Goal: Information Seeking & Learning: Check status

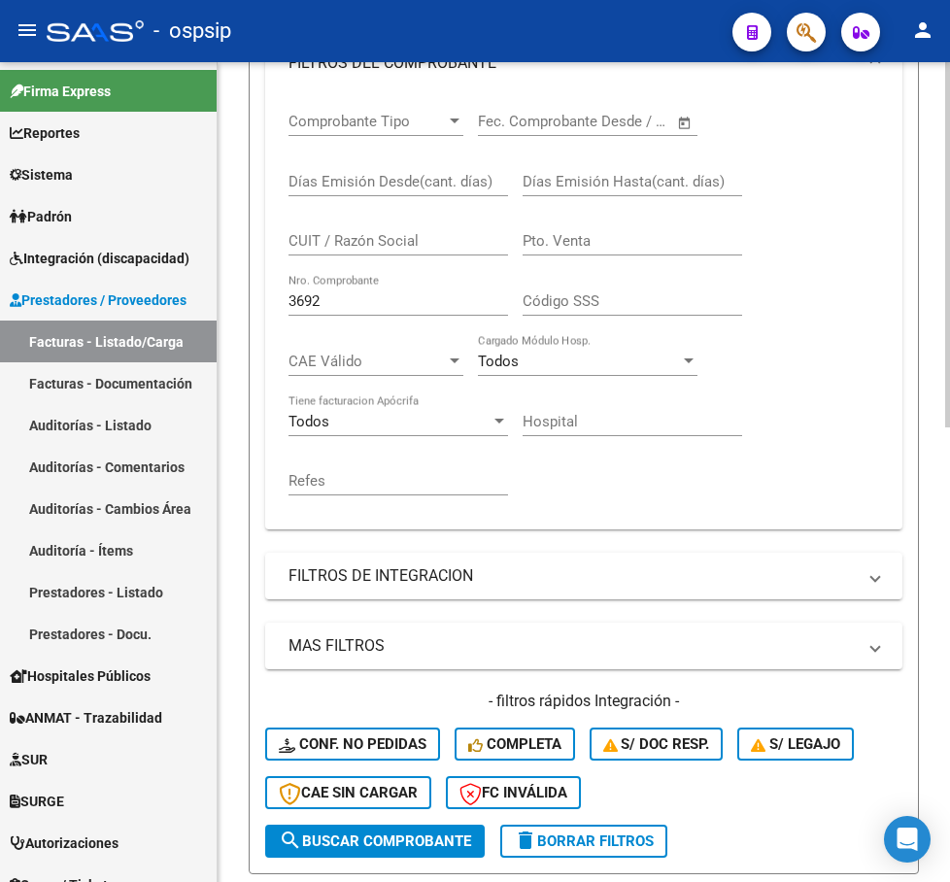
scroll to position [392, 0]
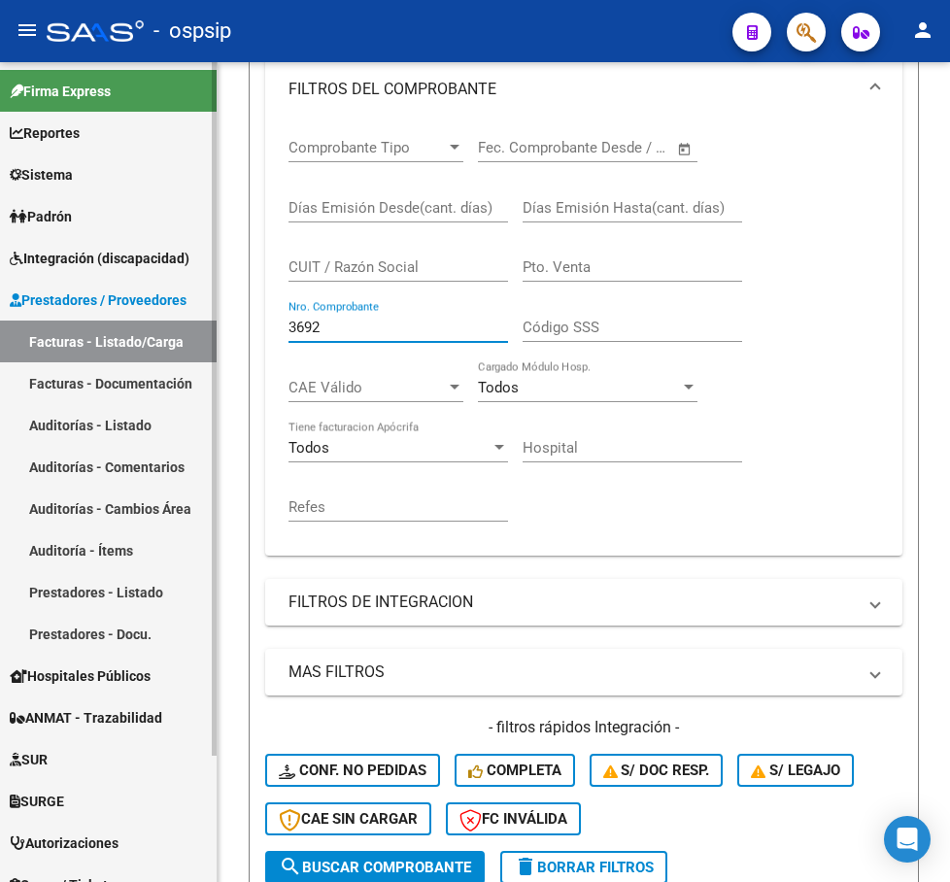
drag, startPoint x: 336, startPoint y: 323, endPoint x: 156, endPoint y: 337, distance: 180.2
click at [156, 337] on mat-sidenav-container "Firma Express Reportes SUR Expedientes Internos Movimiento de Expte. SSS Sistem…" at bounding box center [475, 472] width 950 height 820
type input "4"
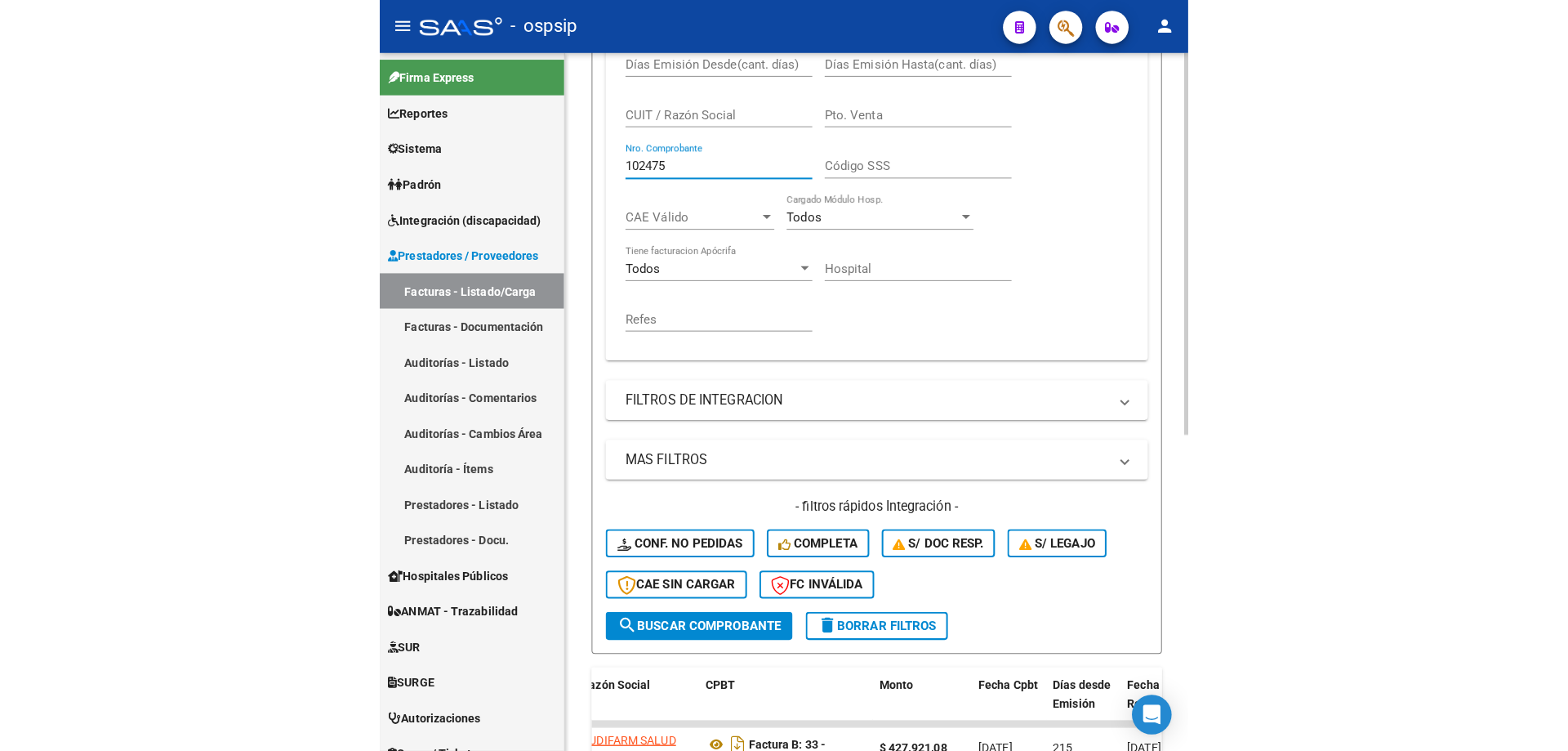
scroll to position [571, 0]
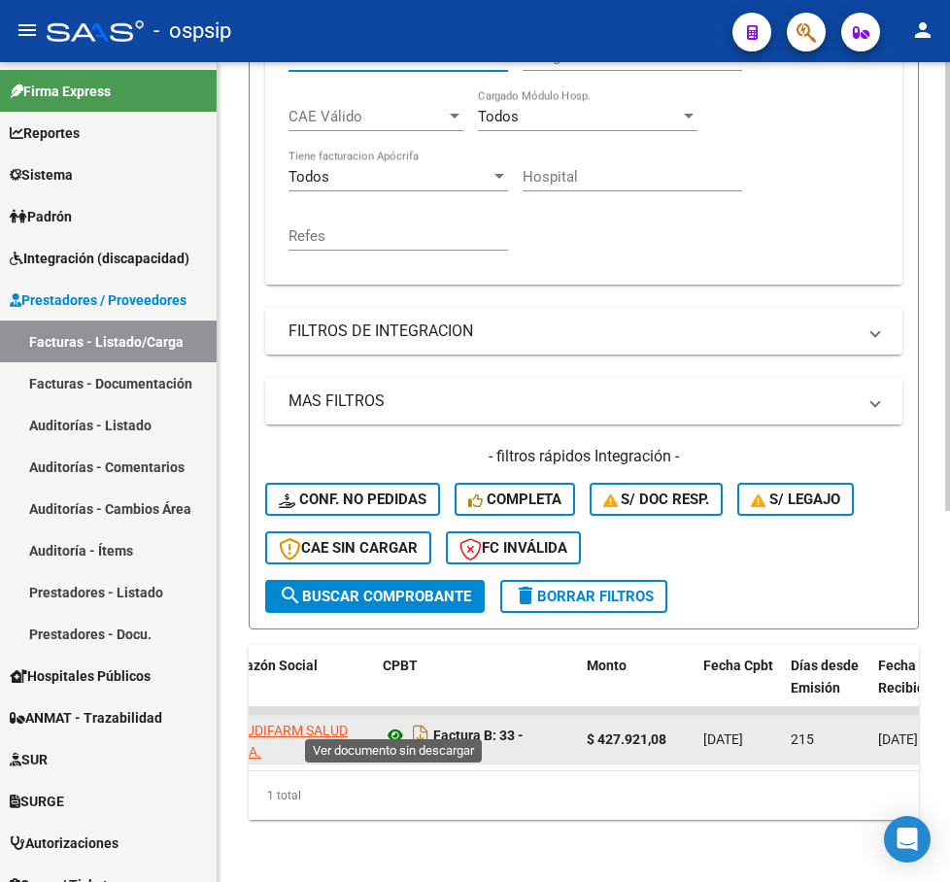
type input "102475"
click at [397, 724] on icon at bounding box center [395, 735] width 25 height 23
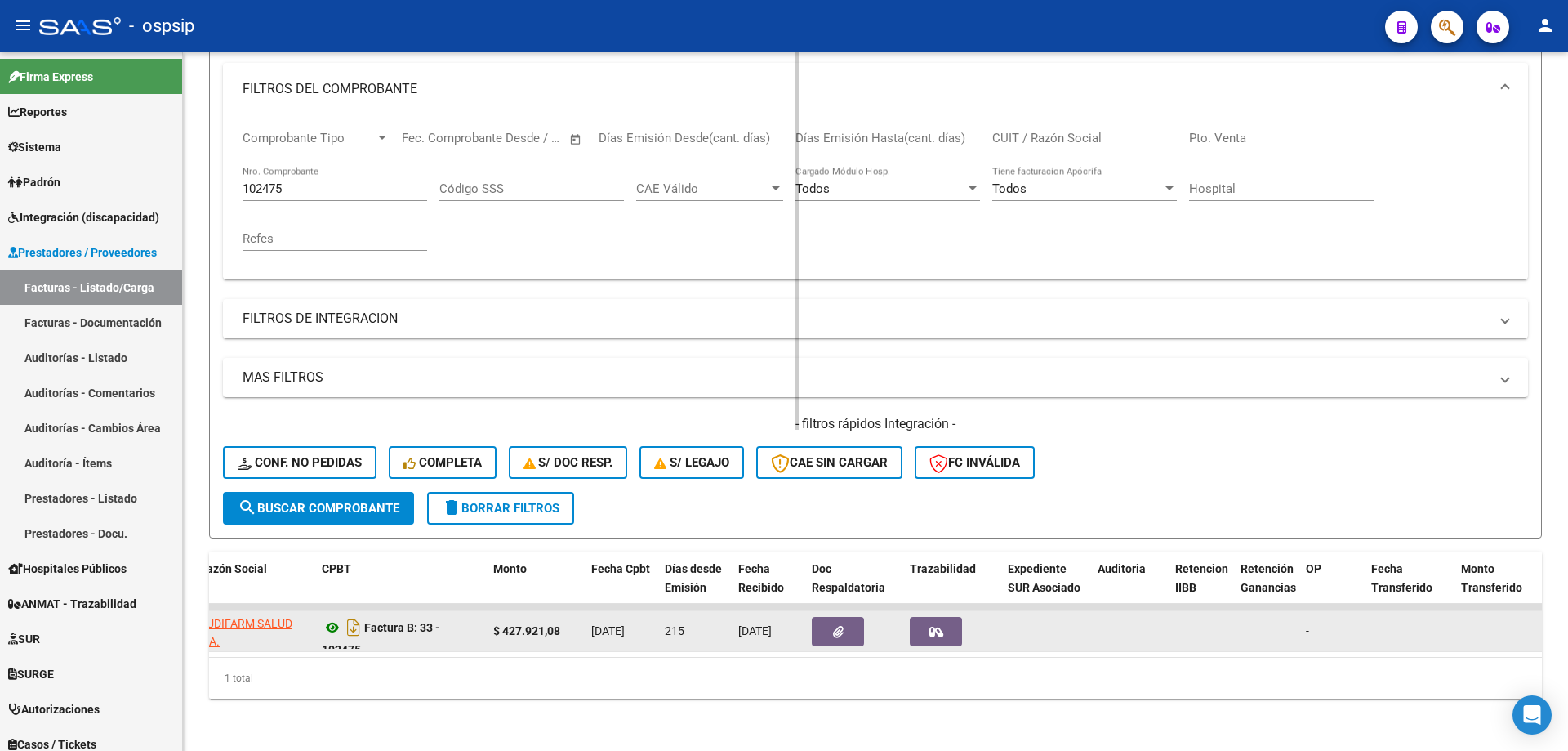
scroll to position [227, 0]
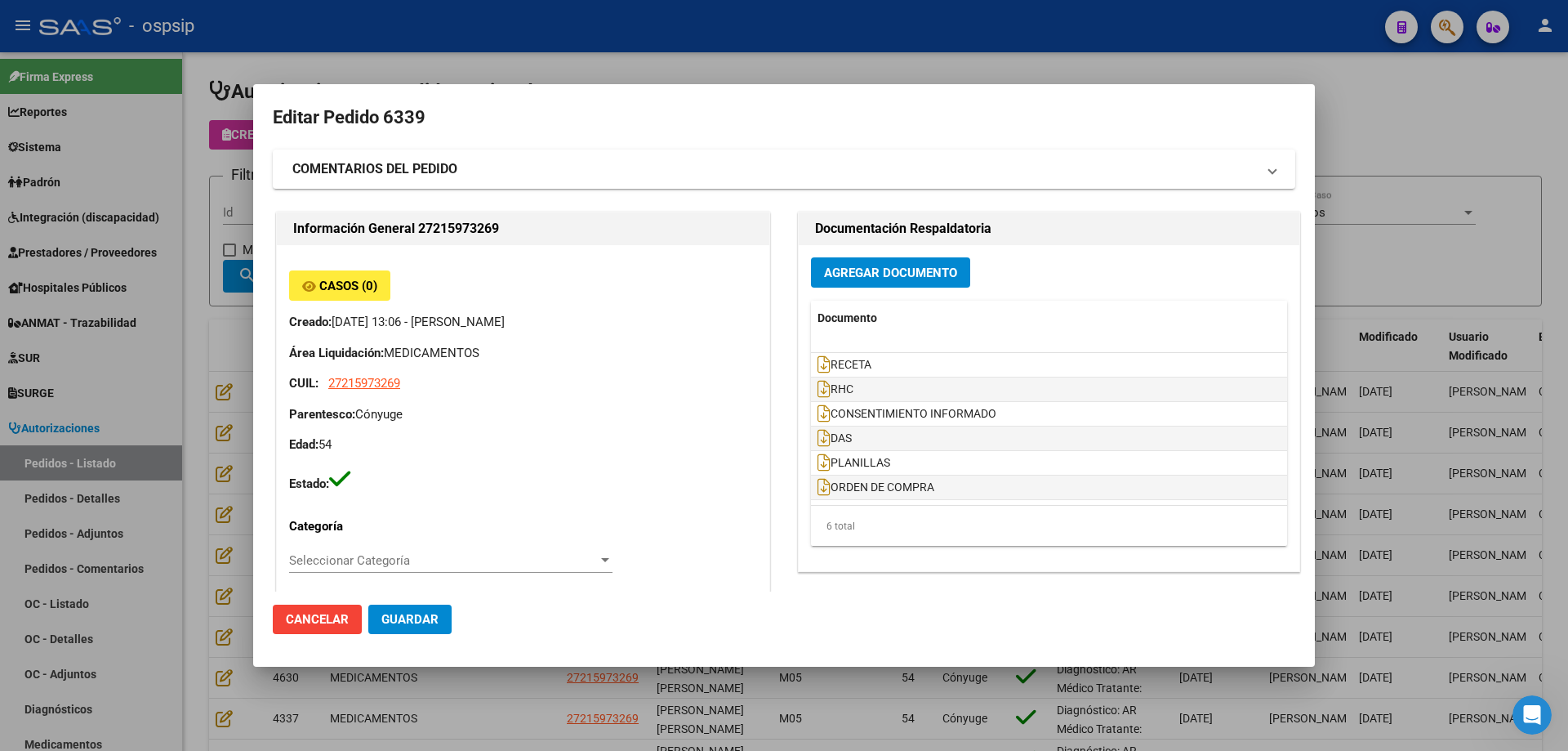
scroll to position [1063, 0]
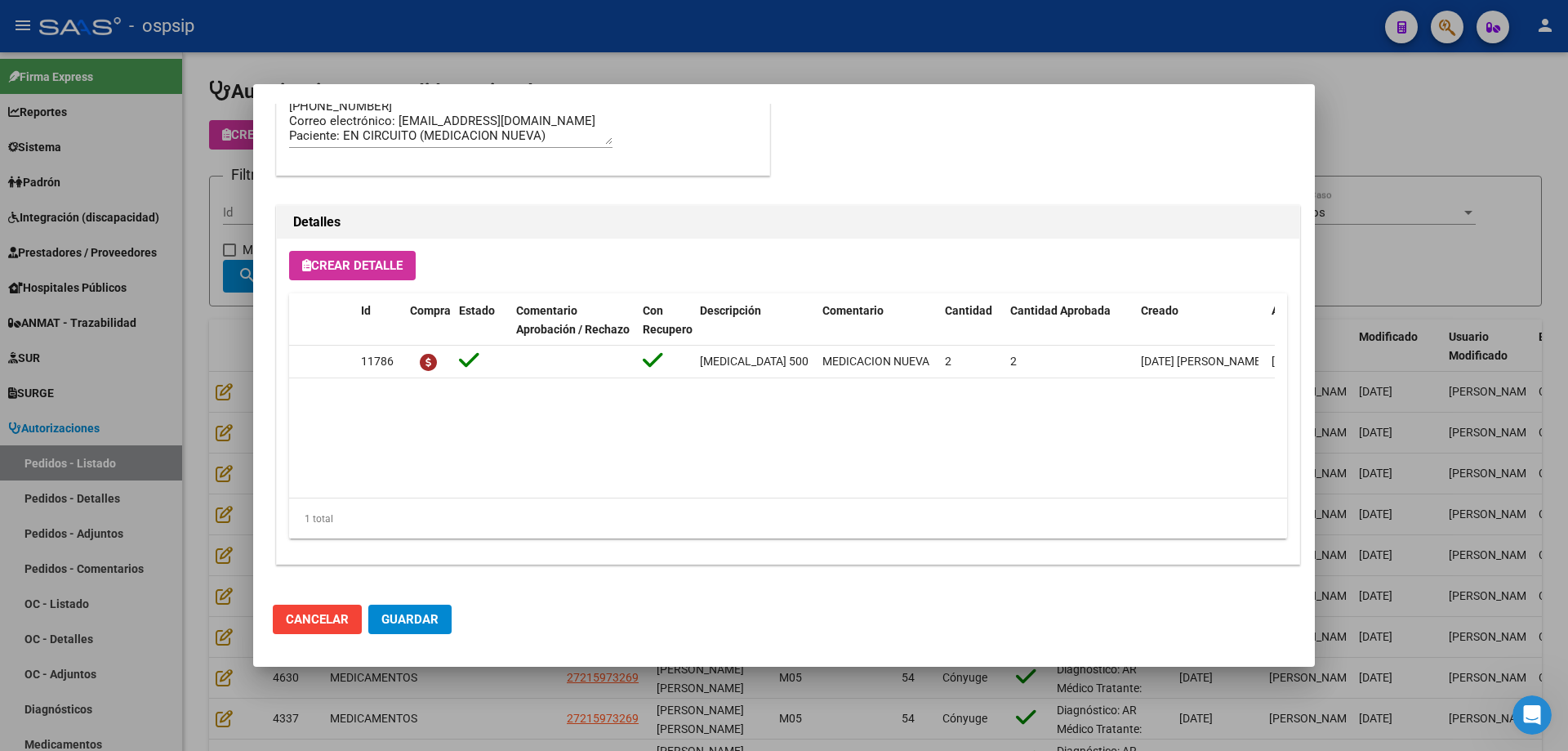
click at [1533, 219] on div at bounding box center [784, 375] width 1568 height 751
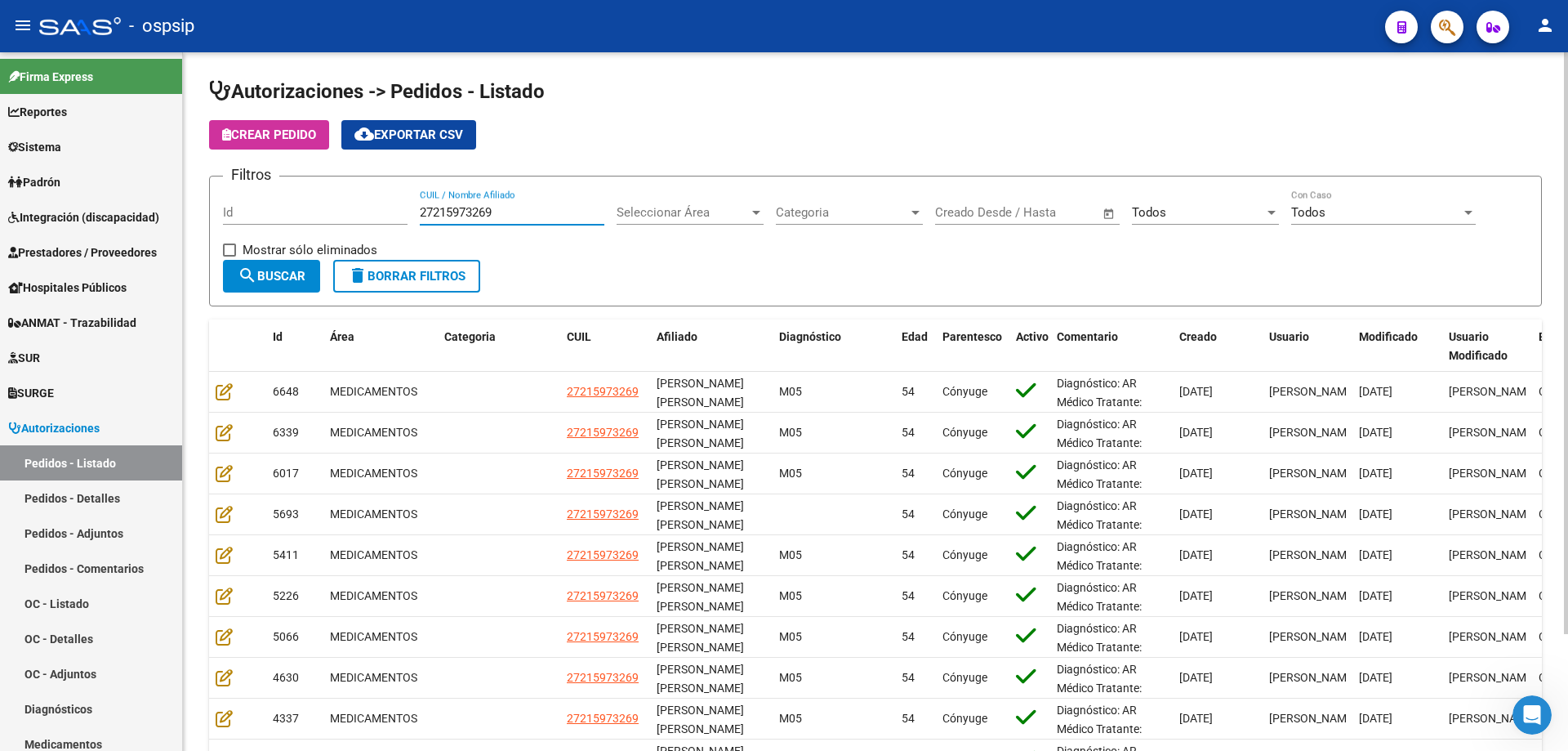
drag, startPoint x: 509, startPoint y: 212, endPoint x: 358, endPoint y: 214, distance: 151.0
click at [359, 214] on div "Filtros Id 27215973269 CUIL / Nombre Afiliado Seleccionar Área Seleccionar Área…" at bounding box center [875, 225] width 1305 height 71
paste input "0242411448"
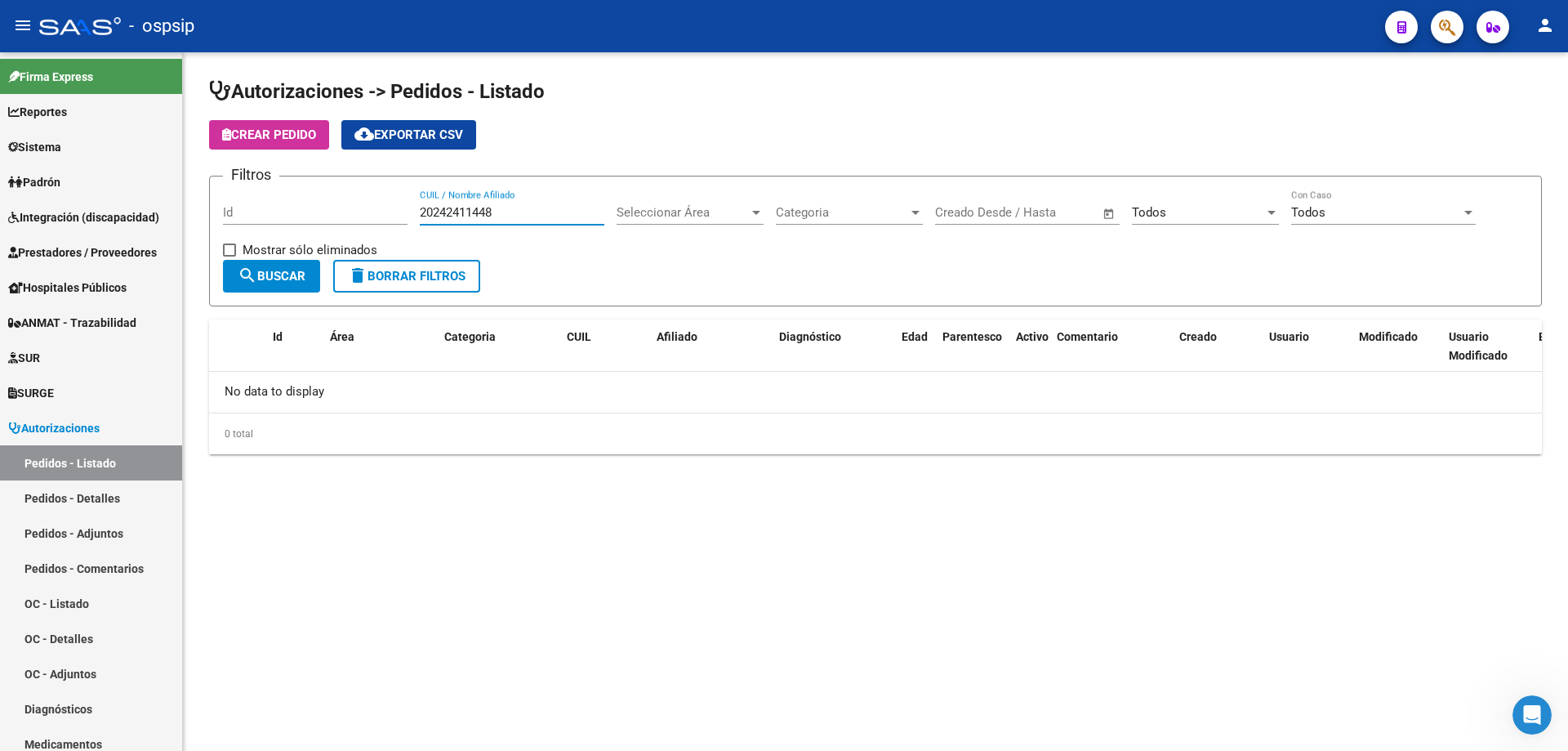
type input "20242411448"
drag, startPoint x: 531, startPoint y: 212, endPoint x: 322, endPoint y: 216, distance: 209.0
click at [363, 214] on div "Filtros Id 20242411448 CUIL / Nombre Afiliado Seleccionar Área Seleccionar Área…" at bounding box center [875, 225] width 1305 height 71
click at [1200, 214] on div "Todos" at bounding box center [1197, 212] width 132 height 14
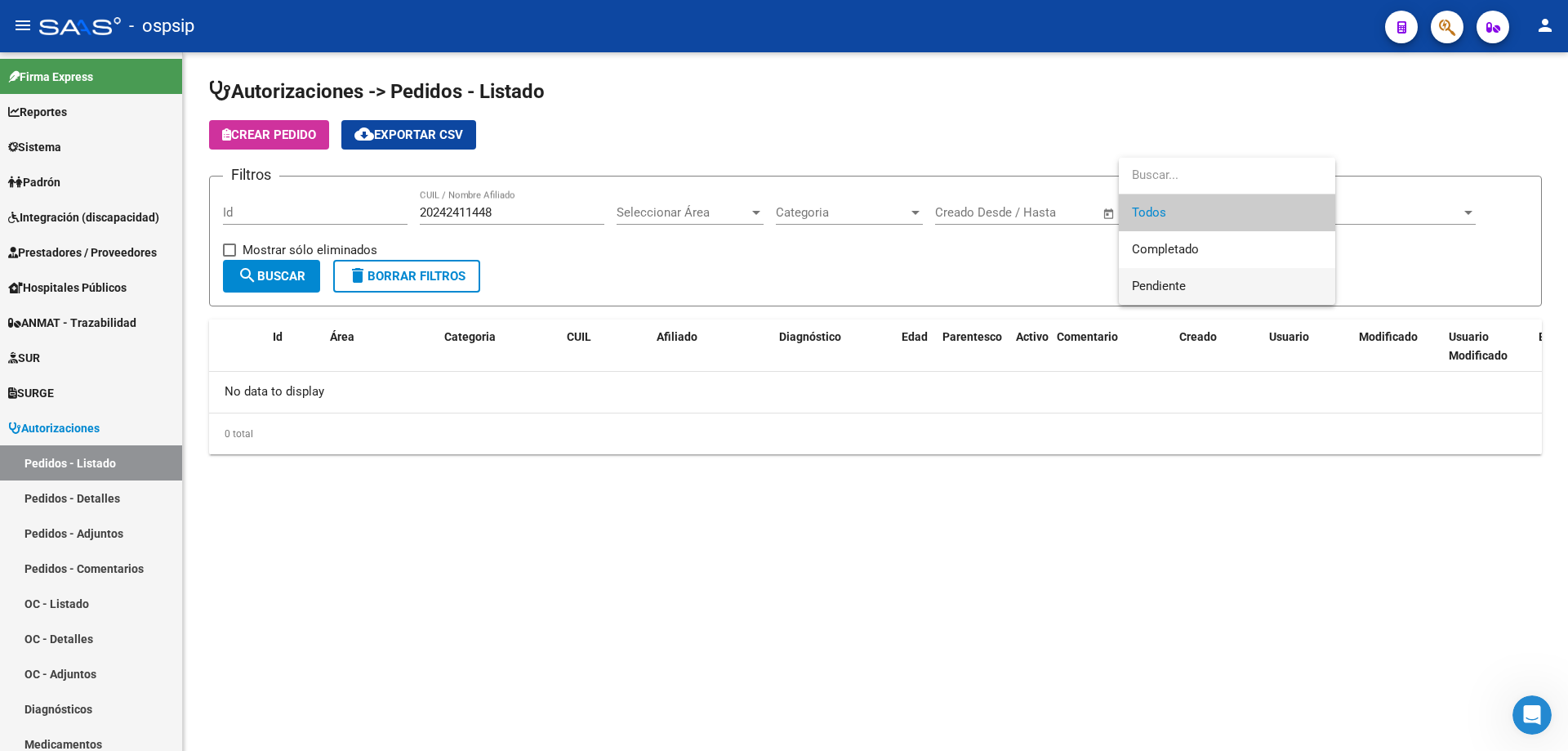
click at [1181, 288] on span "Pendiente" at bounding box center [1159, 285] width 54 height 14
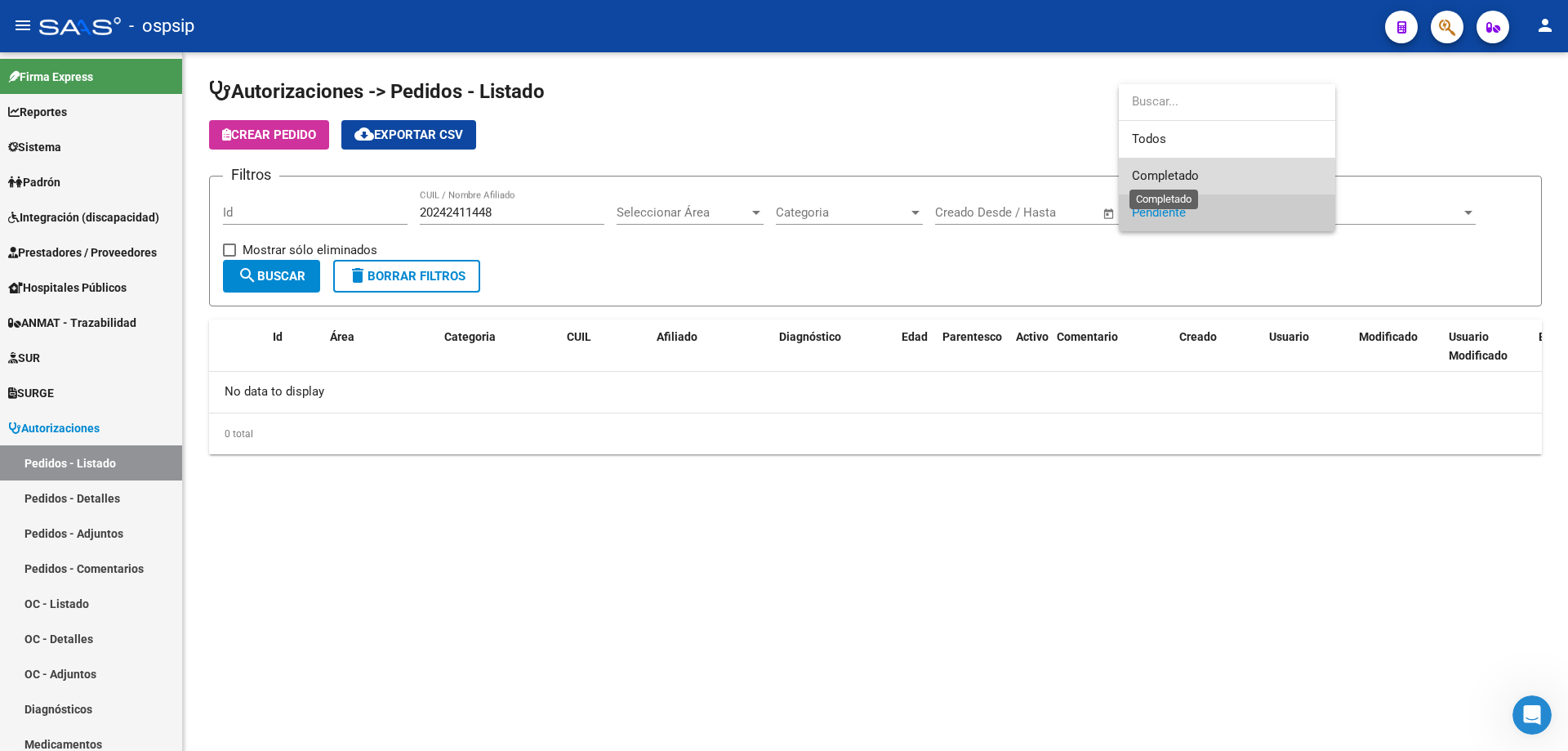
click at [1179, 176] on span "Completado" at bounding box center [1165, 175] width 67 height 14
click at [1179, 176] on span "Todos" at bounding box center [1227, 176] width 190 height 37
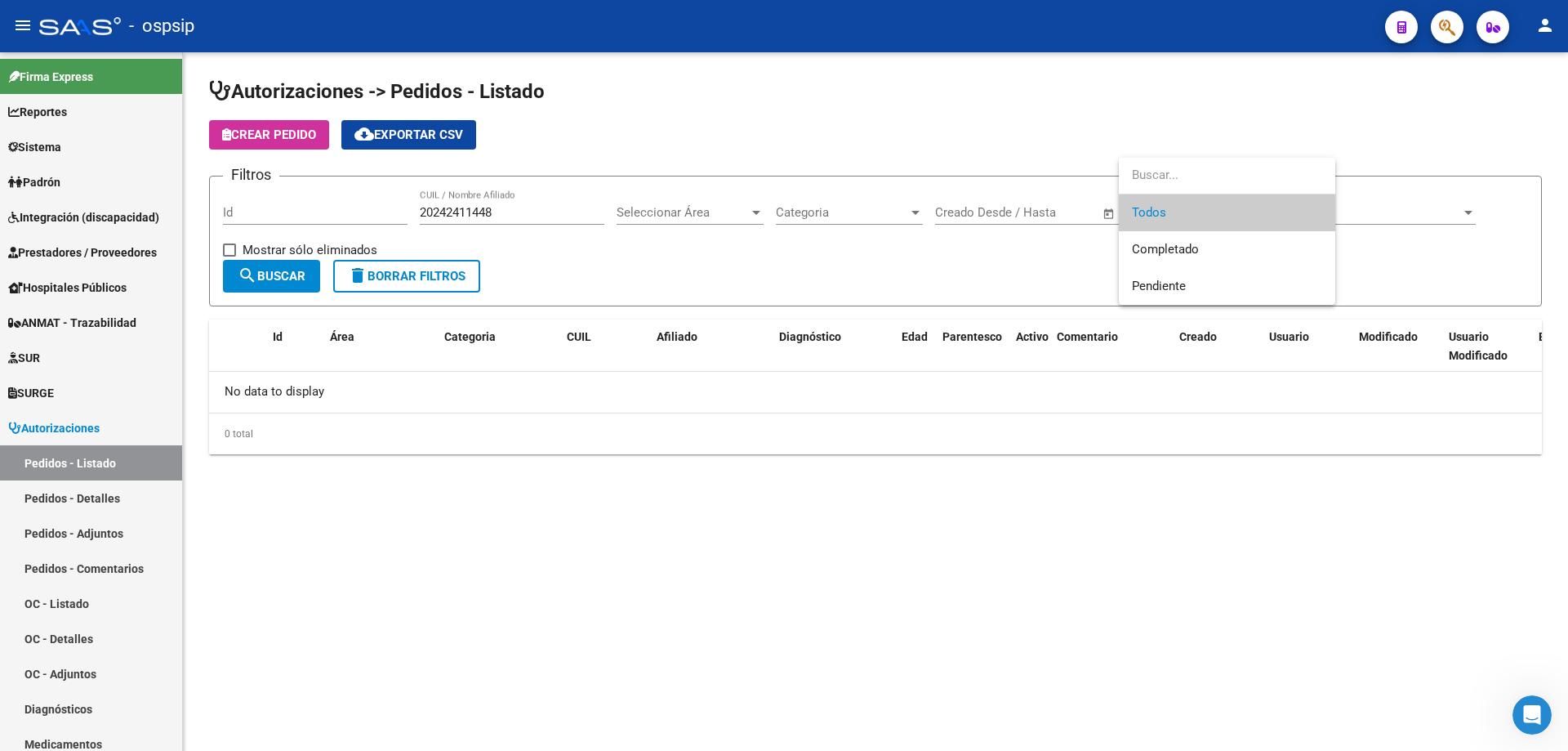
drag, startPoint x: 509, startPoint y: 215, endPoint x: 462, endPoint y: 221, distance: 47.4
click at [450, 219] on div at bounding box center [784, 375] width 1568 height 751
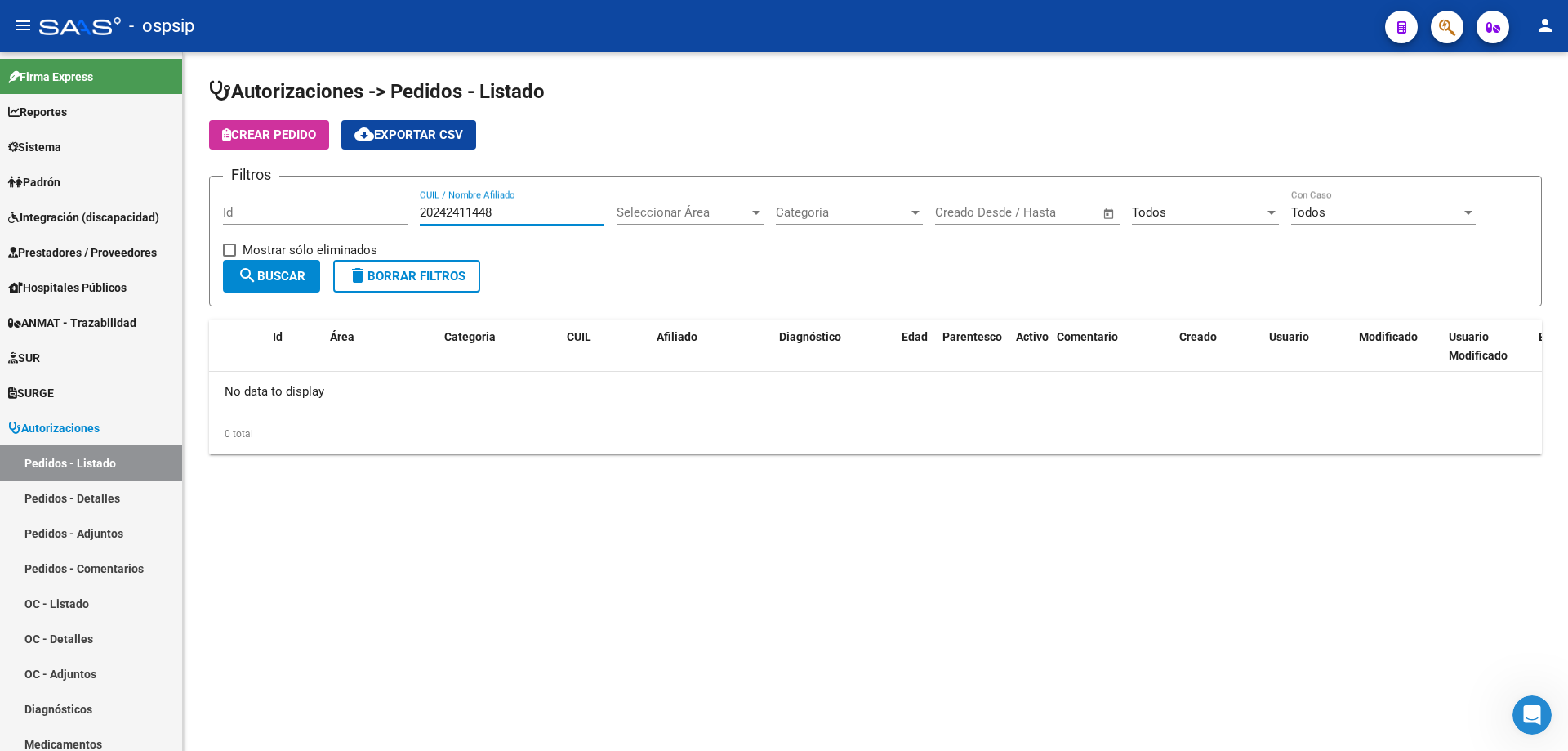
drag, startPoint x: 506, startPoint y: 207, endPoint x: 335, endPoint y: 209, distance: 171.0
click at [338, 209] on div "Filtros Id 20242411448 CUIL / Nombre Afiliado Seleccionar Área Seleccionar Área…" at bounding box center [875, 225] width 1305 height 71
paste input "20409943730"
type input "20409943730"
click at [295, 276] on span "search Buscar" at bounding box center [272, 276] width 68 height 14
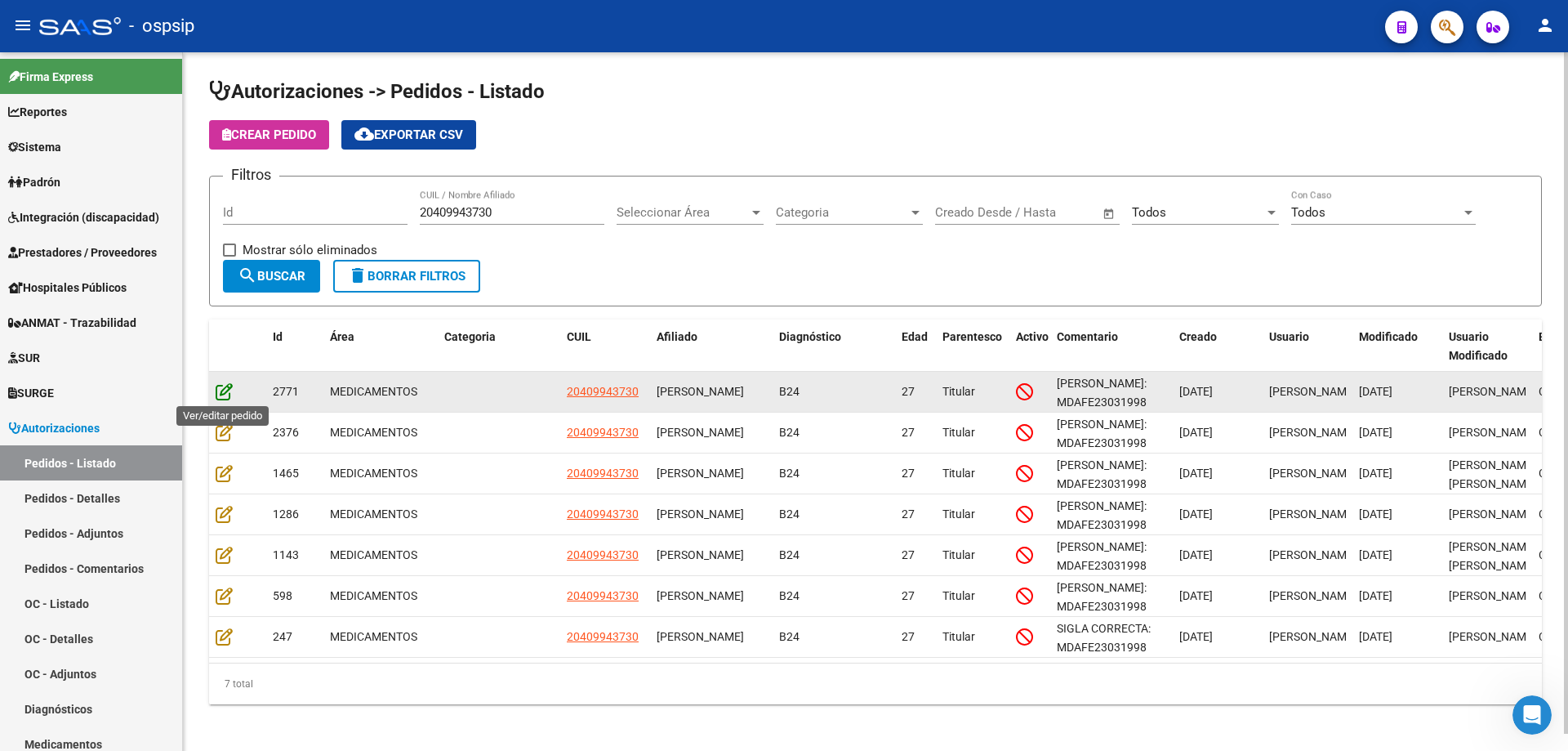
click at [225, 387] on icon at bounding box center [224, 391] width 17 height 18
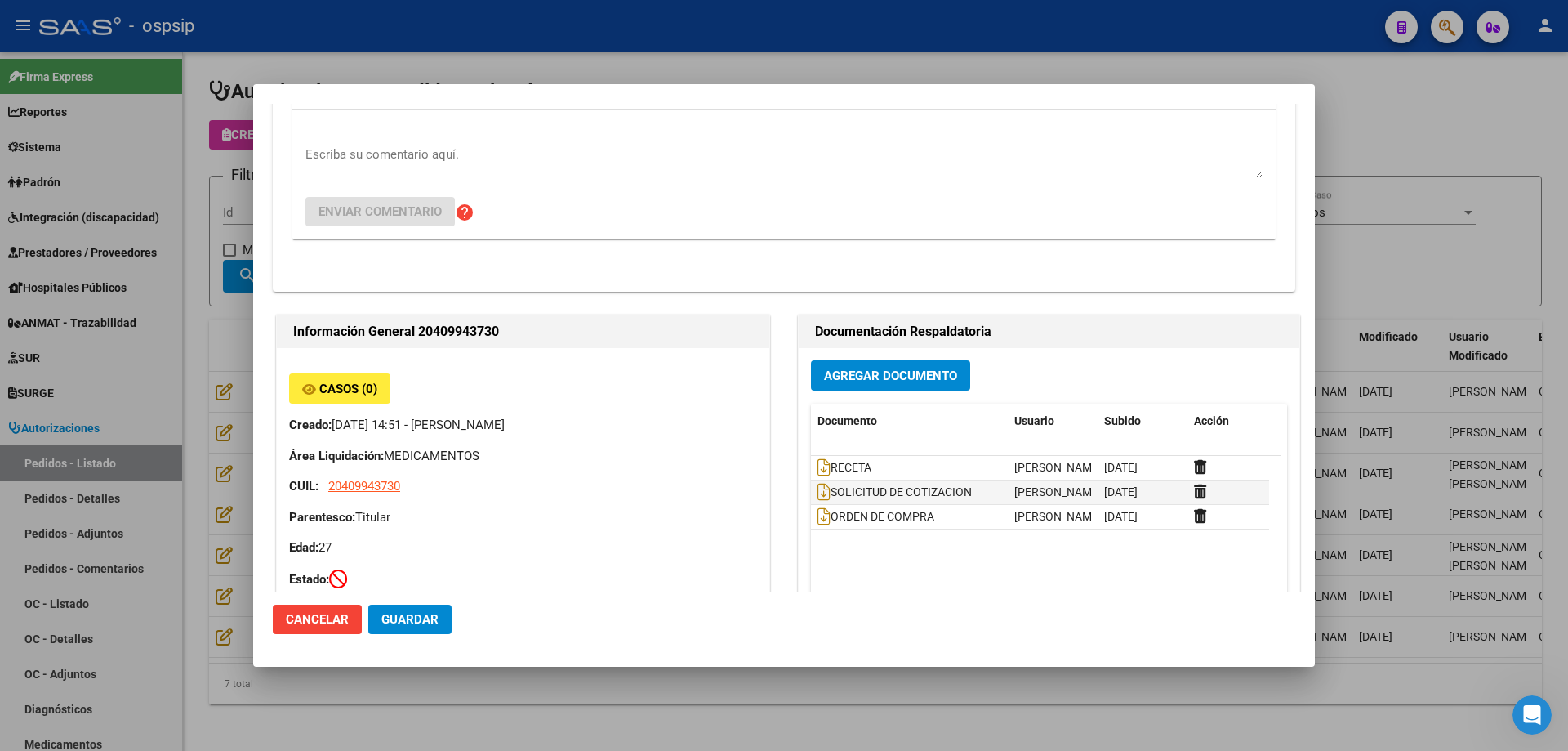
scroll to position [245, 0]
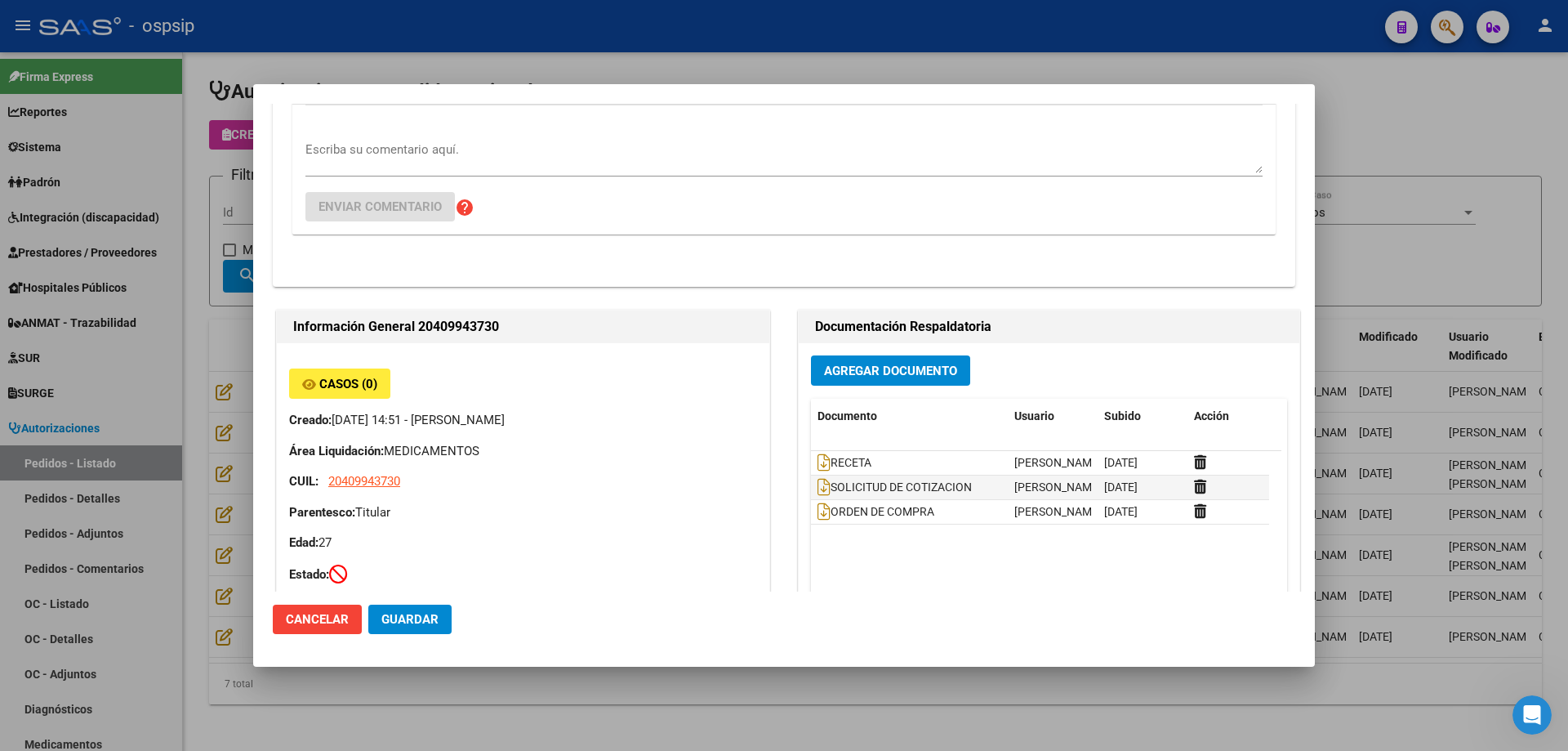
click at [1369, 263] on div at bounding box center [784, 375] width 1568 height 751
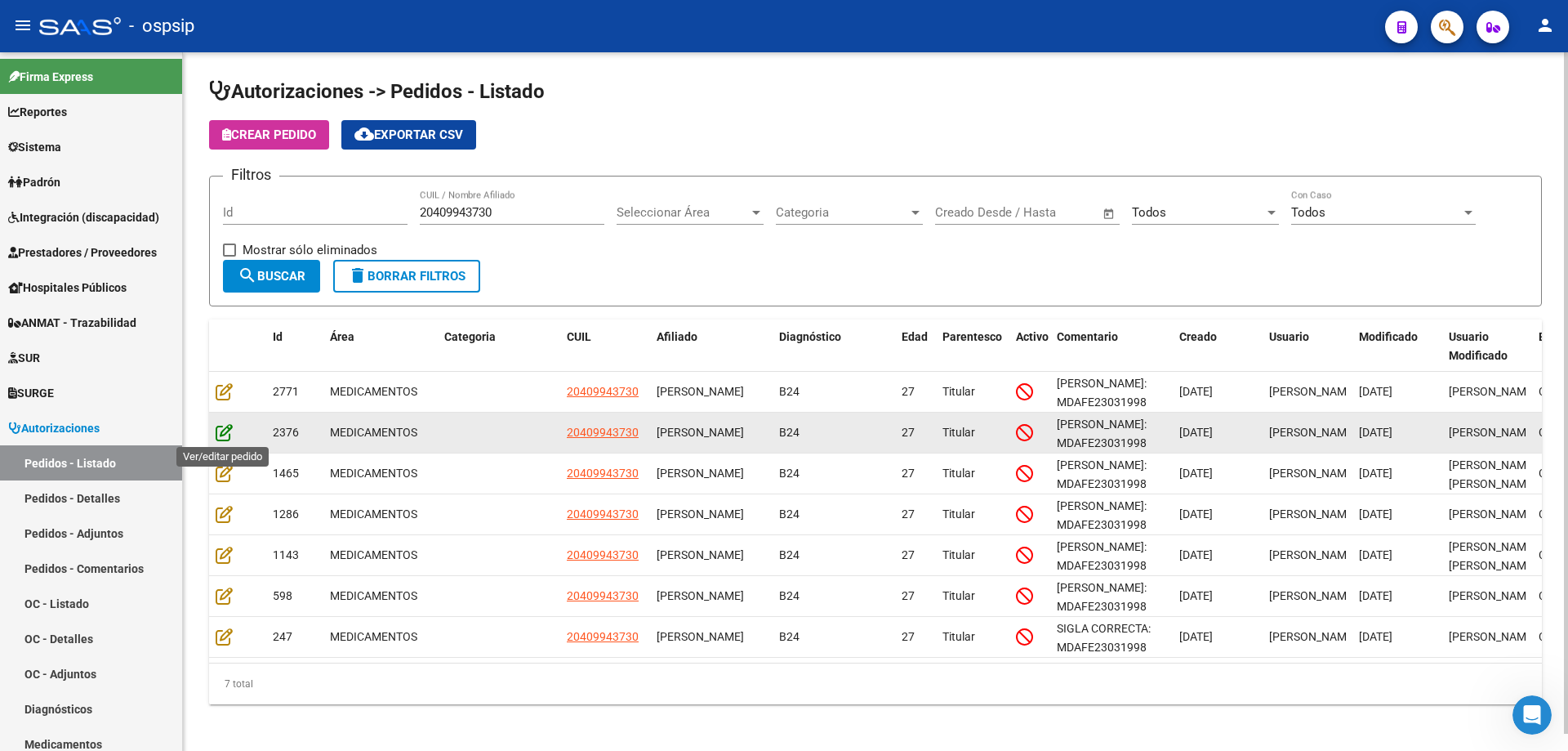
click at [222, 431] on icon at bounding box center [224, 431] width 17 height 18
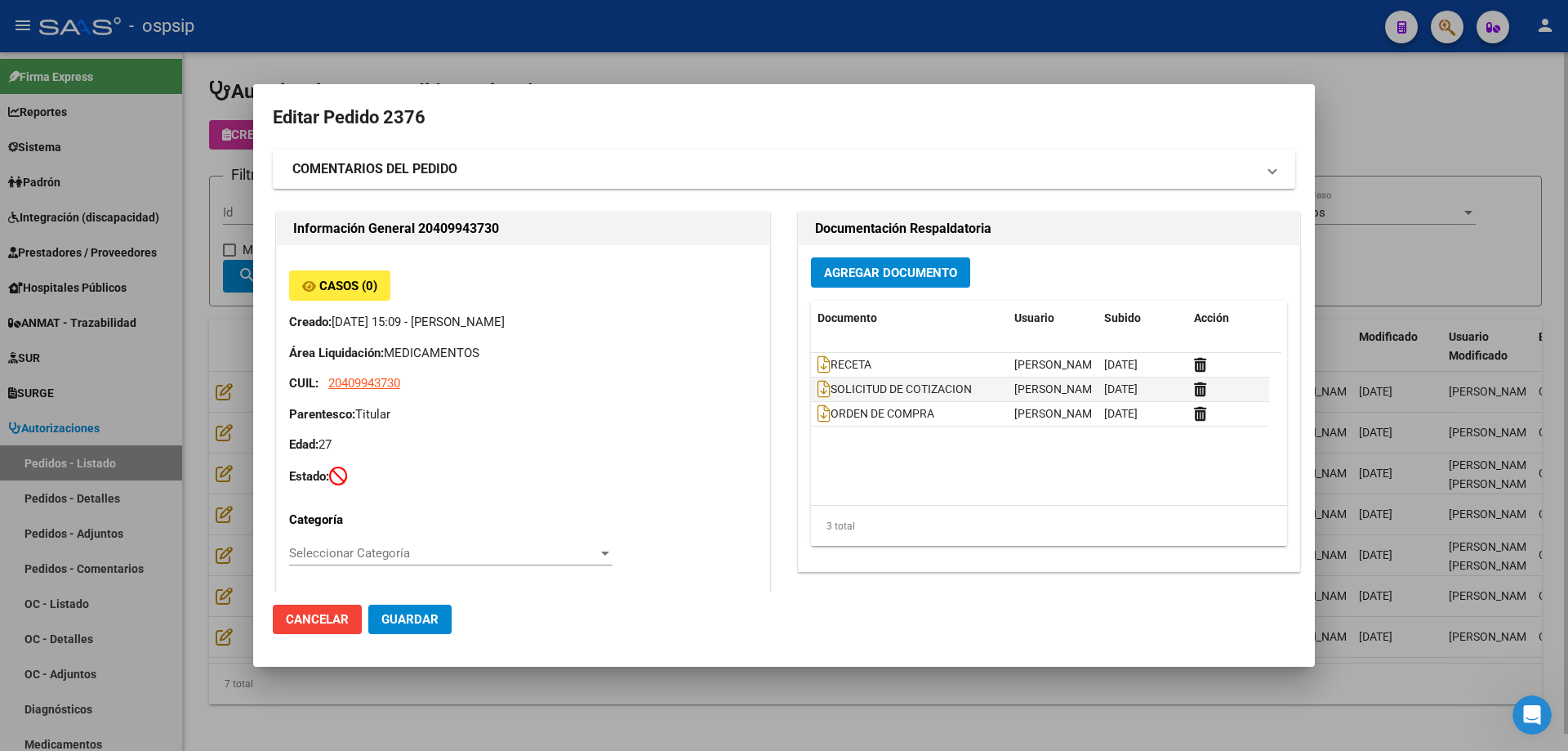
drag, startPoint x: 1516, startPoint y: 263, endPoint x: 1475, endPoint y: 274, distance: 42.4
click at [1514, 265] on div at bounding box center [784, 375] width 1568 height 751
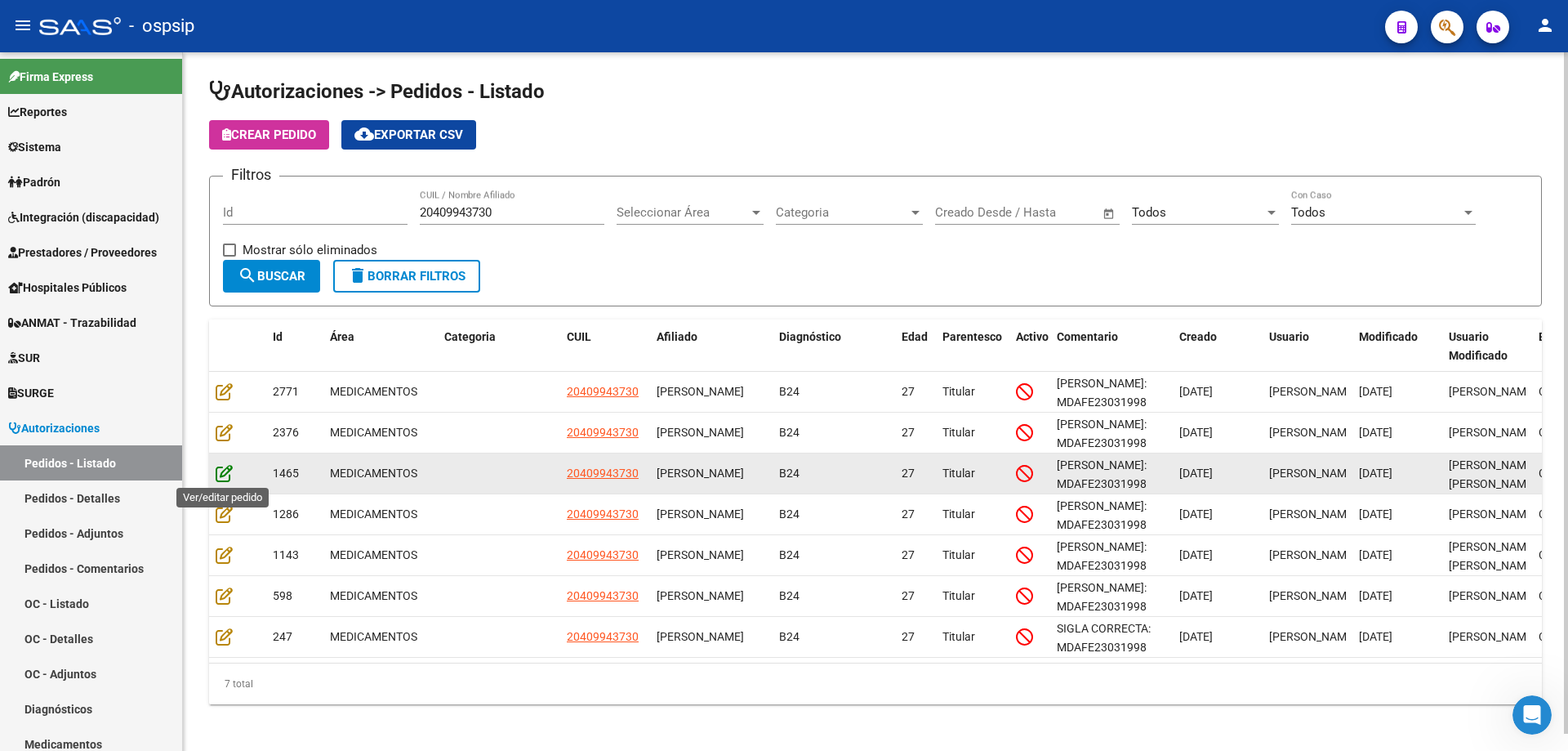
click at [224, 472] on icon at bounding box center [224, 473] width 17 height 18
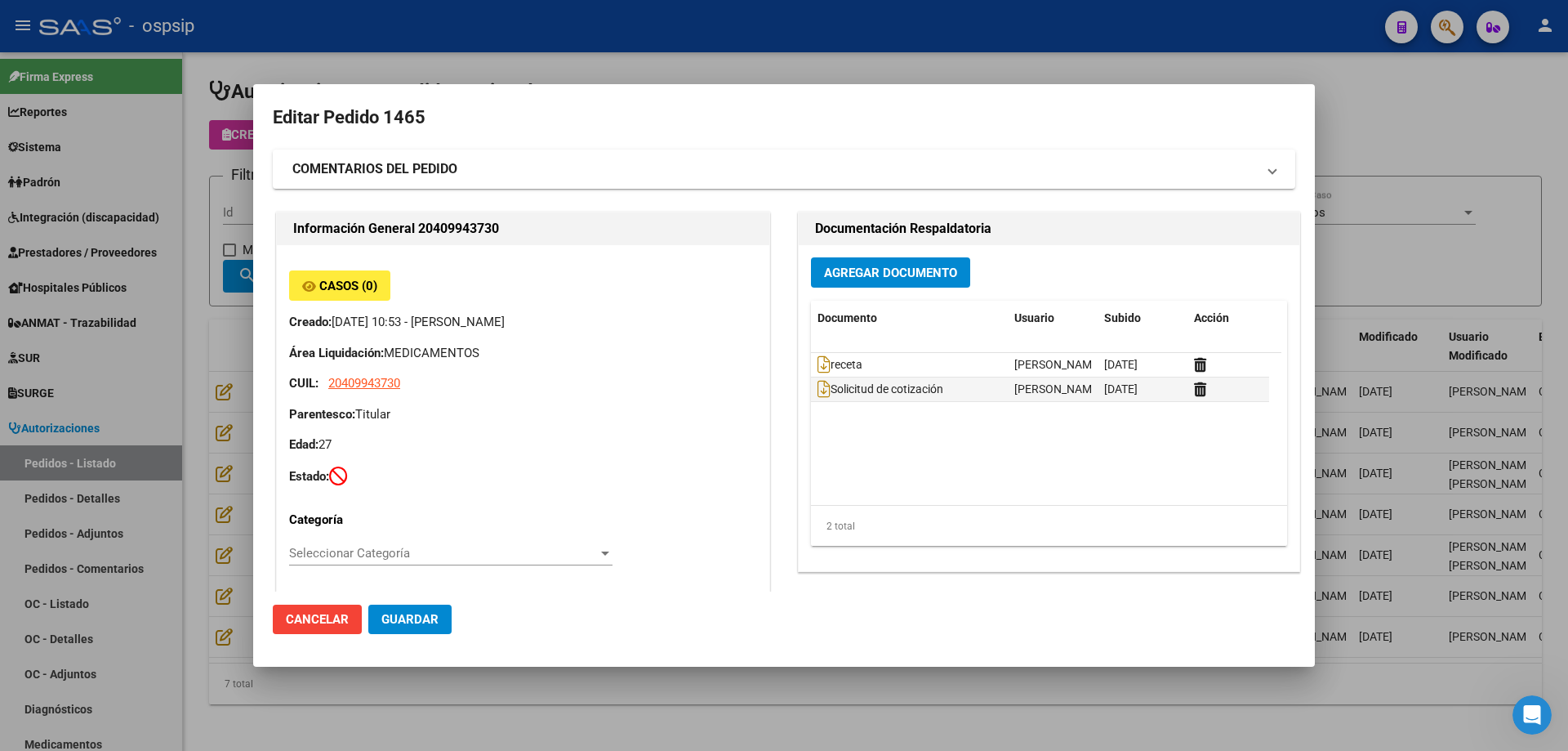
click at [1402, 258] on div at bounding box center [784, 375] width 1568 height 751
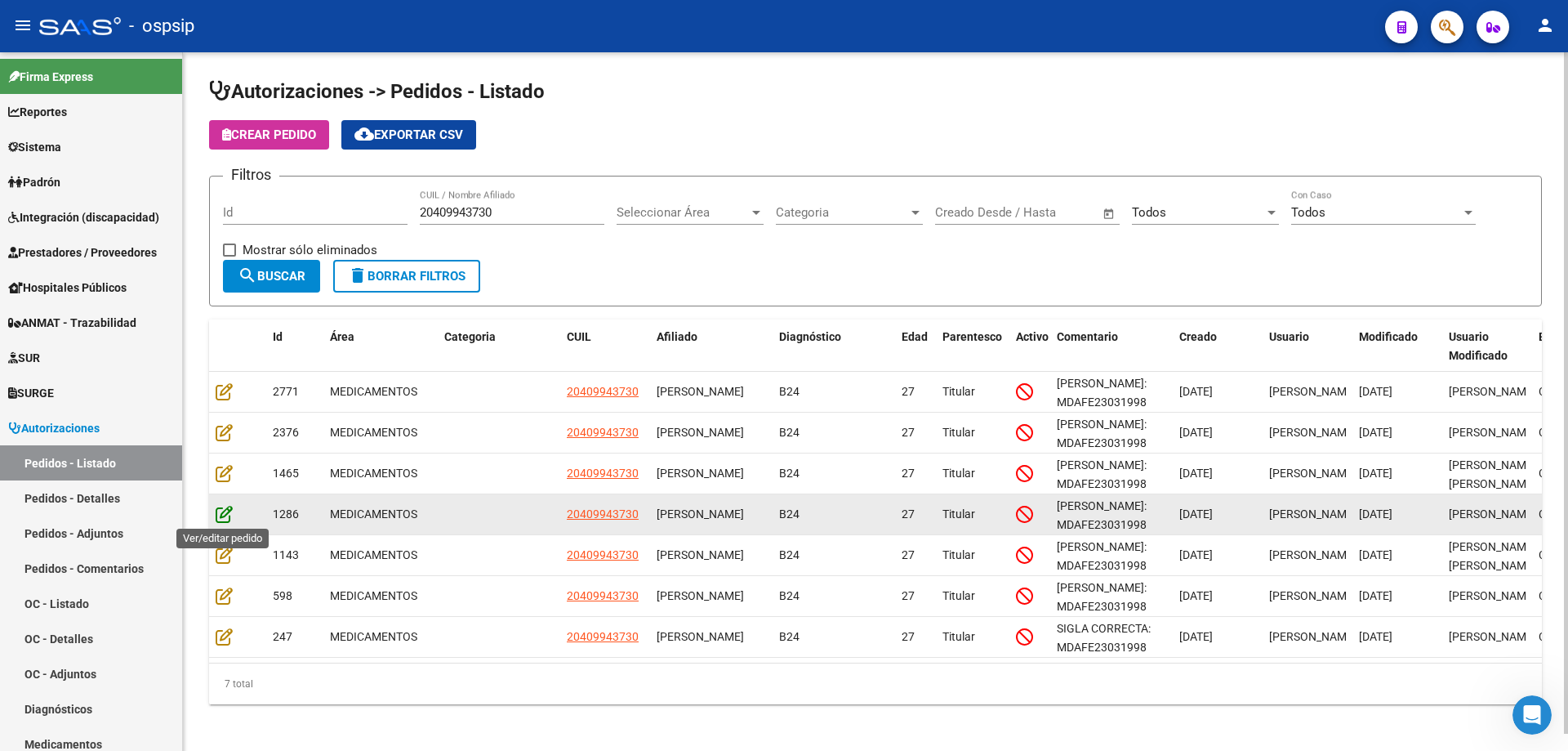
click at [229, 518] on icon at bounding box center [224, 513] width 17 height 18
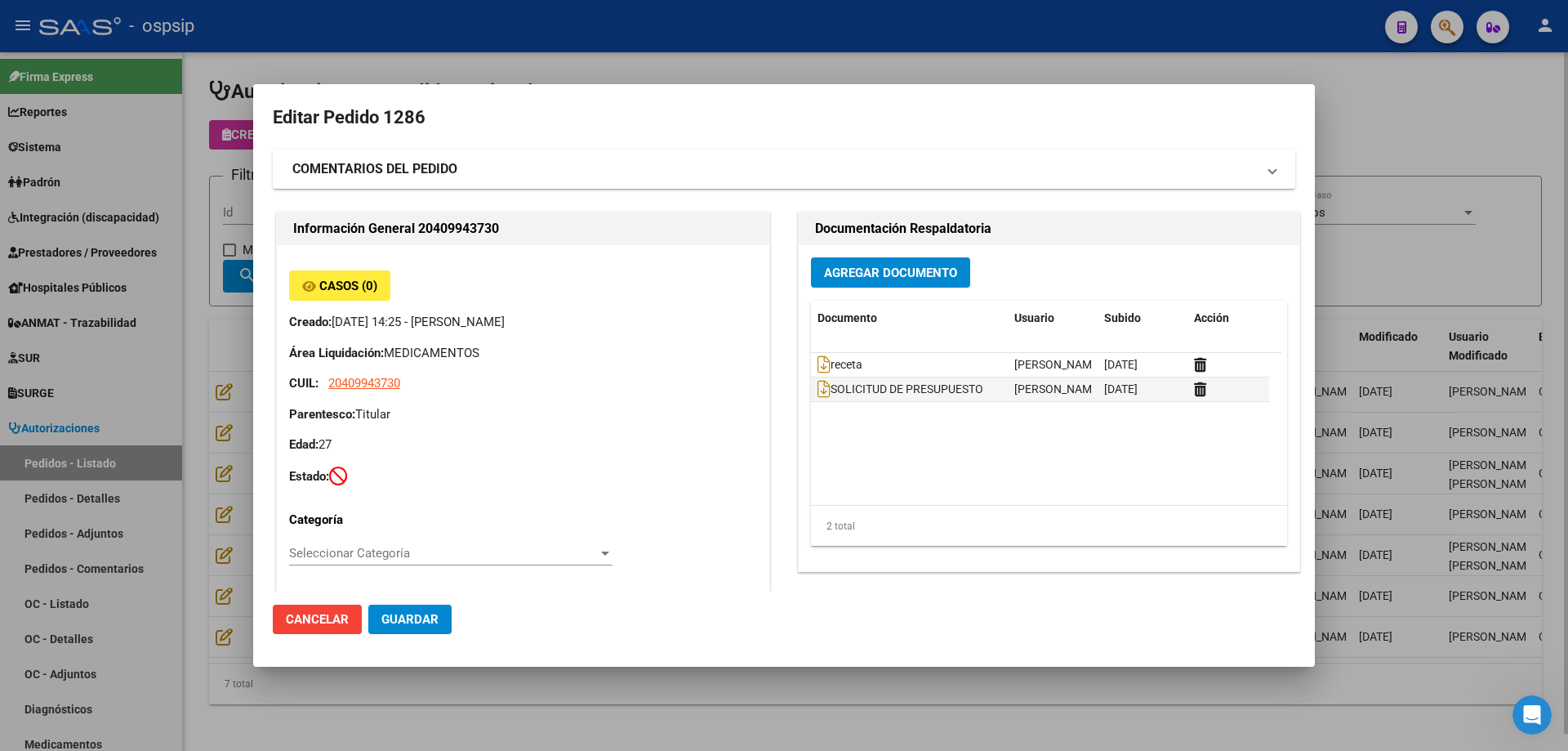
drag, startPoint x: 1470, startPoint y: 271, endPoint x: 1346, endPoint y: 301, distance: 127.6
click at [1469, 271] on div at bounding box center [784, 375] width 1568 height 751
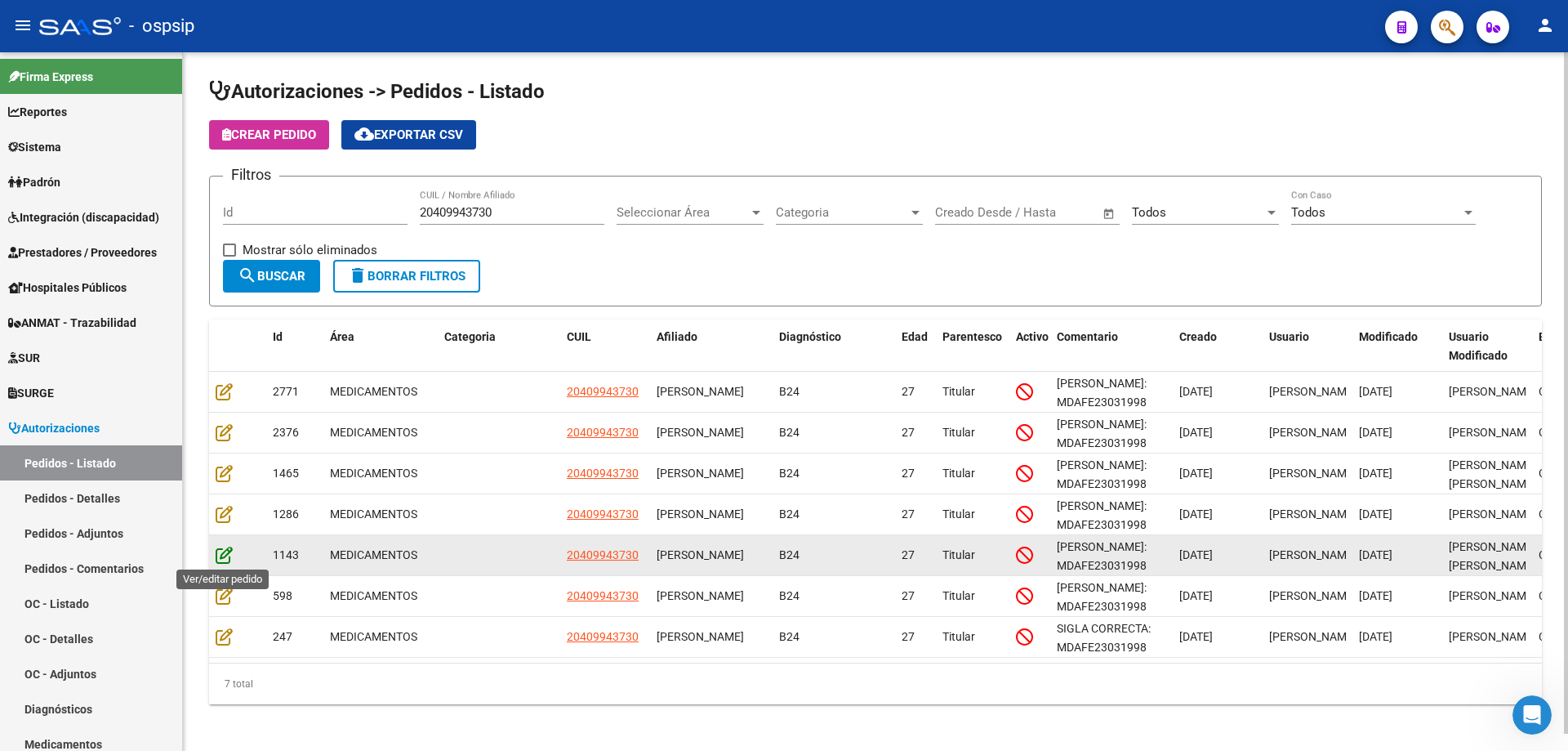
click at [232, 552] on icon at bounding box center [224, 554] width 17 height 18
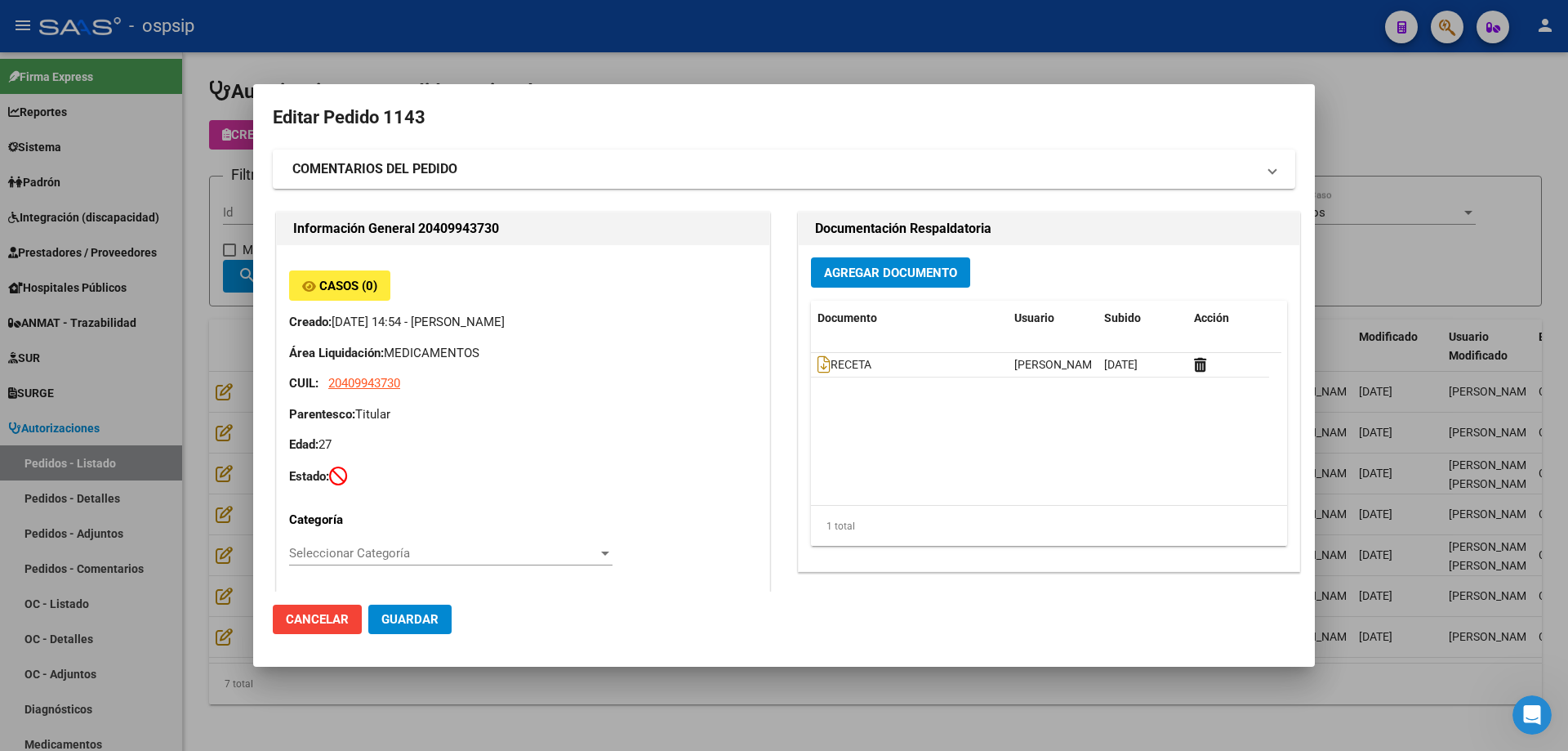
click at [1418, 263] on div at bounding box center [784, 375] width 1568 height 751
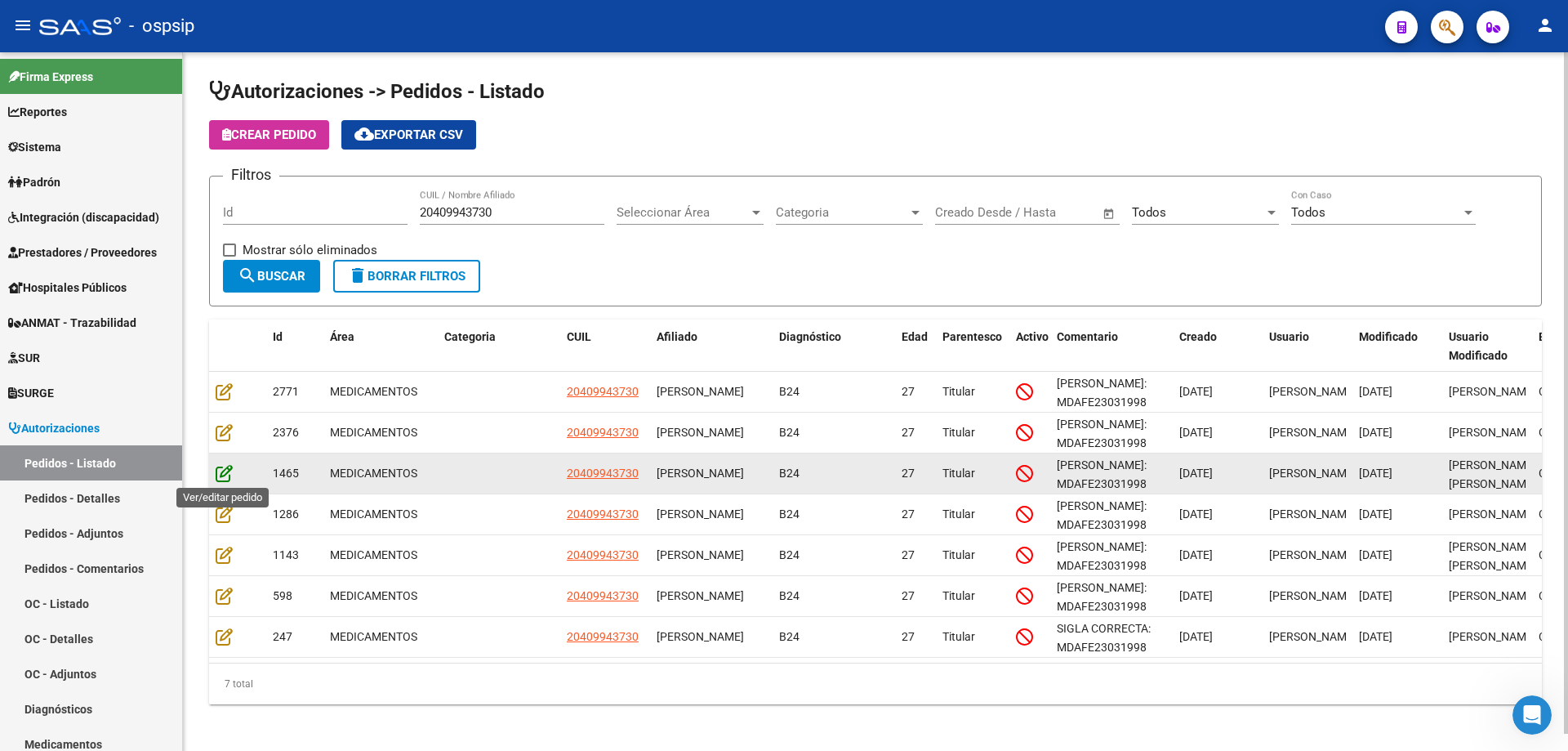
click at [222, 478] on icon at bounding box center [224, 473] width 17 height 18
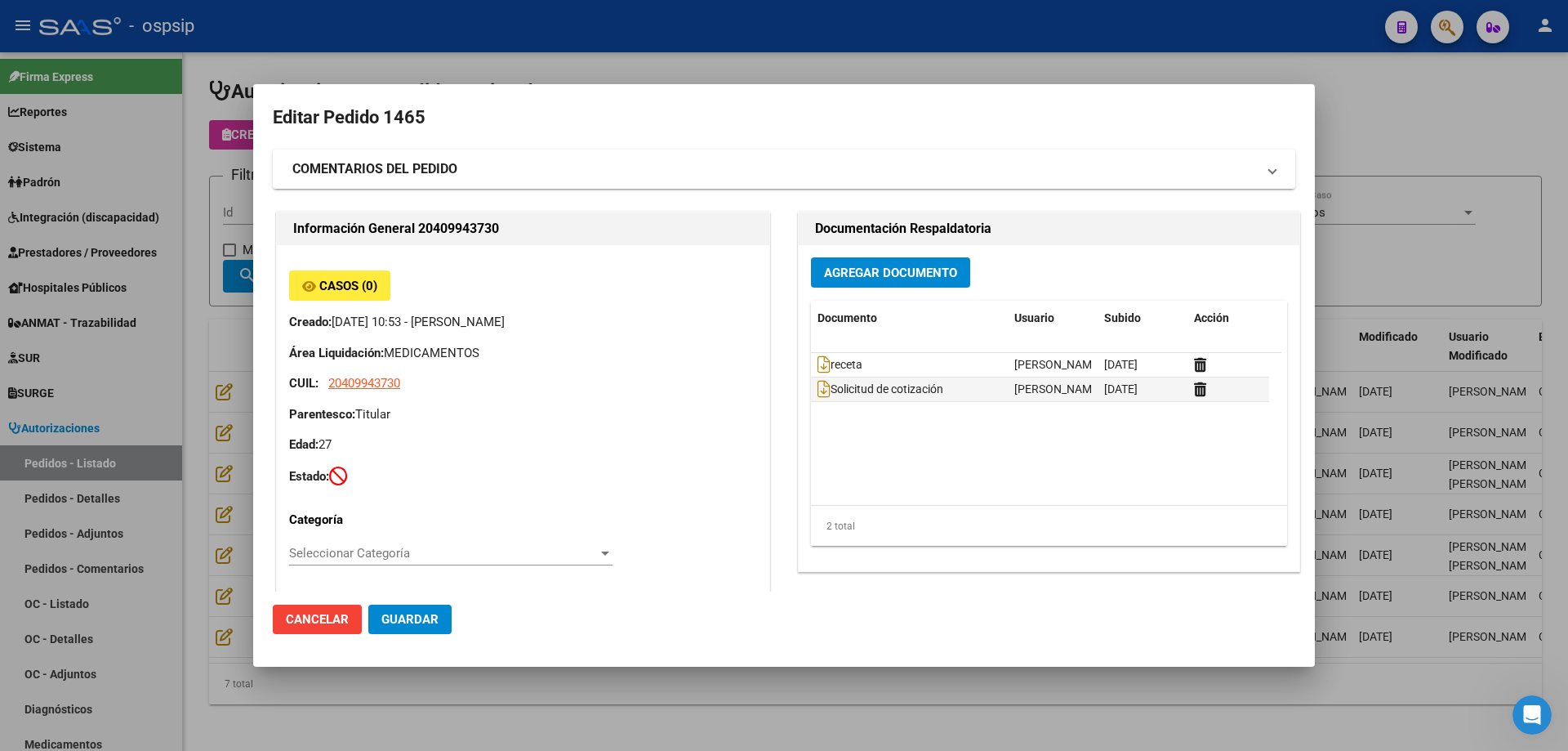
drag, startPoint x: 1354, startPoint y: 276, endPoint x: 1344, endPoint y: 290, distance: 17.2
click at [1352, 281] on div at bounding box center [784, 375] width 1568 height 751
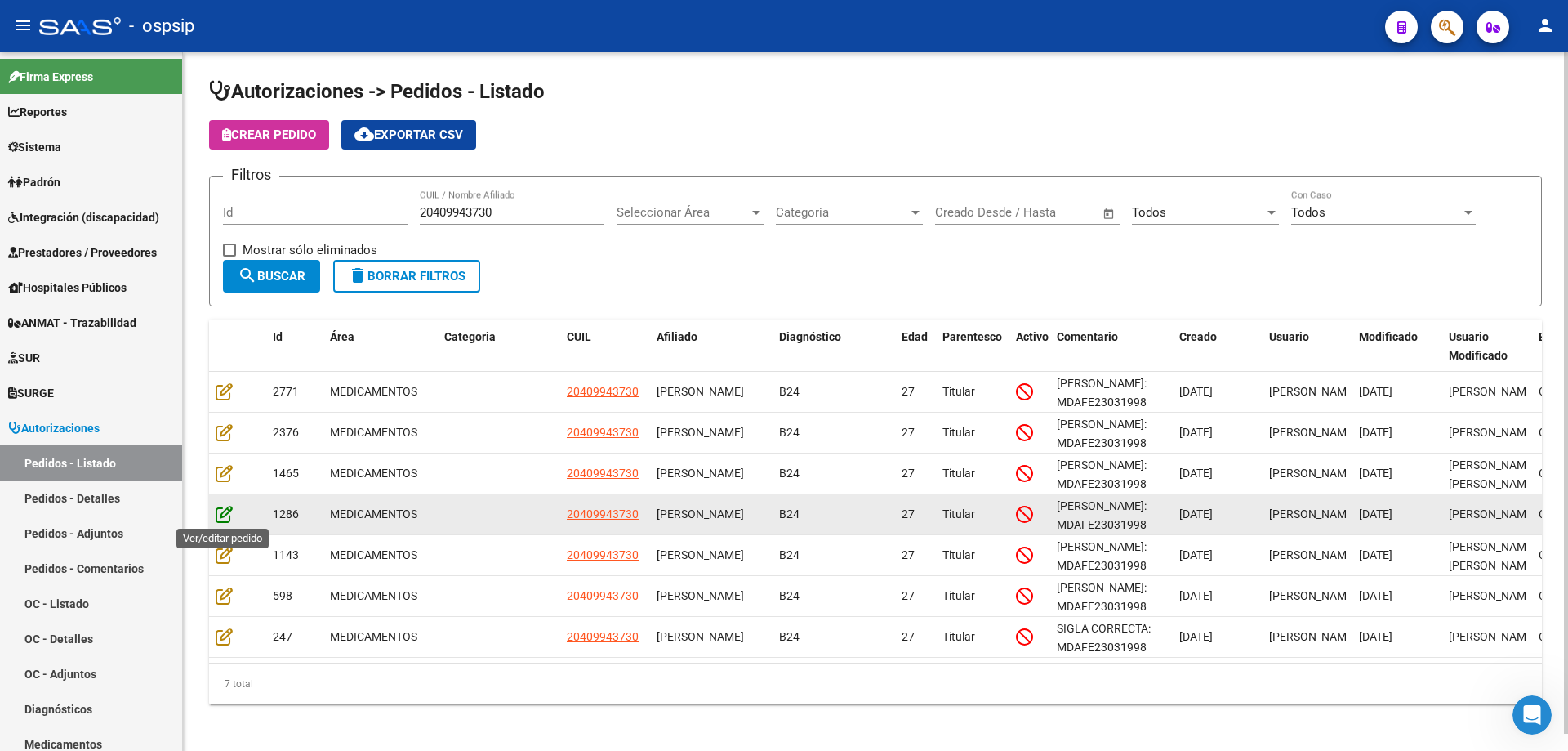
click at [230, 516] on icon at bounding box center [224, 513] width 17 height 18
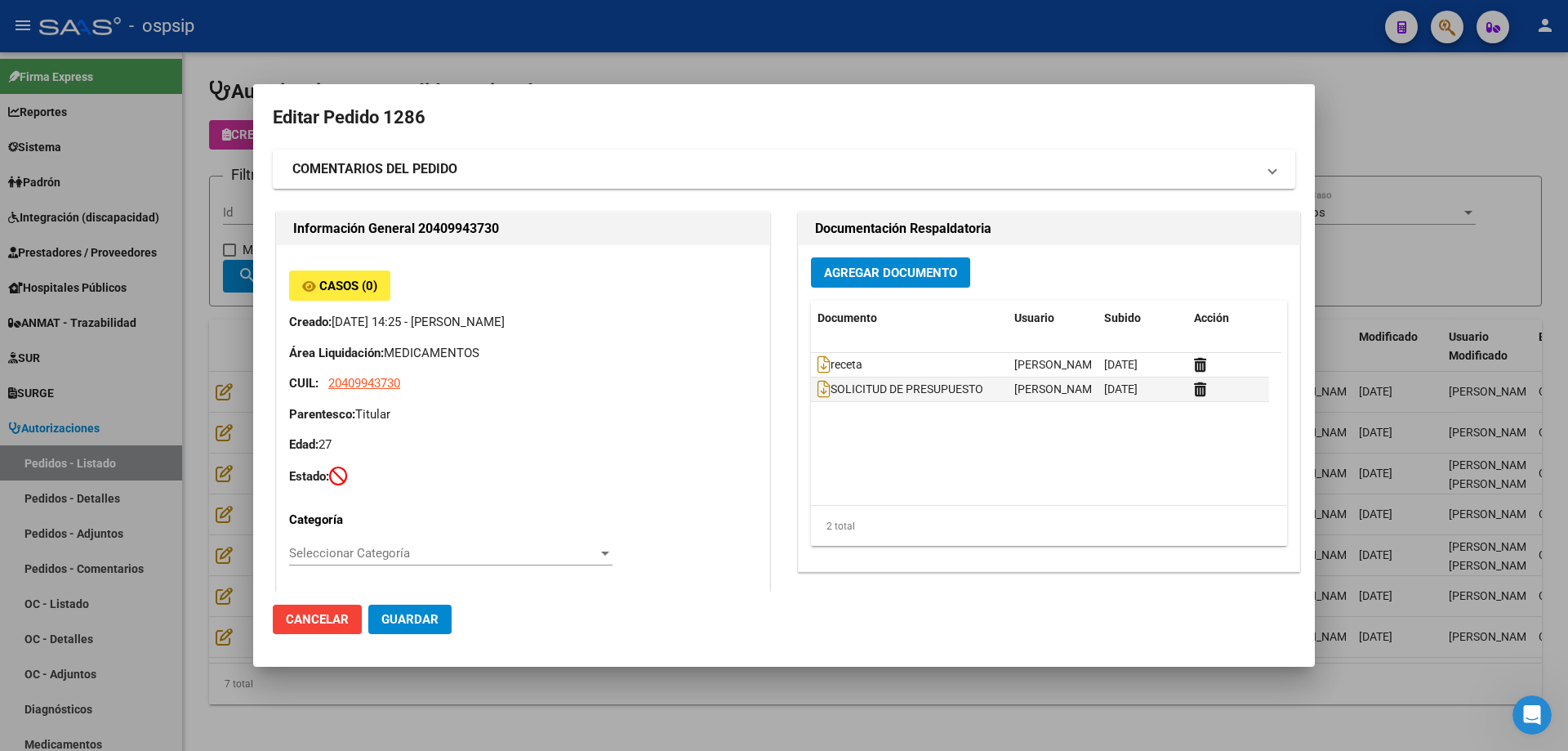
click at [1403, 249] on div at bounding box center [784, 375] width 1568 height 751
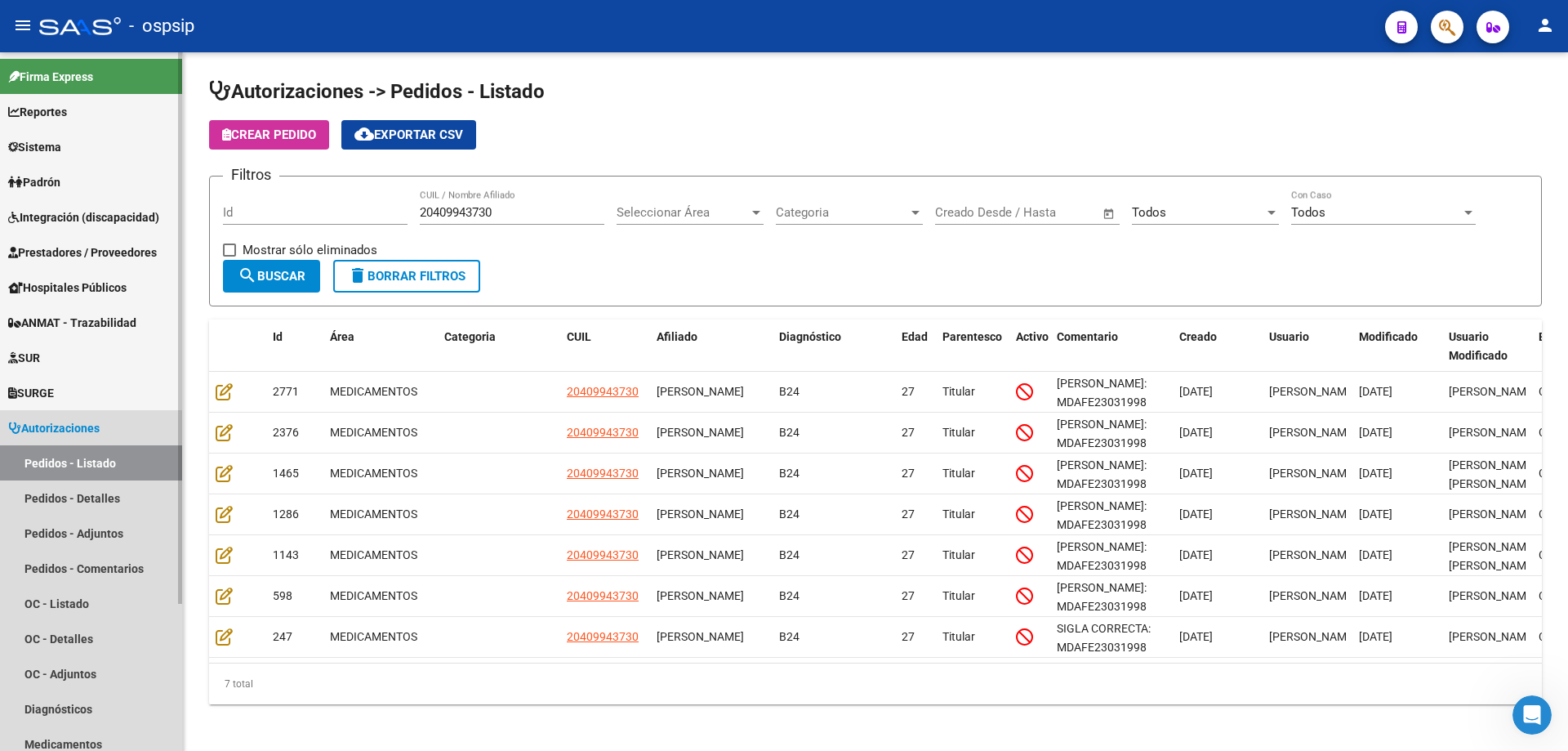
click at [84, 463] on link "Pedidos - Listado" at bounding box center [91, 463] width 182 height 35
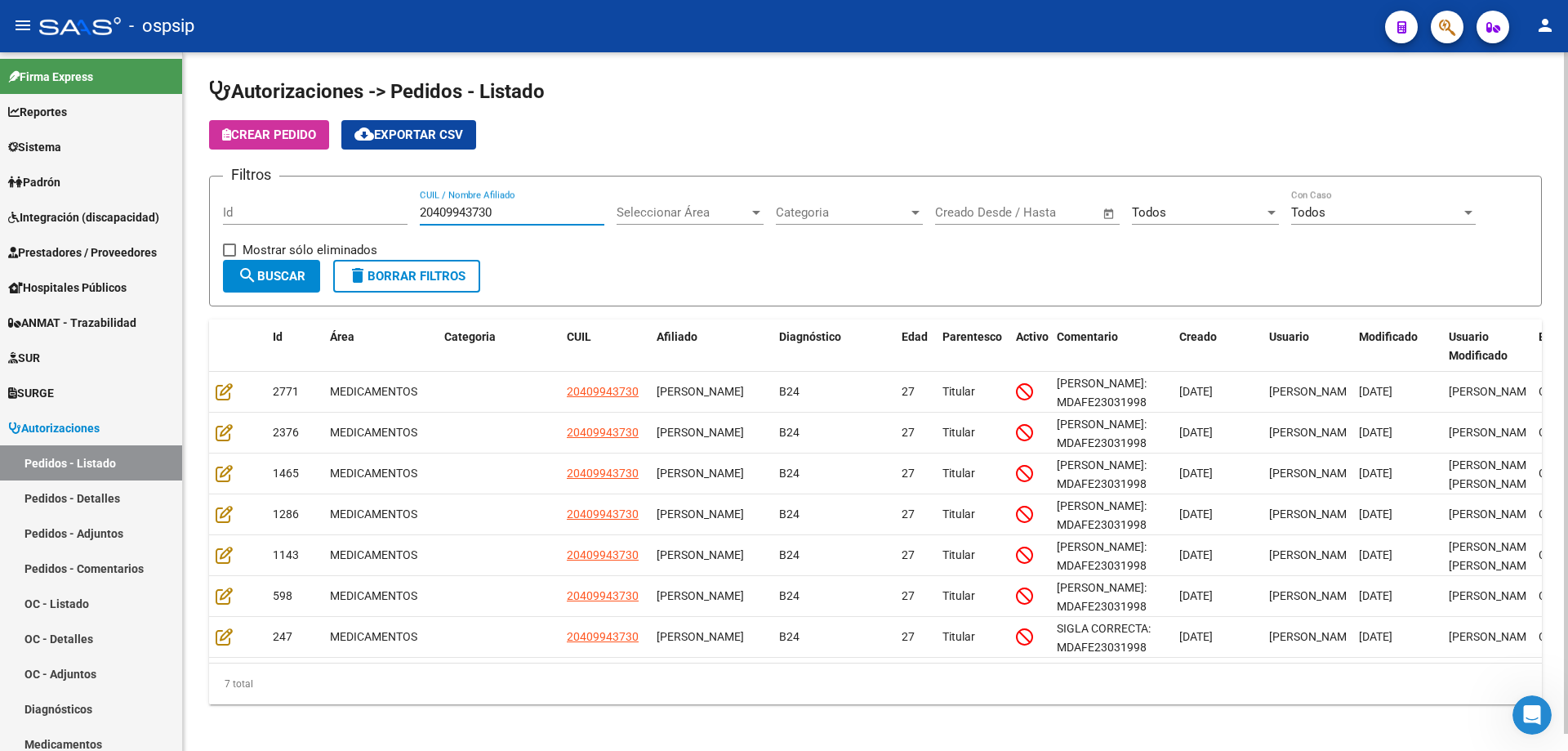
drag, startPoint x: 541, startPoint y: 206, endPoint x: 376, endPoint y: 214, distance: 165.2
click at [376, 214] on div "Filtros Id 20409943730 CUIL / Nombre Afiliado Seleccionar Área Seleccionar Área…" at bounding box center [875, 225] width 1305 height 71
paste input "20335437099"
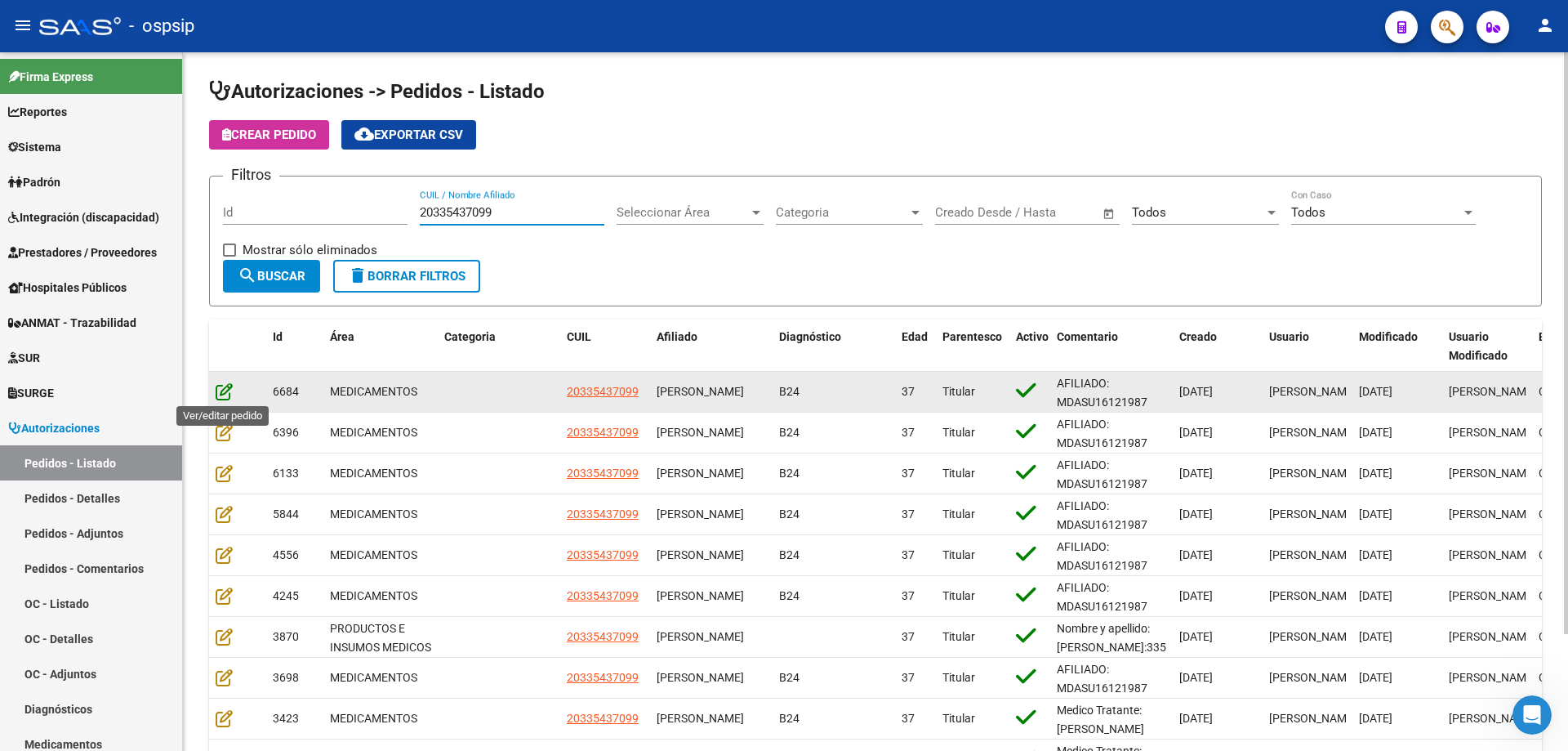
click at [220, 389] on icon at bounding box center [224, 391] width 17 height 18
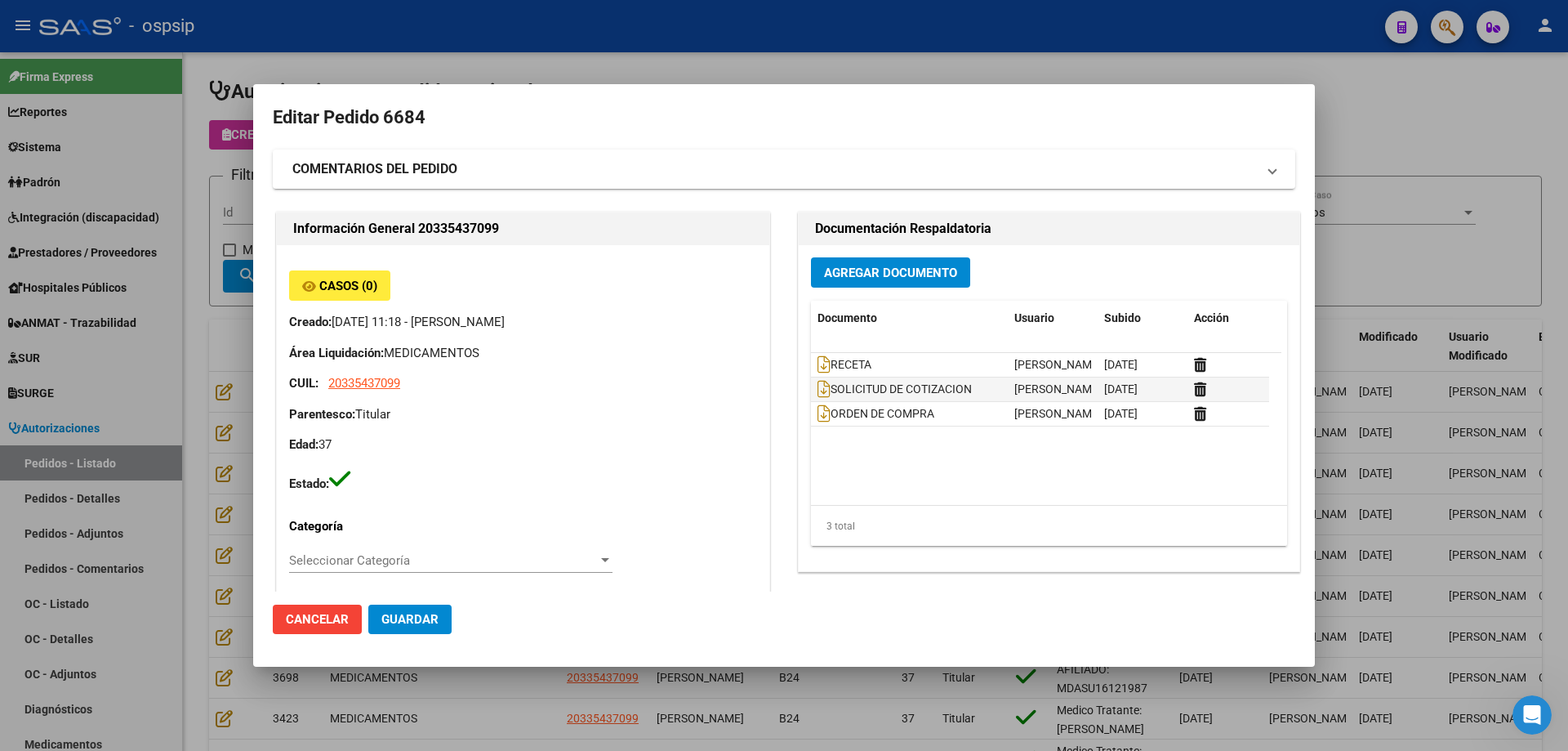
click at [1354, 243] on div at bounding box center [784, 375] width 1568 height 751
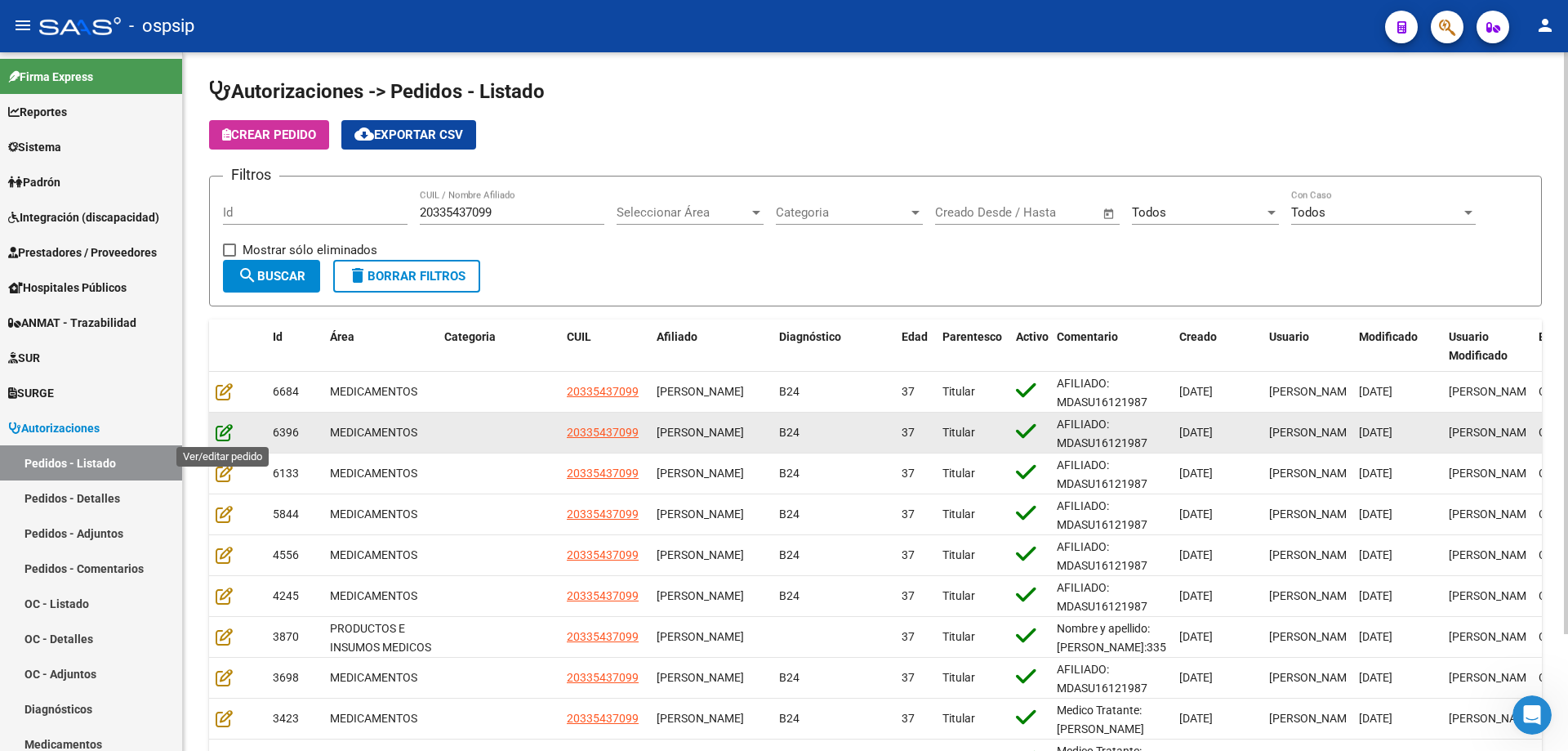
click at [219, 439] on icon at bounding box center [224, 431] width 17 height 18
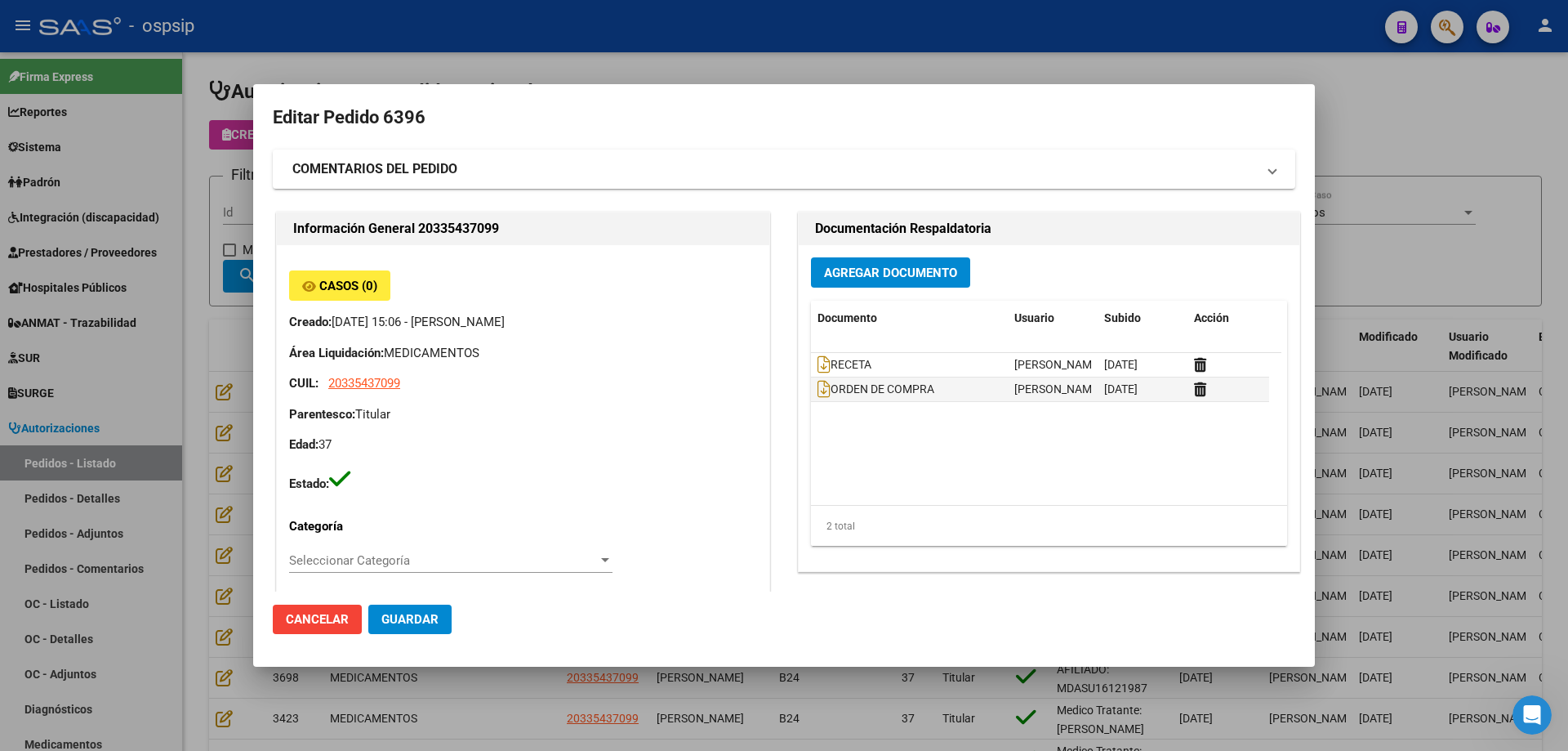
click at [1398, 256] on div at bounding box center [784, 375] width 1568 height 751
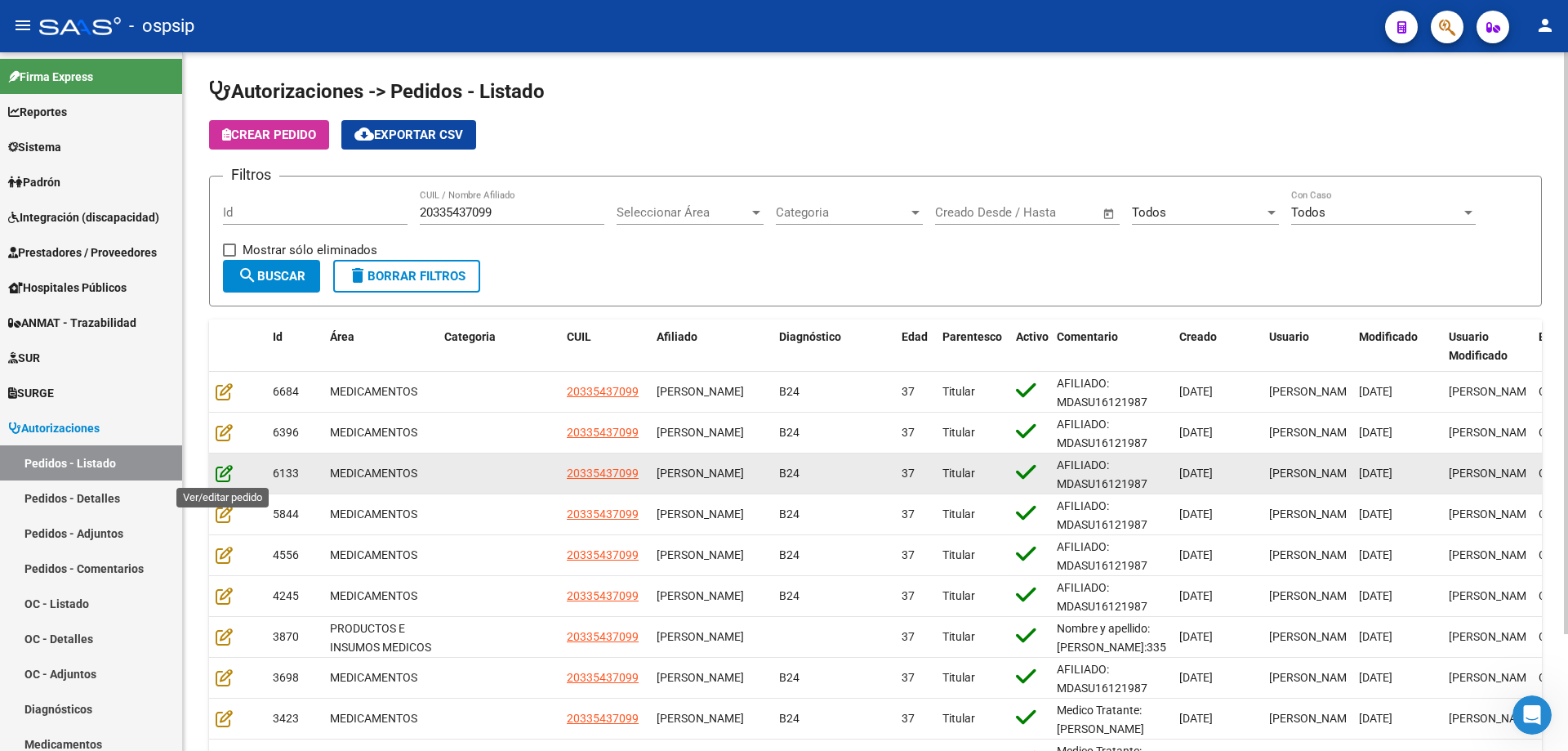
click at [217, 470] on icon at bounding box center [224, 473] width 17 height 18
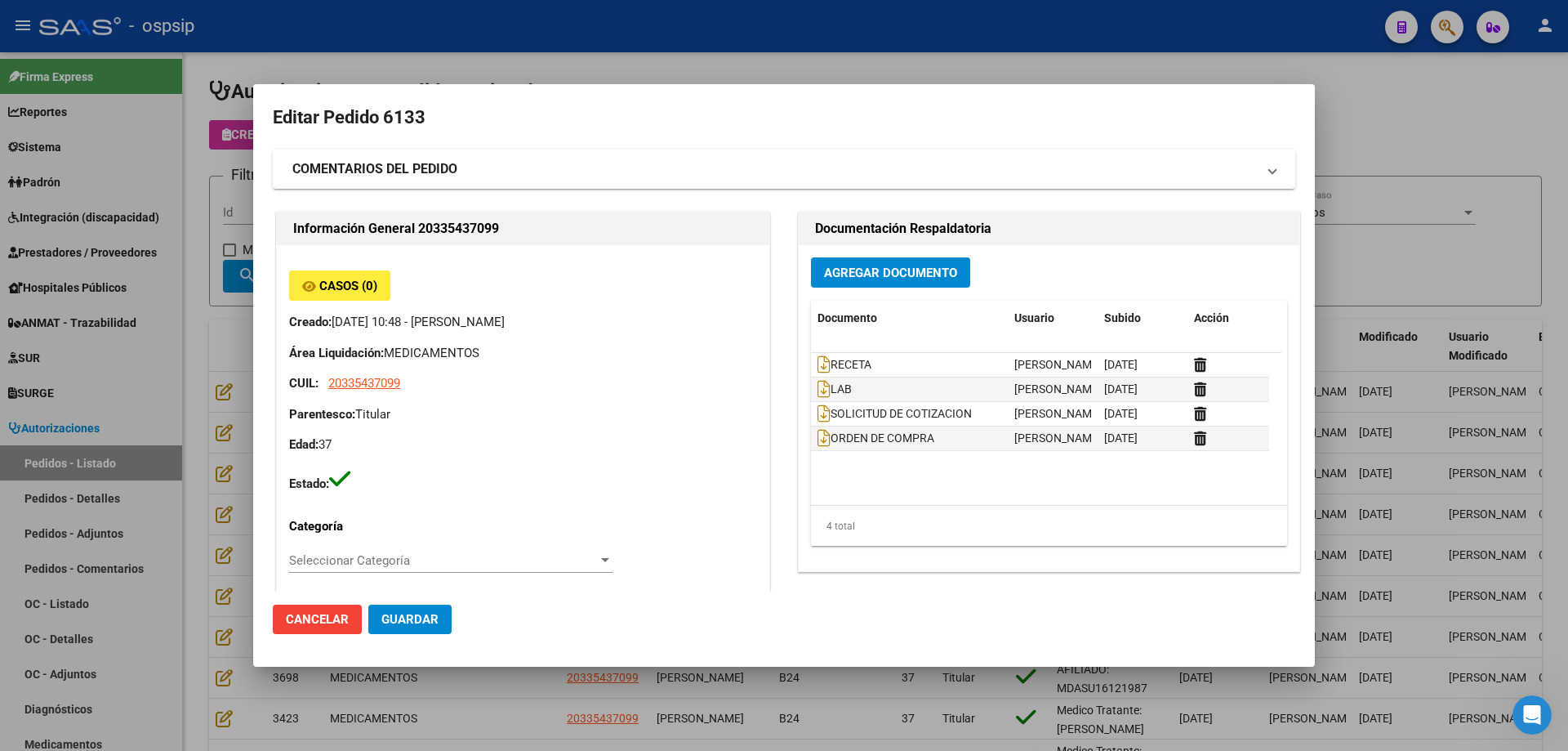
click at [1409, 282] on div at bounding box center [784, 375] width 1568 height 751
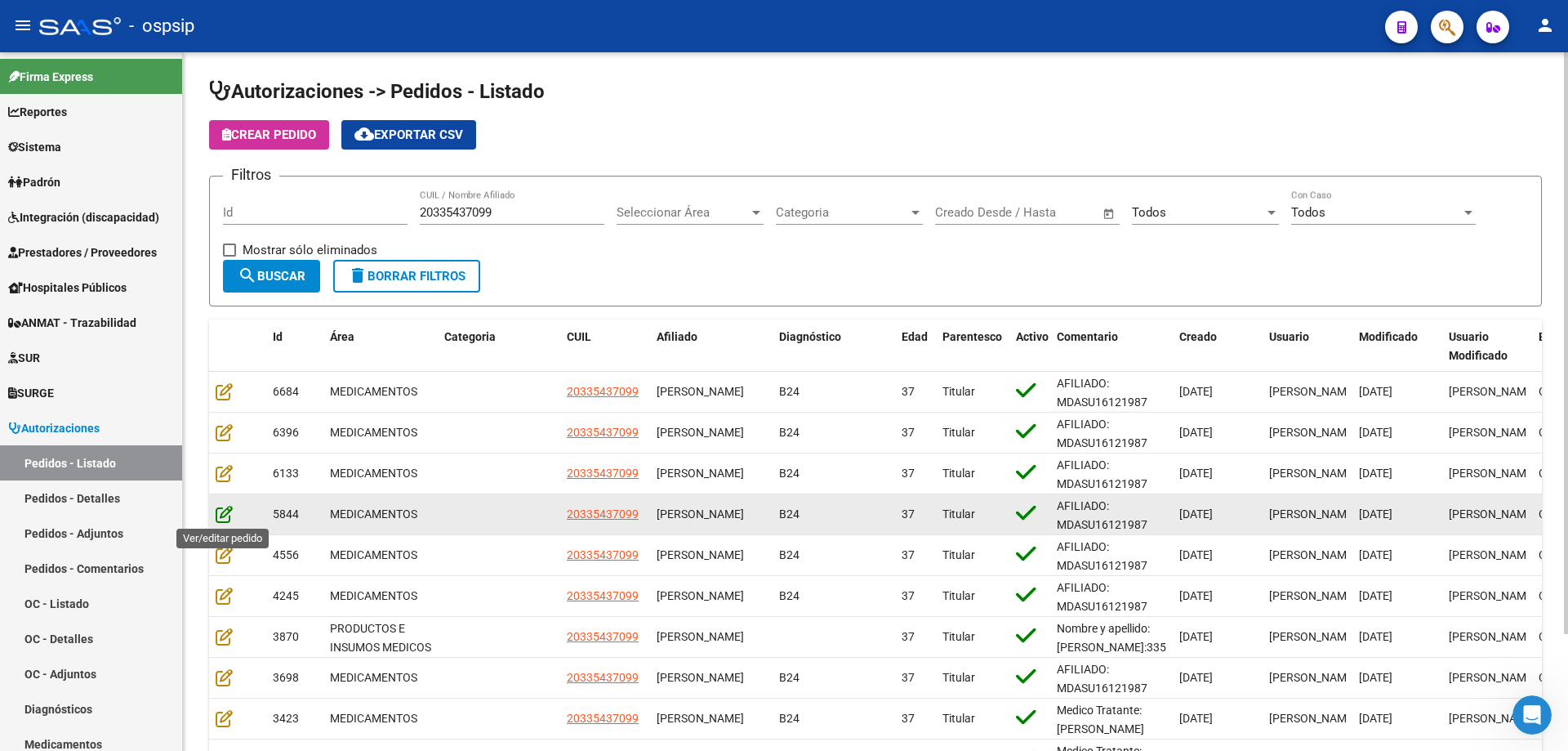
click at [216, 513] on icon at bounding box center [224, 513] width 17 height 18
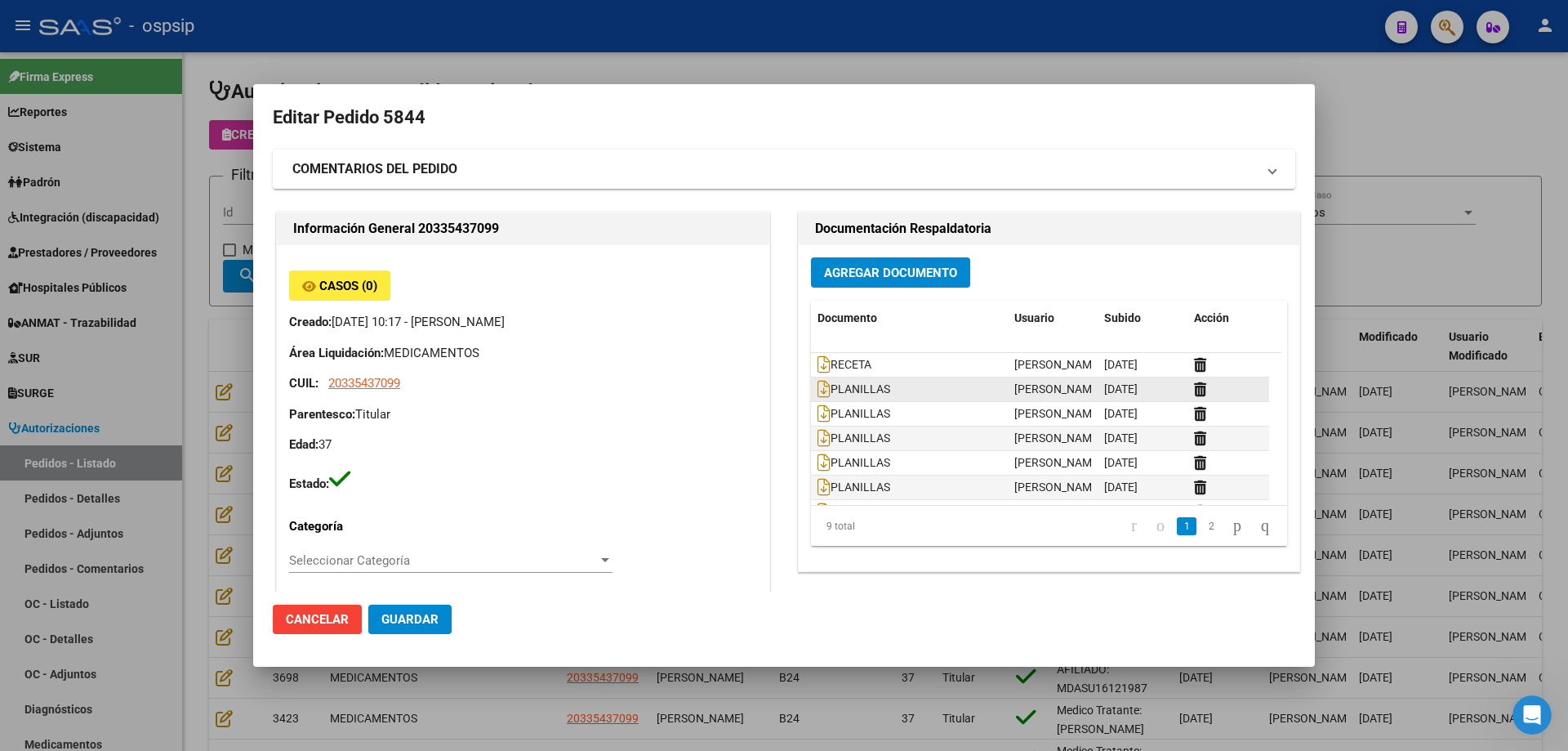
click at [811, 389] on datatable-body-cell "PLANILLAS" at bounding box center [910, 389] width 197 height 24
click at [817, 389] on icon at bounding box center [824, 389] width 13 height 18
click at [821, 420] on icon at bounding box center [824, 413] width 13 height 18
click at [821, 443] on icon at bounding box center [824, 437] width 13 height 18
click at [817, 468] on icon at bounding box center [824, 462] width 13 height 18
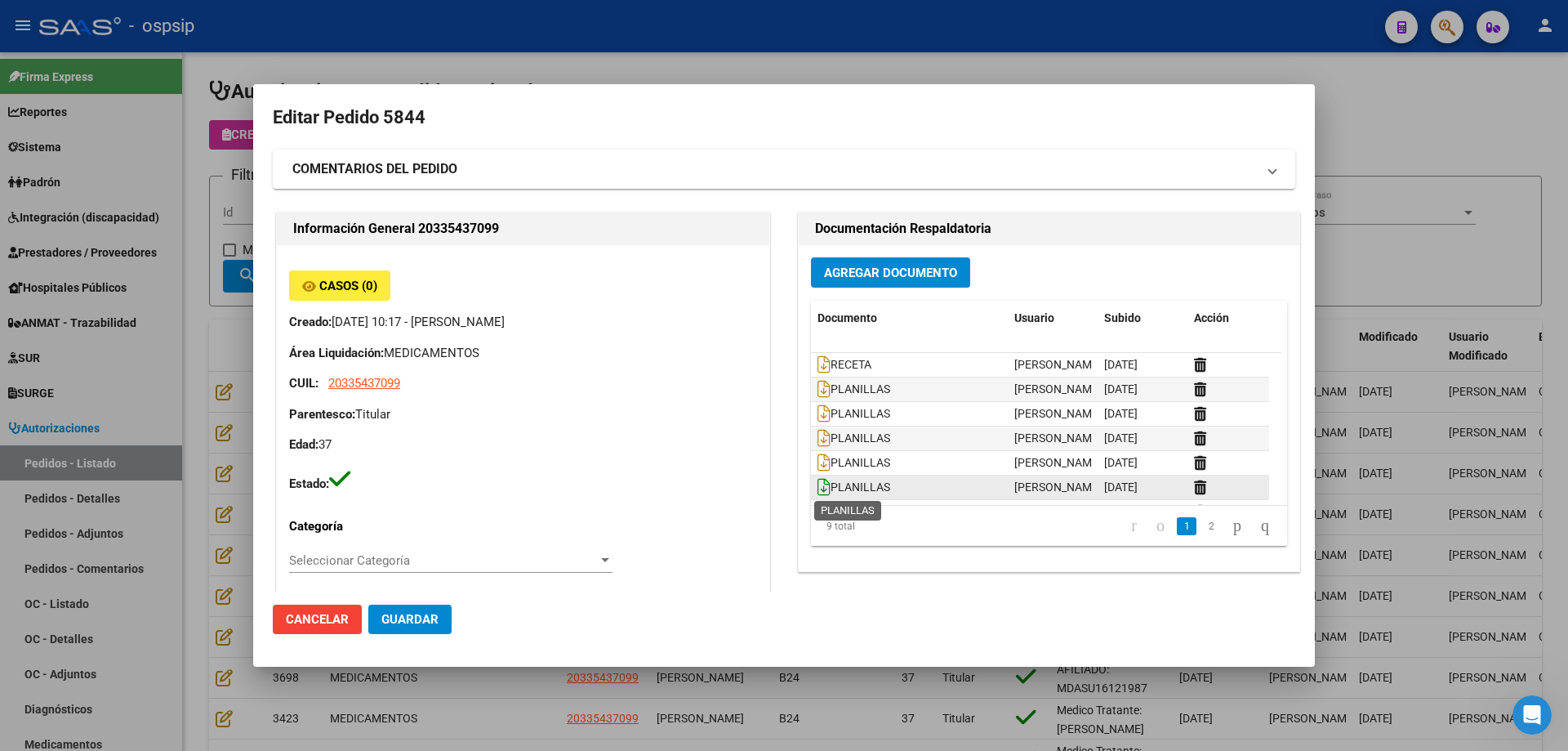
click at [818, 486] on icon at bounding box center [824, 486] width 13 height 18
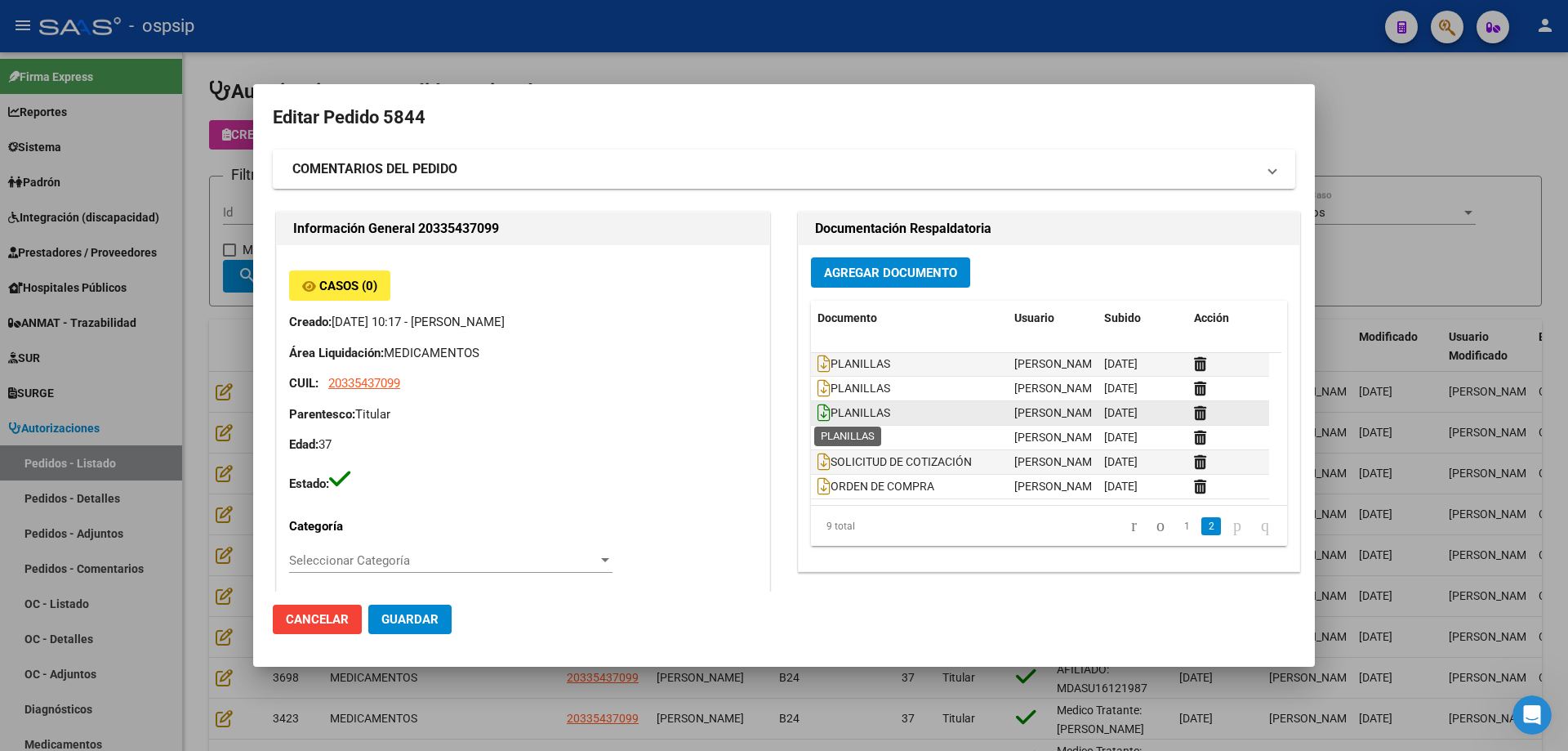
click at [817, 410] on icon at bounding box center [824, 412] width 13 height 18
click at [811, 438] on datatable-body-cell "LAB" at bounding box center [910, 437] width 197 height 24
click at [817, 437] on icon at bounding box center [824, 436] width 13 height 18
drag, startPoint x: 1456, startPoint y: 227, endPoint x: 1228, endPoint y: 246, distance: 228.8
click at [1454, 228] on div at bounding box center [784, 375] width 1568 height 751
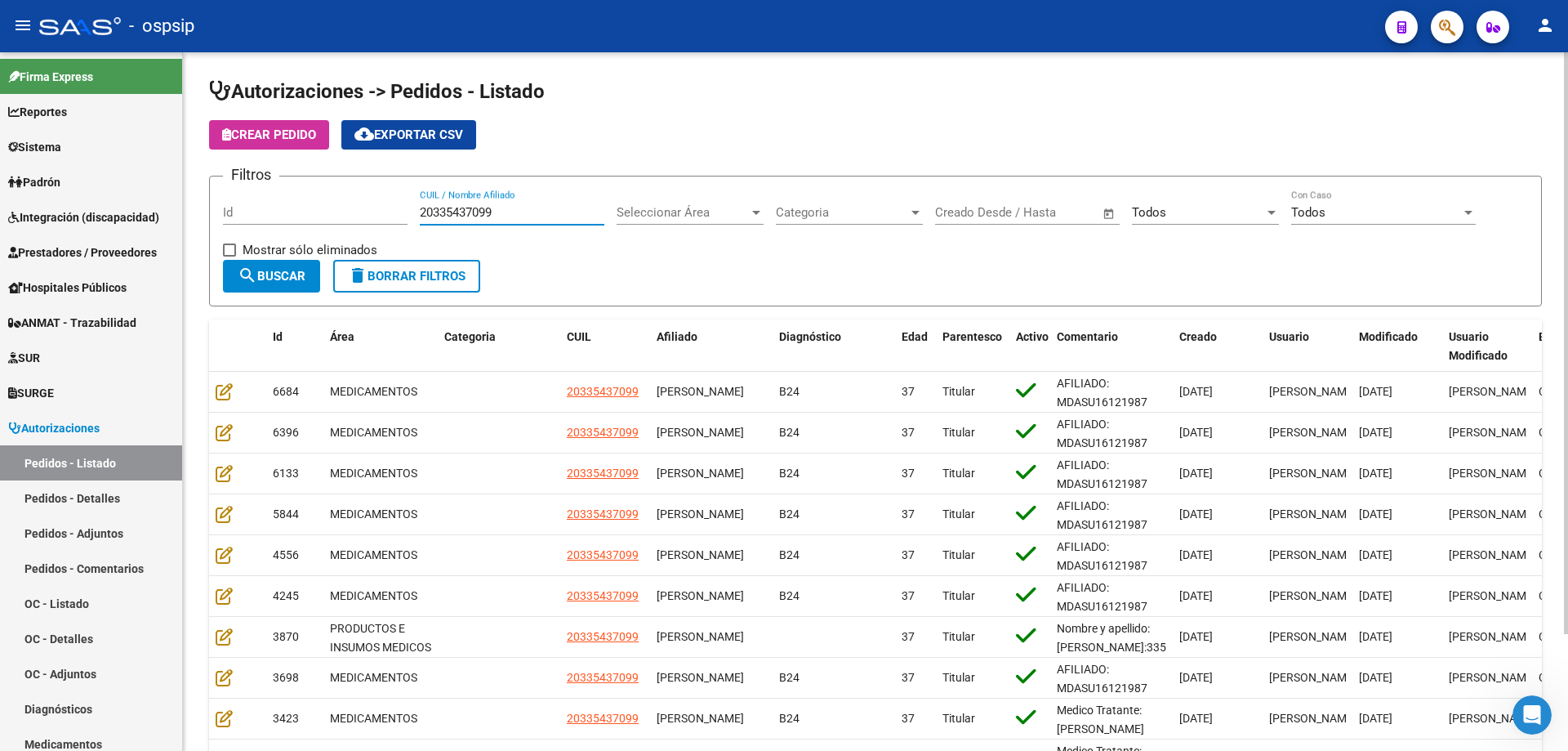
drag, startPoint x: 536, startPoint y: 209, endPoint x: 289, endPoint y: 220, distance: 247.2
click at [340, 222] on div "Filtros Id 20335437099 CUIL / Nombre Afiliado Seleccionar Área Seleccionar Área…" at bounding box center [875, 225] width 1305 height 71
paste input "50750720"
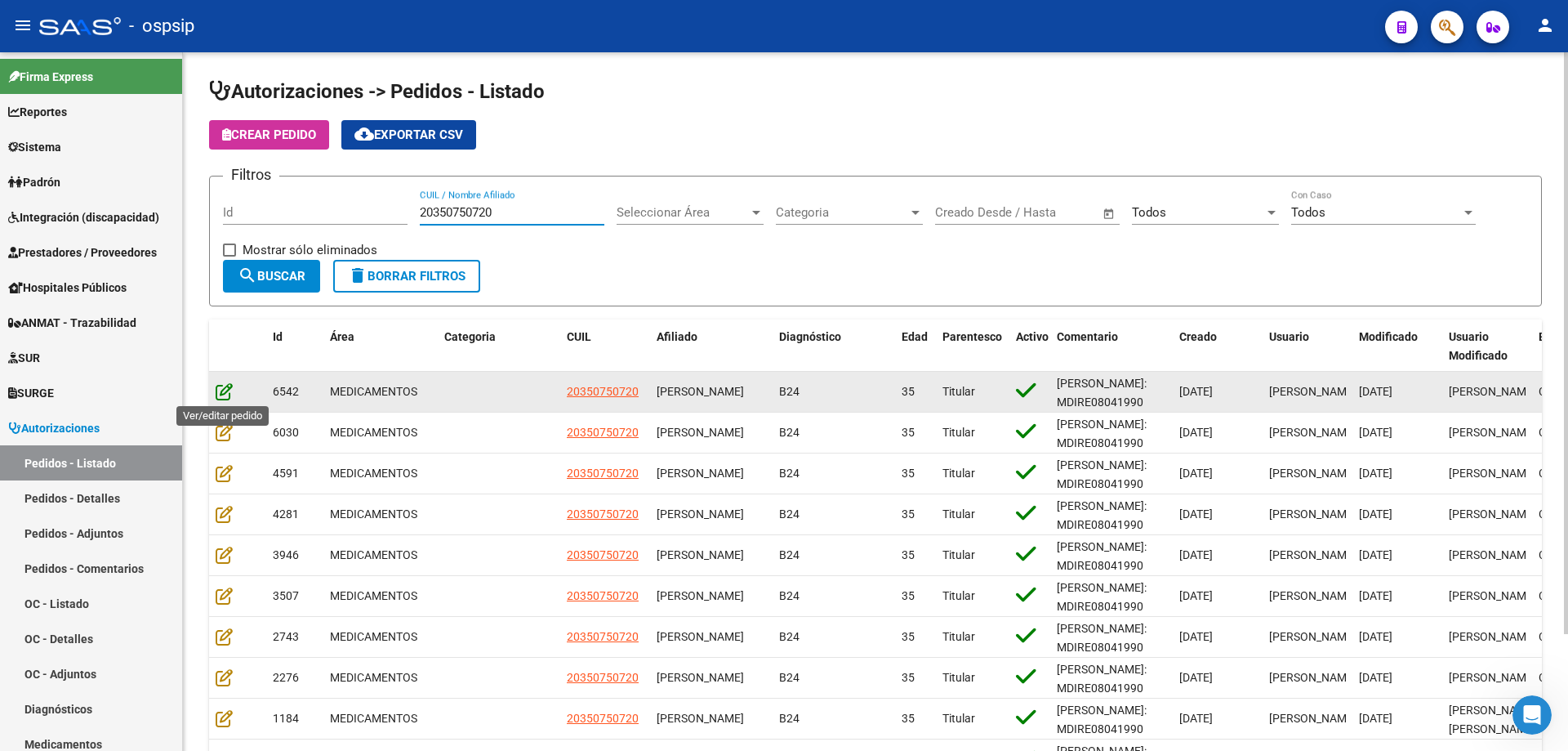
type input "20350750720"
click at [226, 395] on icon at bounding box center [224, 391] width 17 height 18
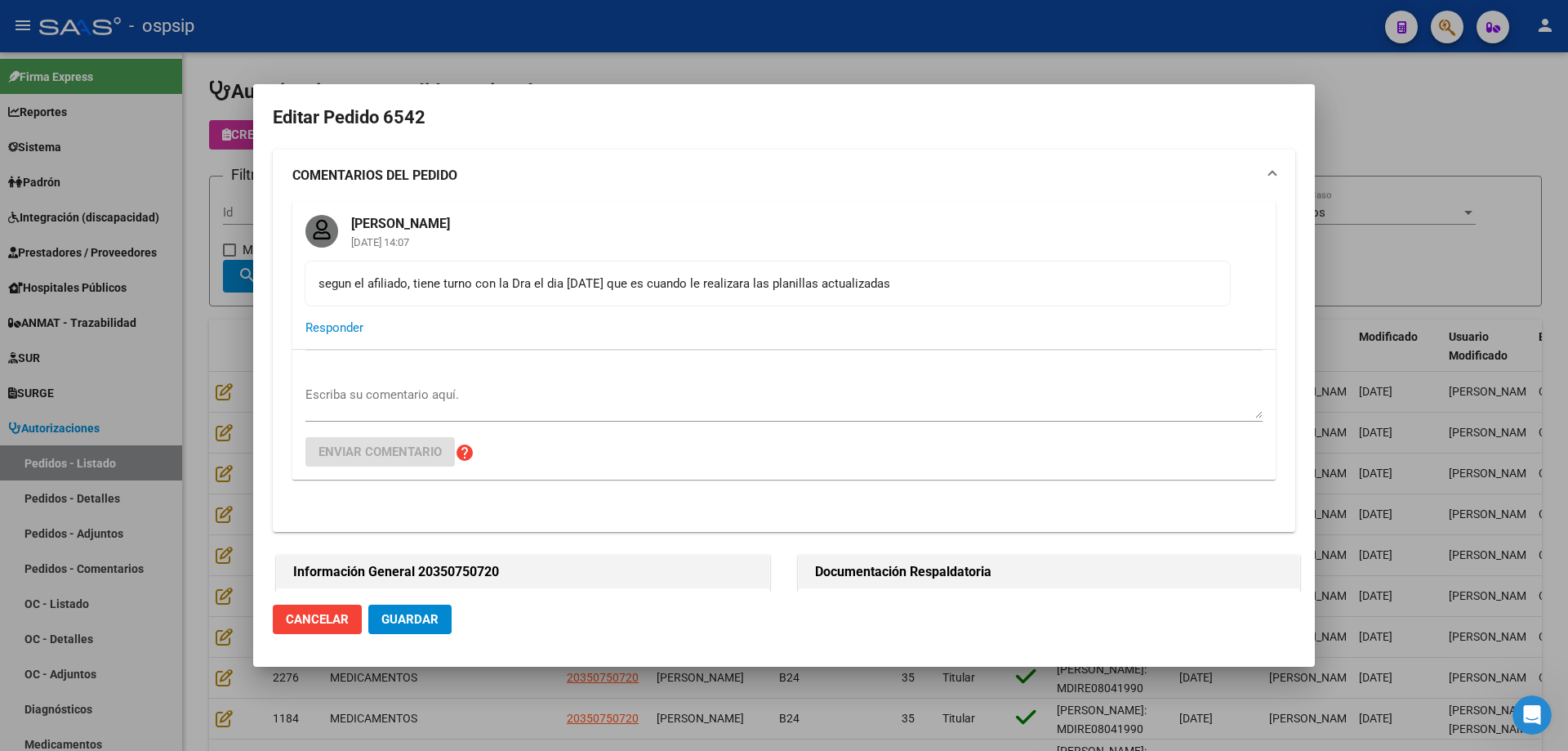
click at [1391, 113] on div at bounding box center [784, 375] width 1568 height 751
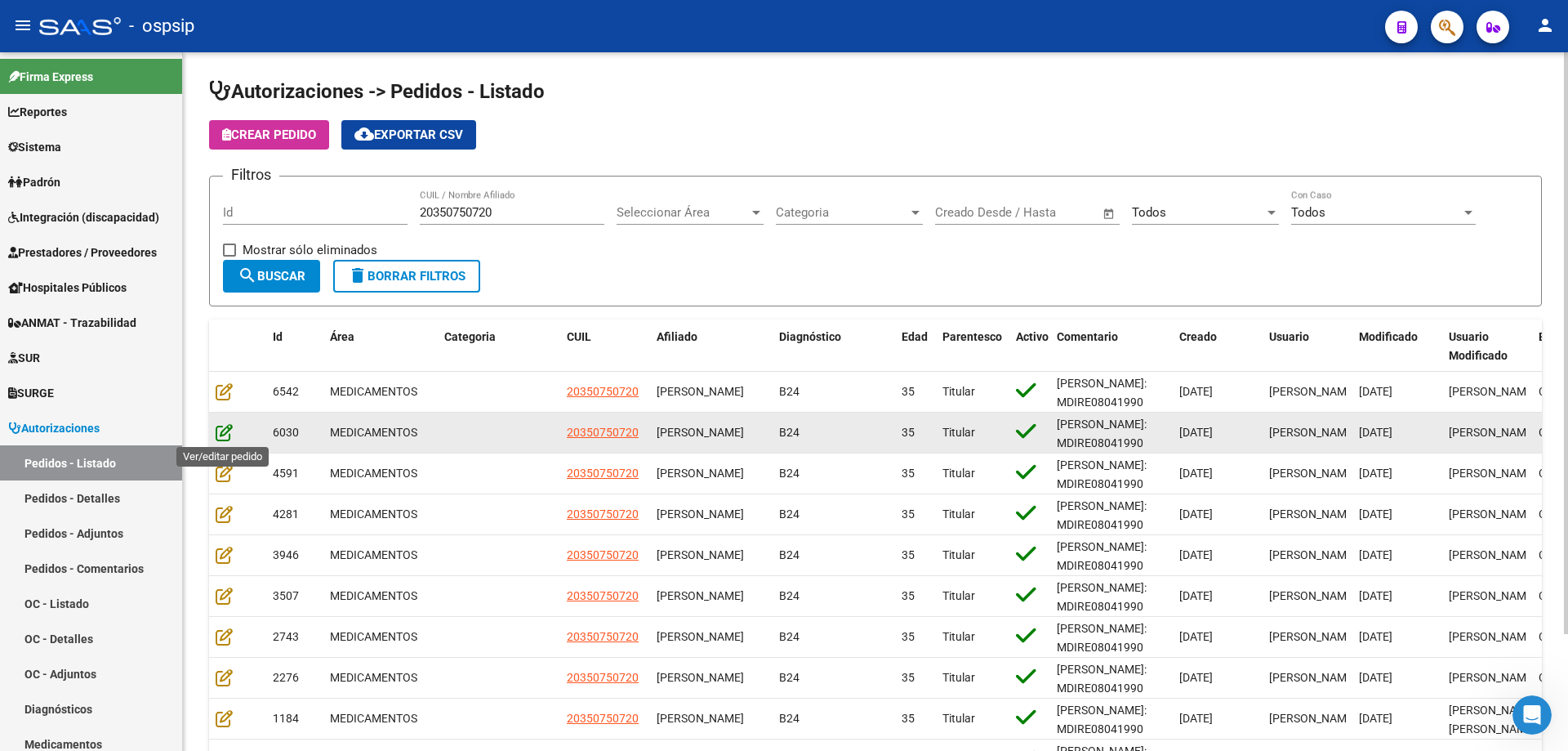
click at [225, 438] on icon at bounding box center [224, 431] width 17 height 18
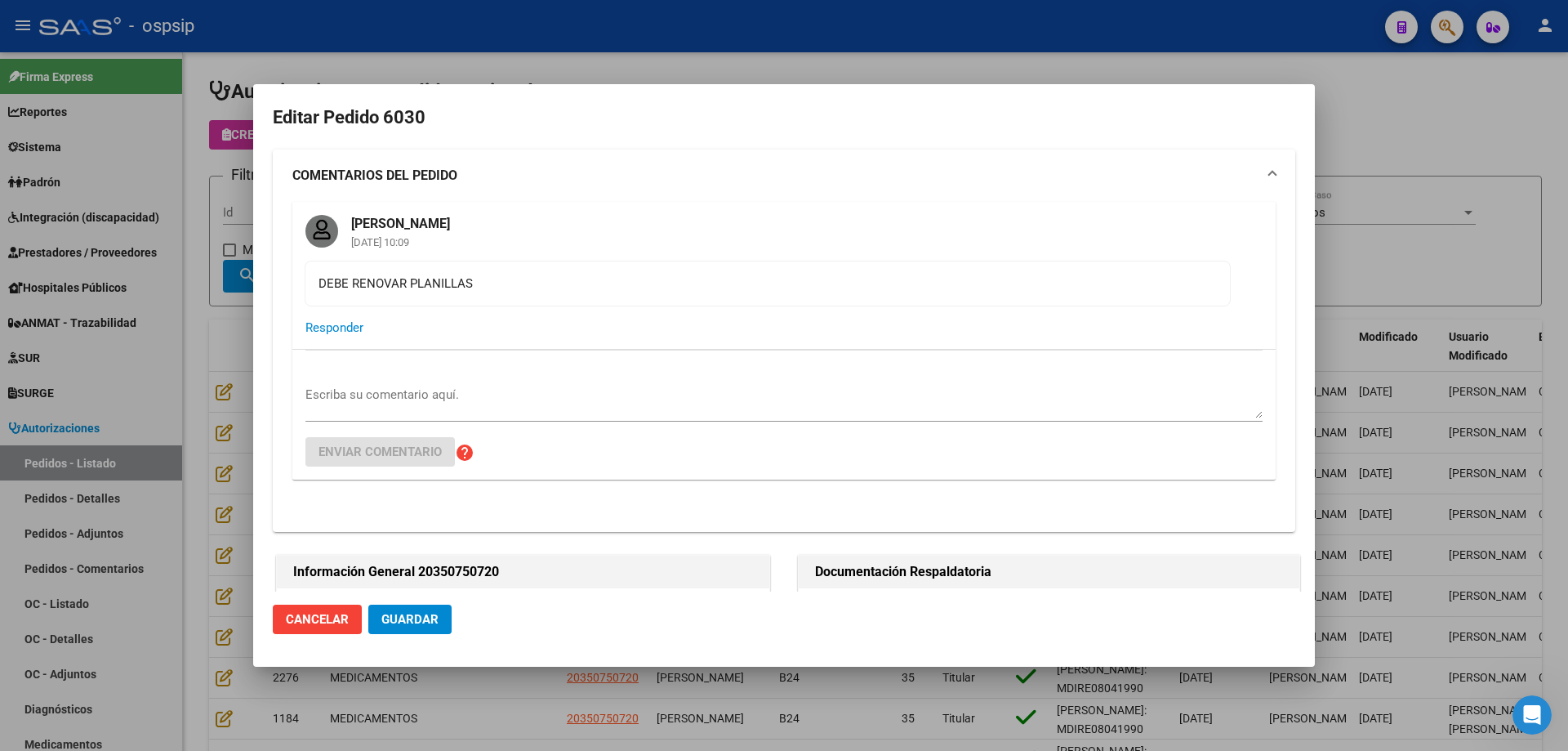
scroll to position [245, 0]
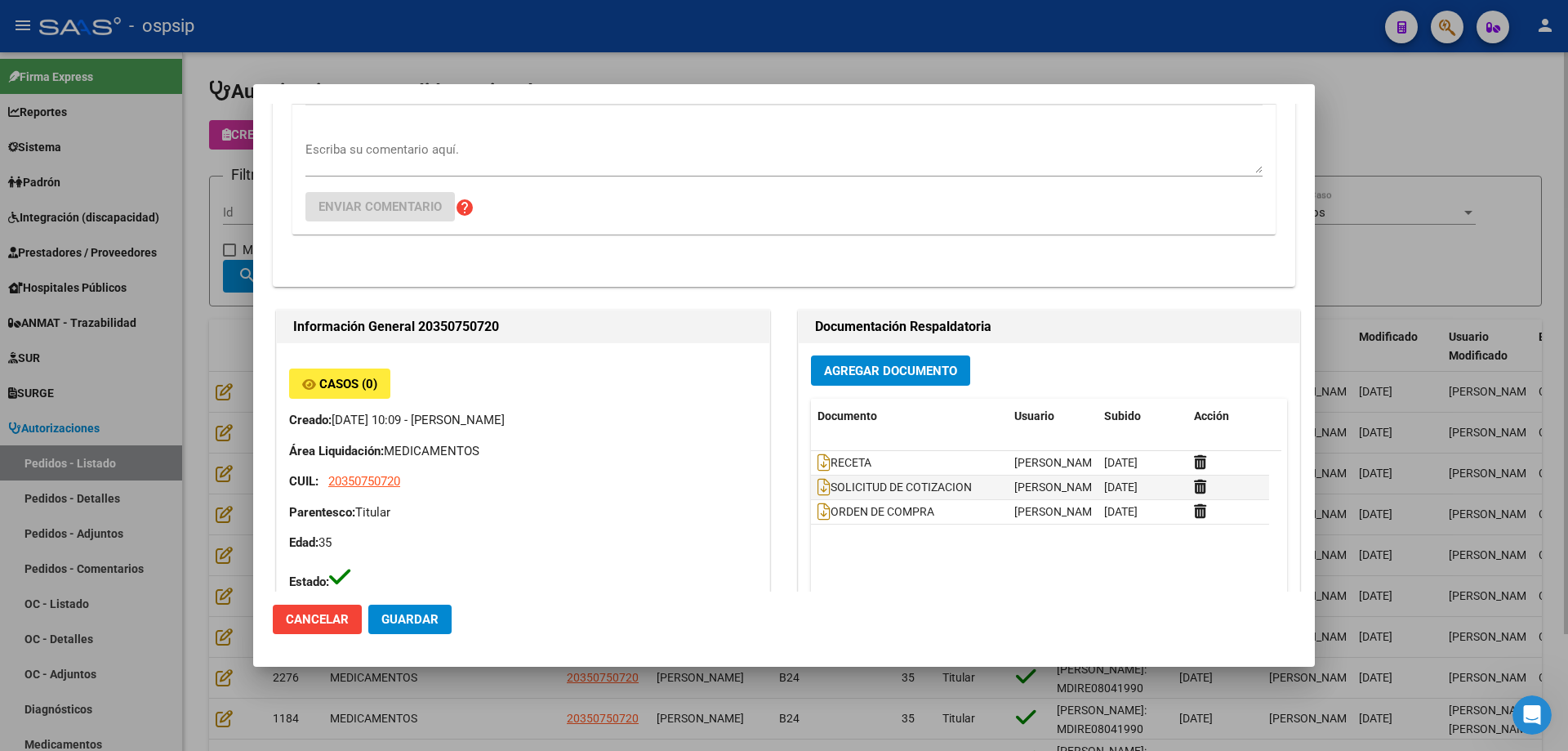
click at [1420, 87] on div at bounding box center [784, 375] width 1568 height 751
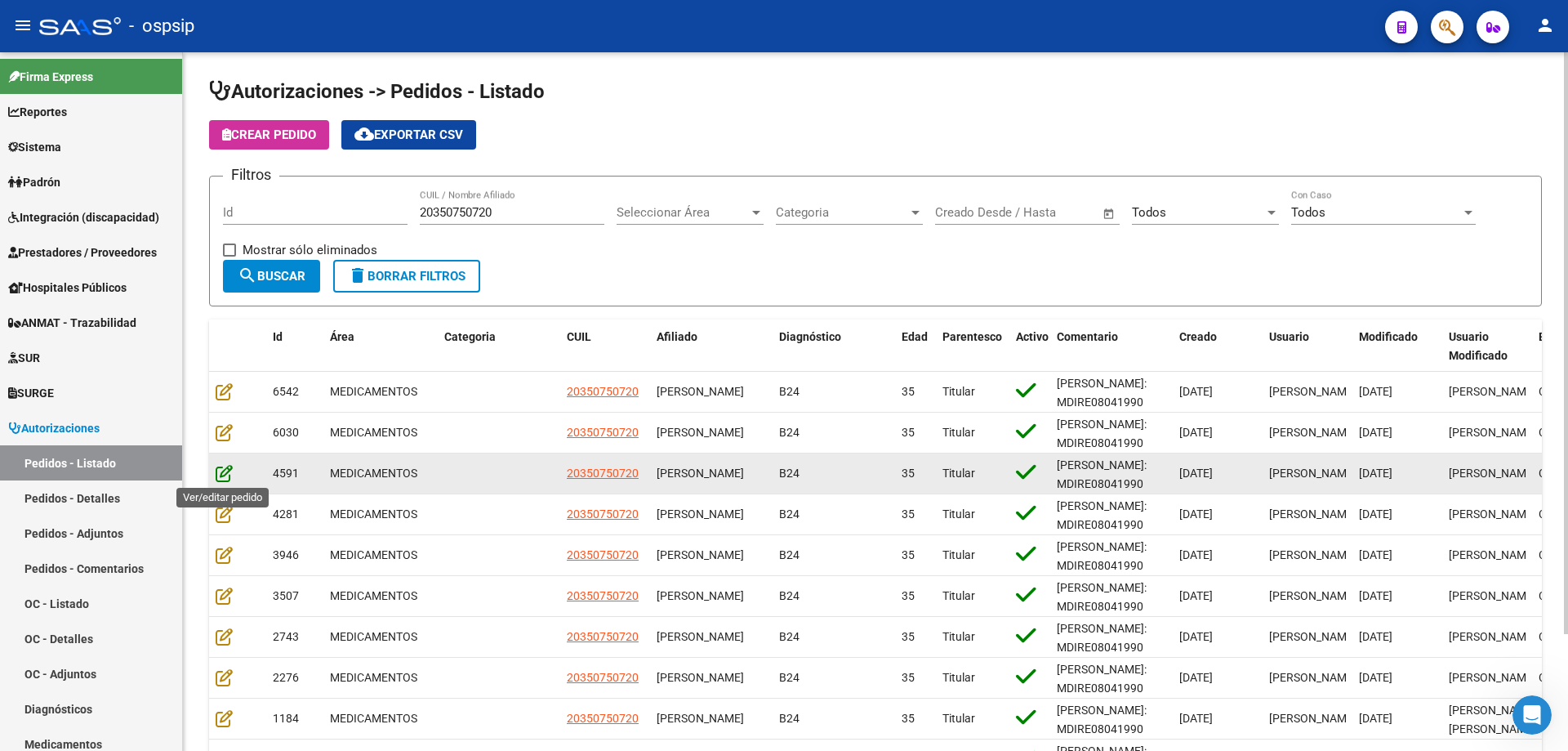
click at [220, 473] on icon at bounding box center [224, 473] width 17 height 18
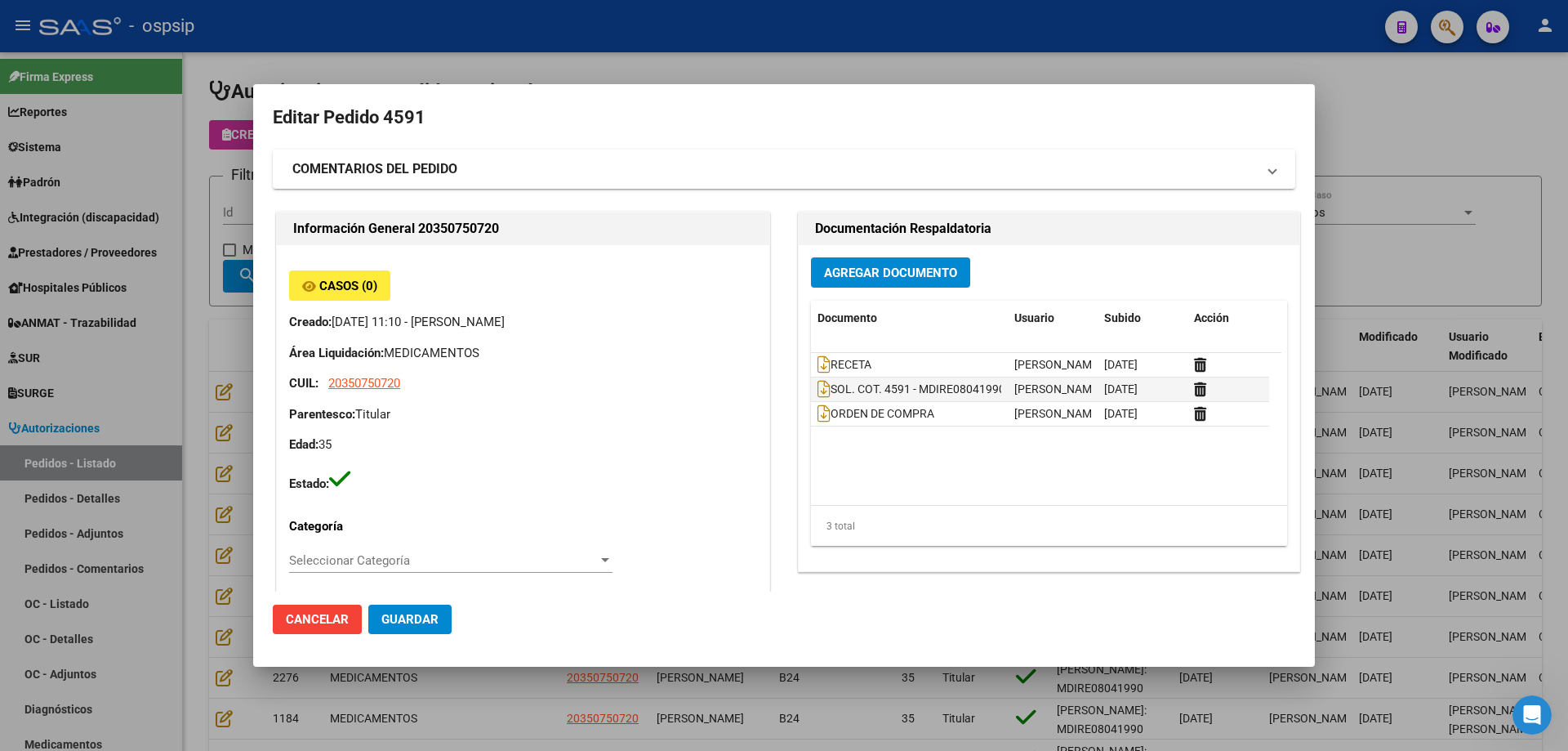
click at [1381, 276] on div at bounding box center [784, 375] width 1568 height 751
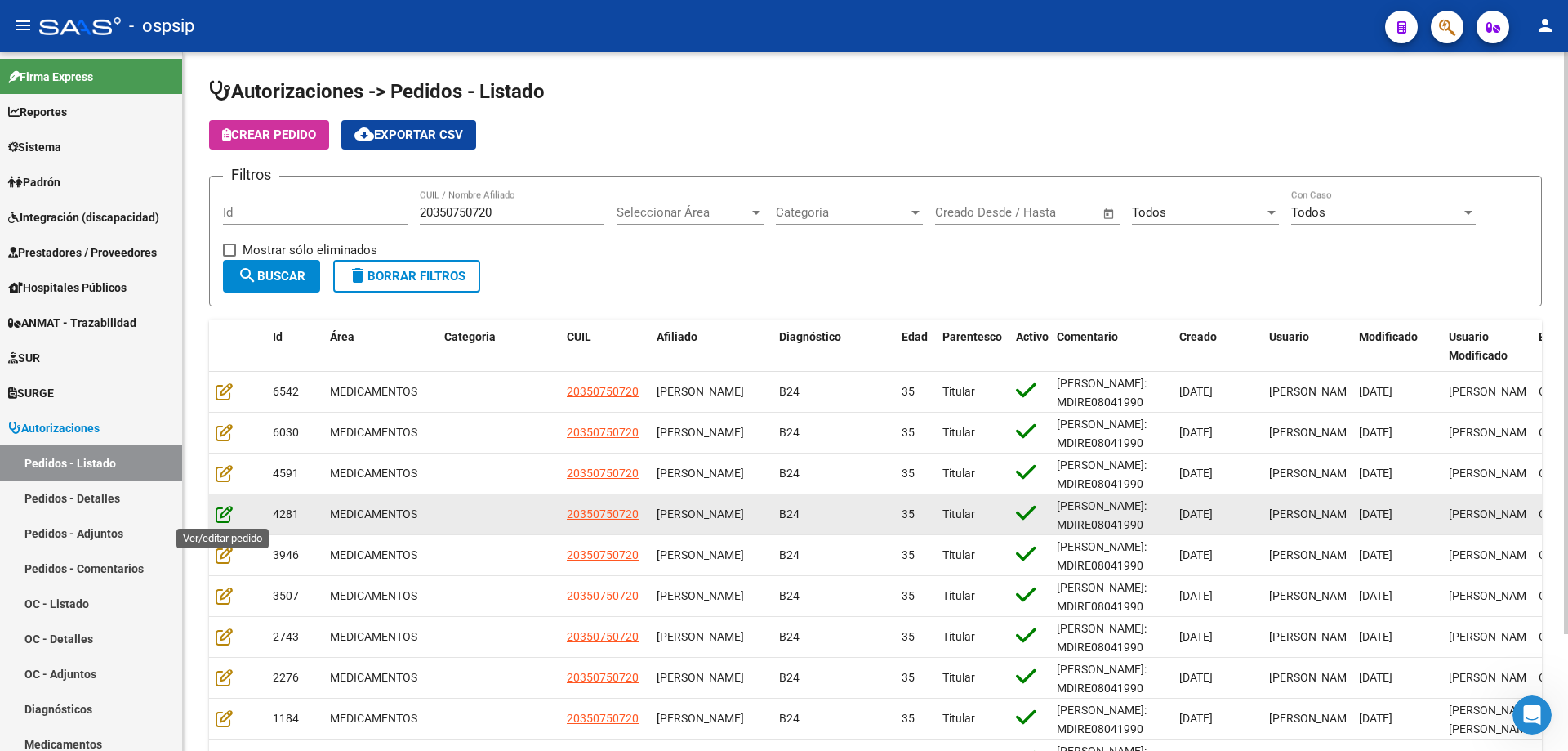
click at [219, 520] on icon at bounding box center [224, 513] width 17 height 18
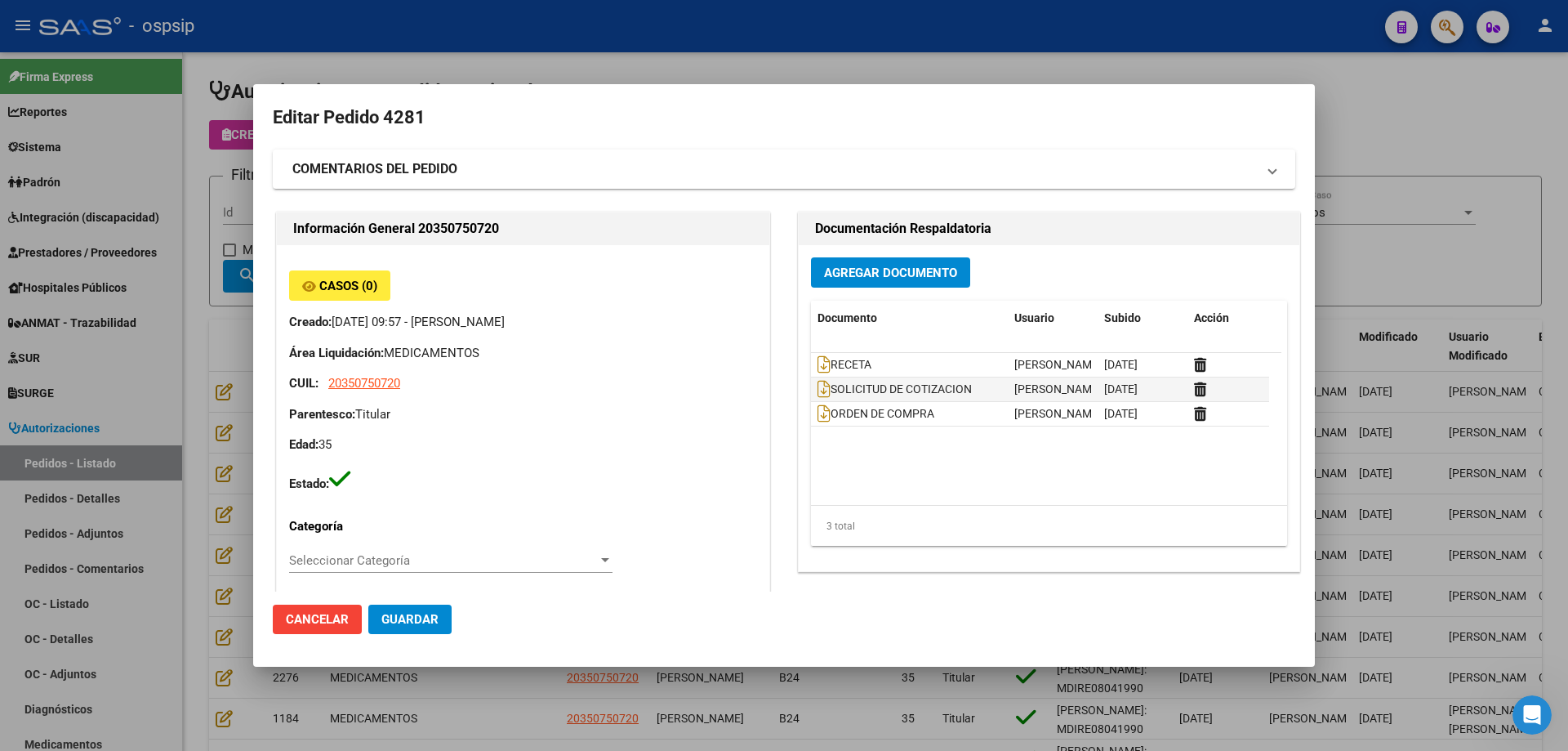
click at [1390, 272] on div at bounding box center [784, 375] width 1568 height 751
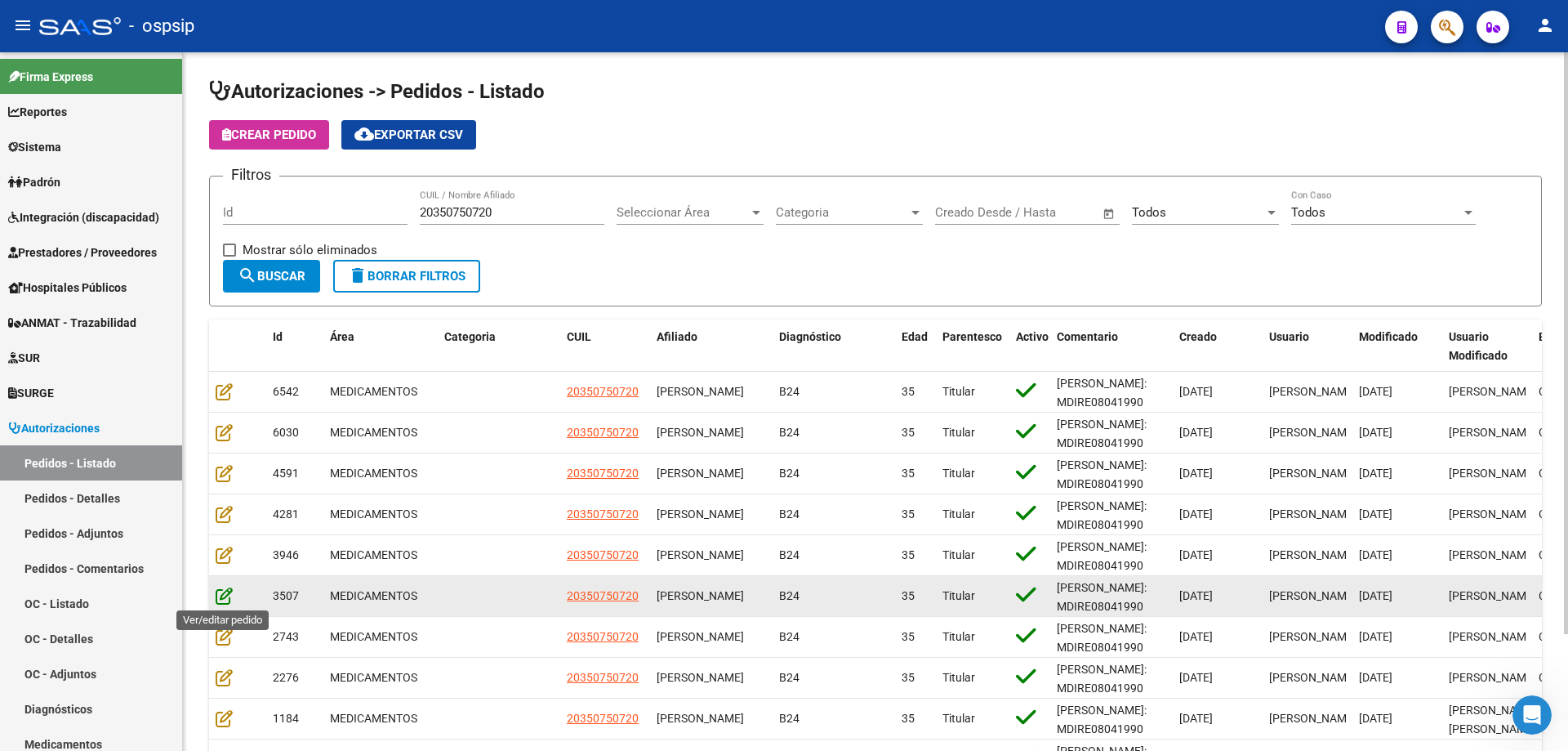
click at [219, 594] on icon at bounding box center [224, 595] width 17 height 18
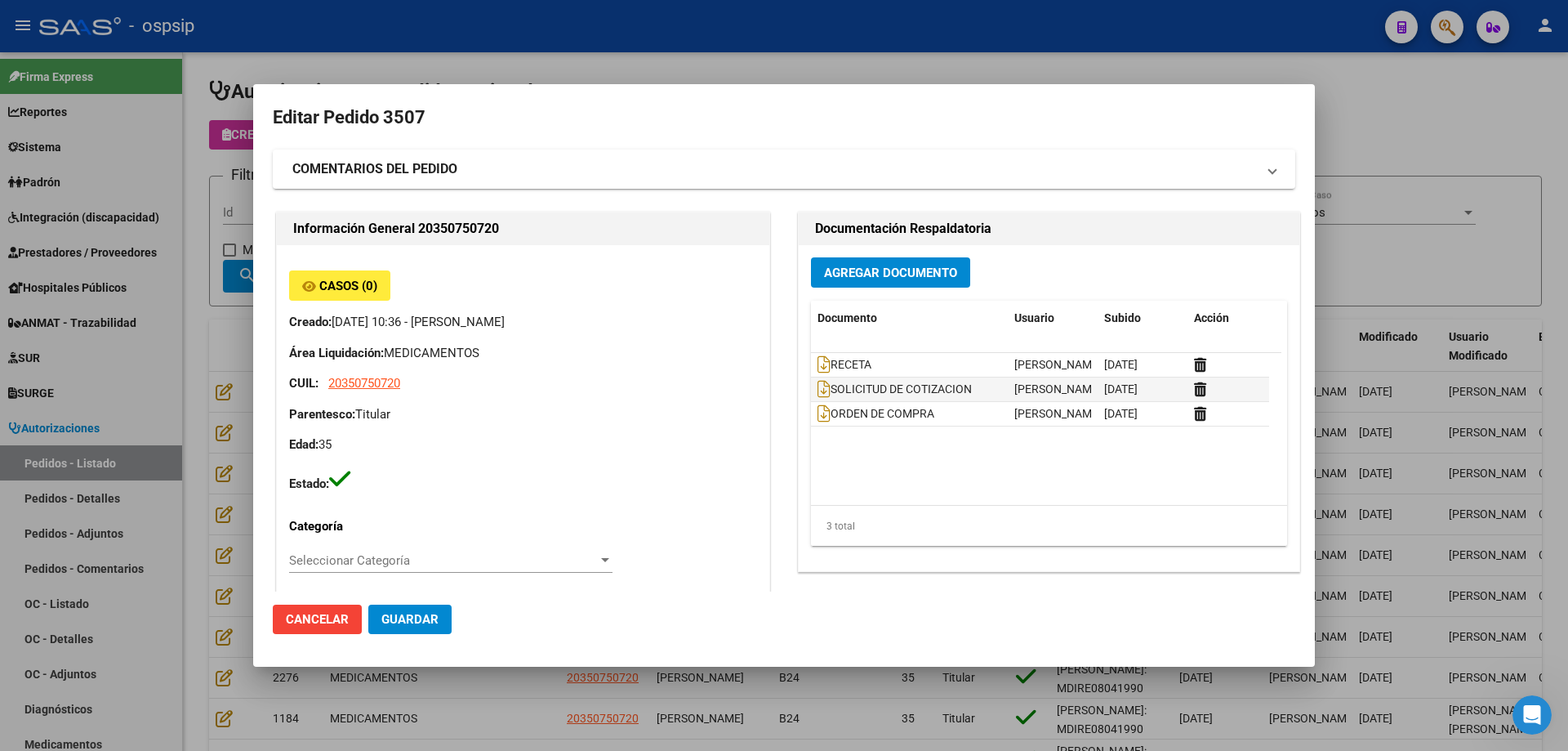
drag, startPoint x: 1395, startPoint y: 267, endPoint x: 1298, endPoint y: 350, distance: 127.7
click at [1373, 272] on div at bounding box center [784, 375] width 1568 height 751
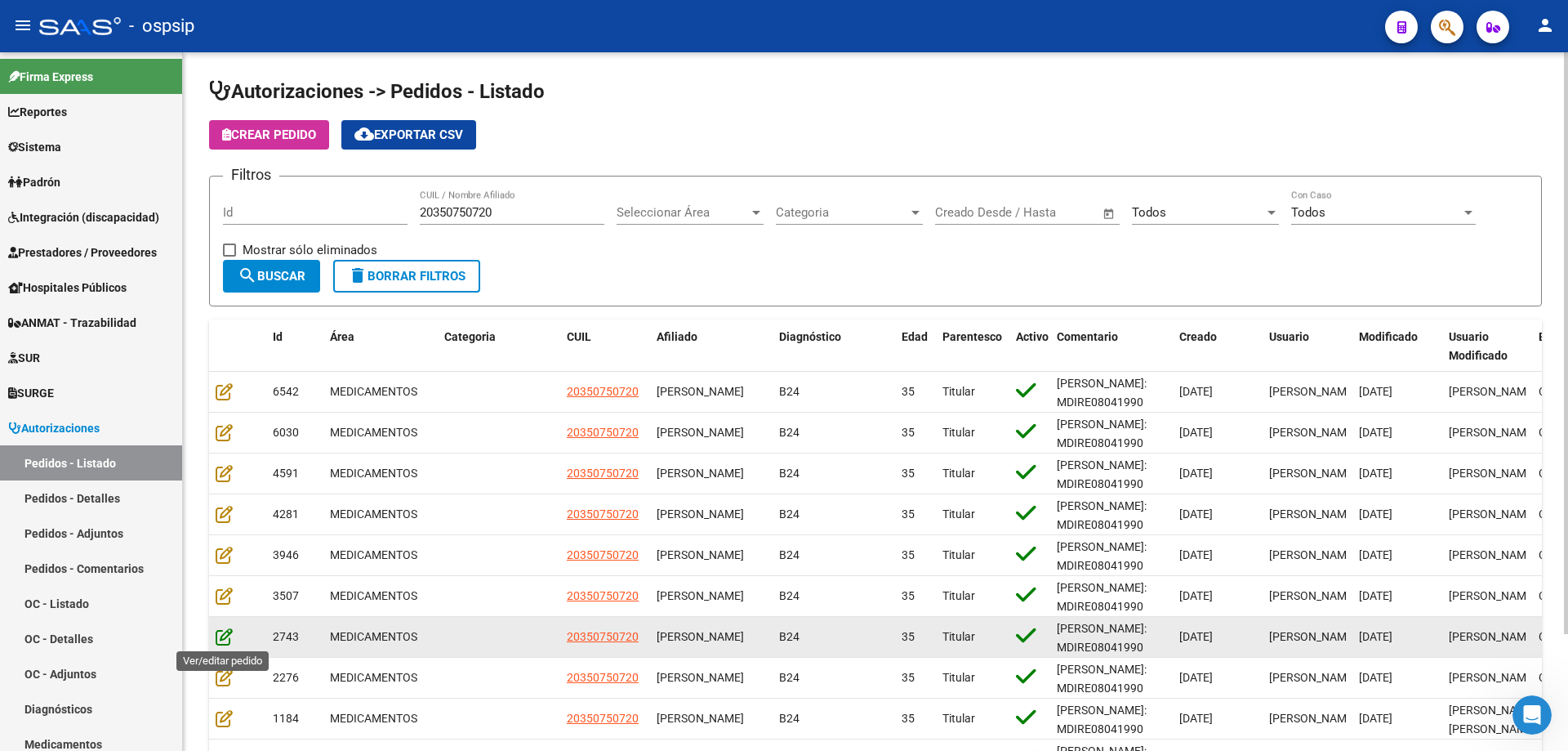
click at [226, 633] on icon at bounding box center [224, 636] width 17 height 18
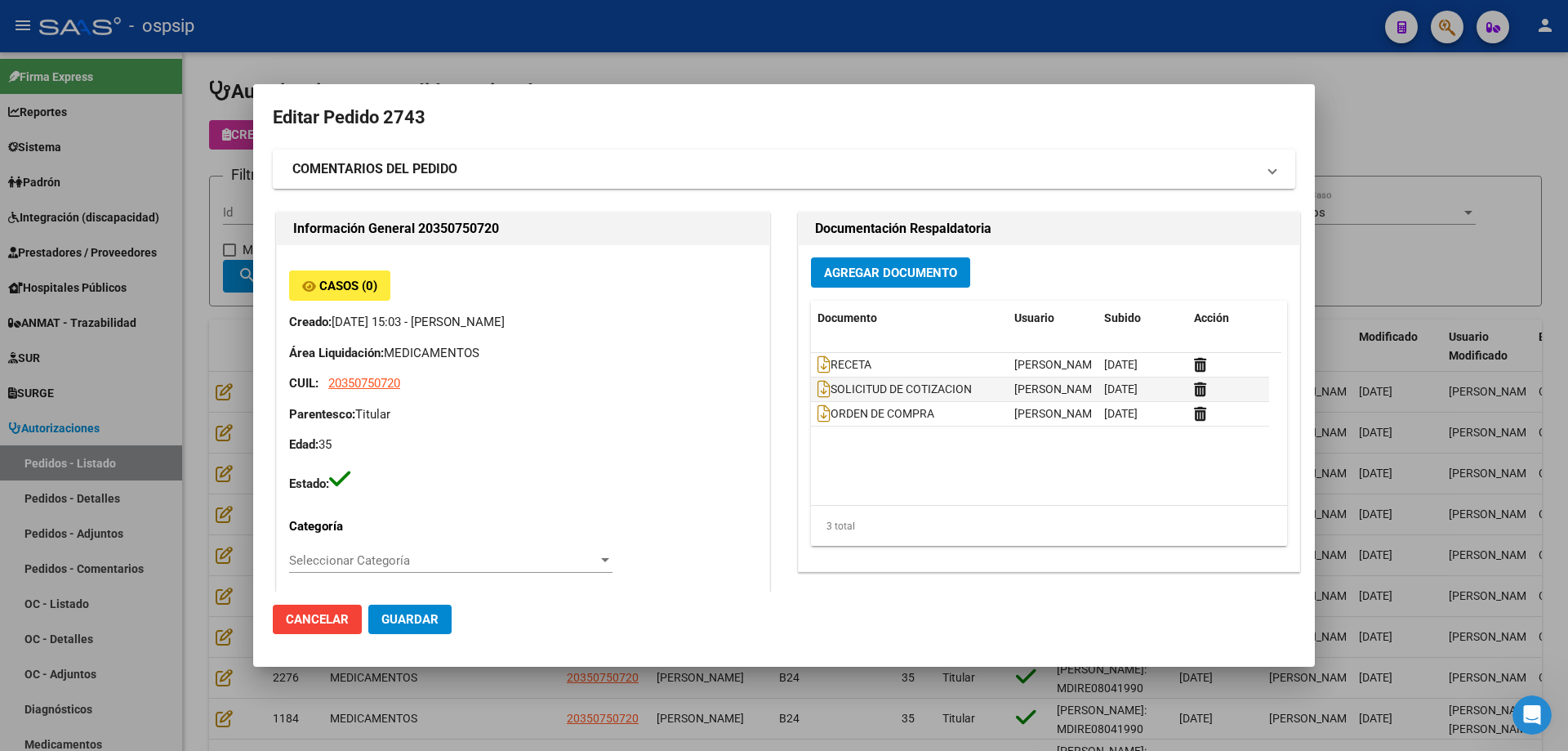
click at [1385, 279] on div at bounding box center [784, 375] width 1568 height 751
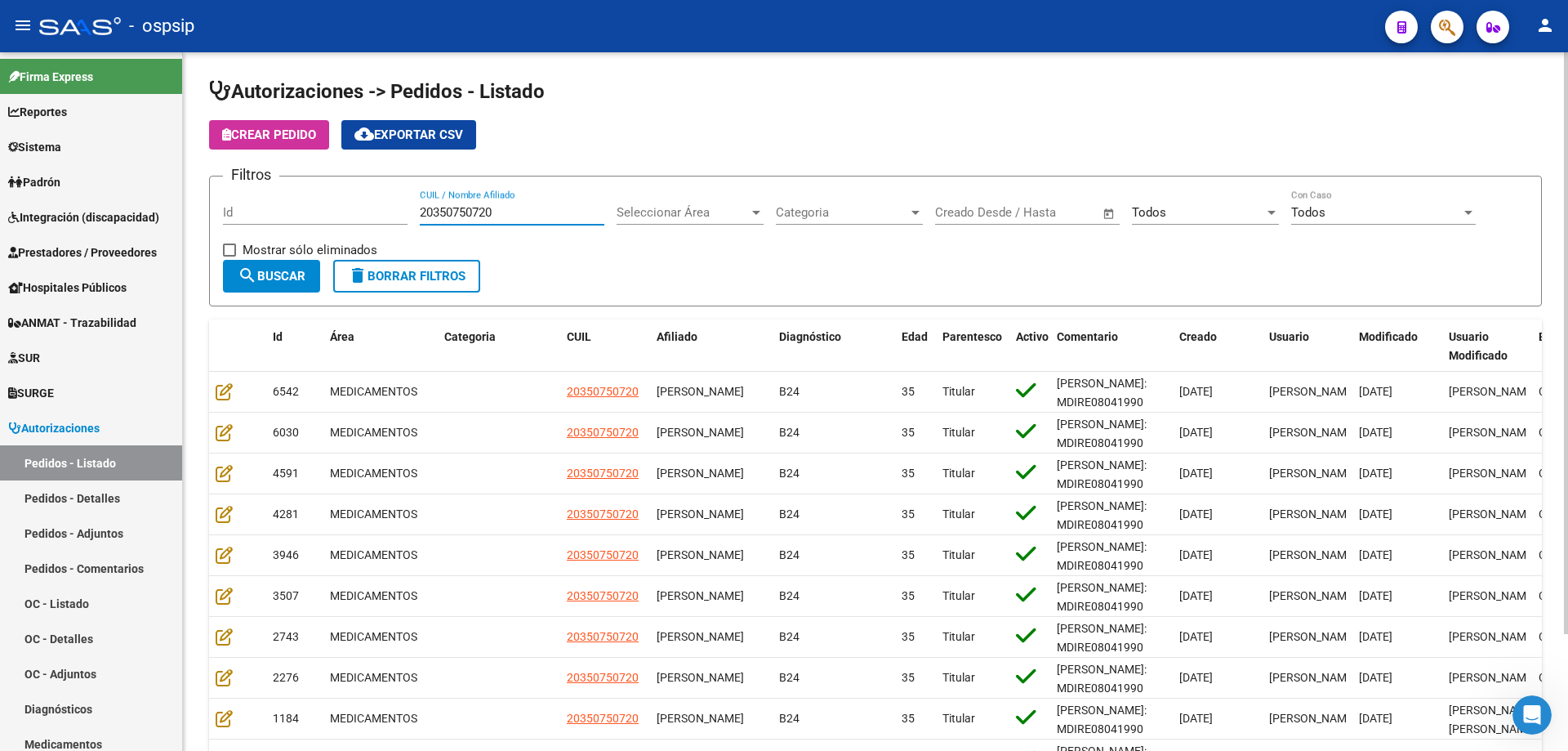
drag, startPoint x: 498, startPoint y: 215, endPoint x: 358, endPoint y: 235, distance: 141.4
click at [358, 235] on div "Filtros Id 20350750720 CUIL / Nombre Afiliado Seleccionar Área Seleccionar Área…" at bounding box center [875, 225] width 1305 height 71
paste input "20305867064"
type input "20305867064"
click at [298, 283] on span "search Buscar" at bounding box center [272, 276] width 68 height 14
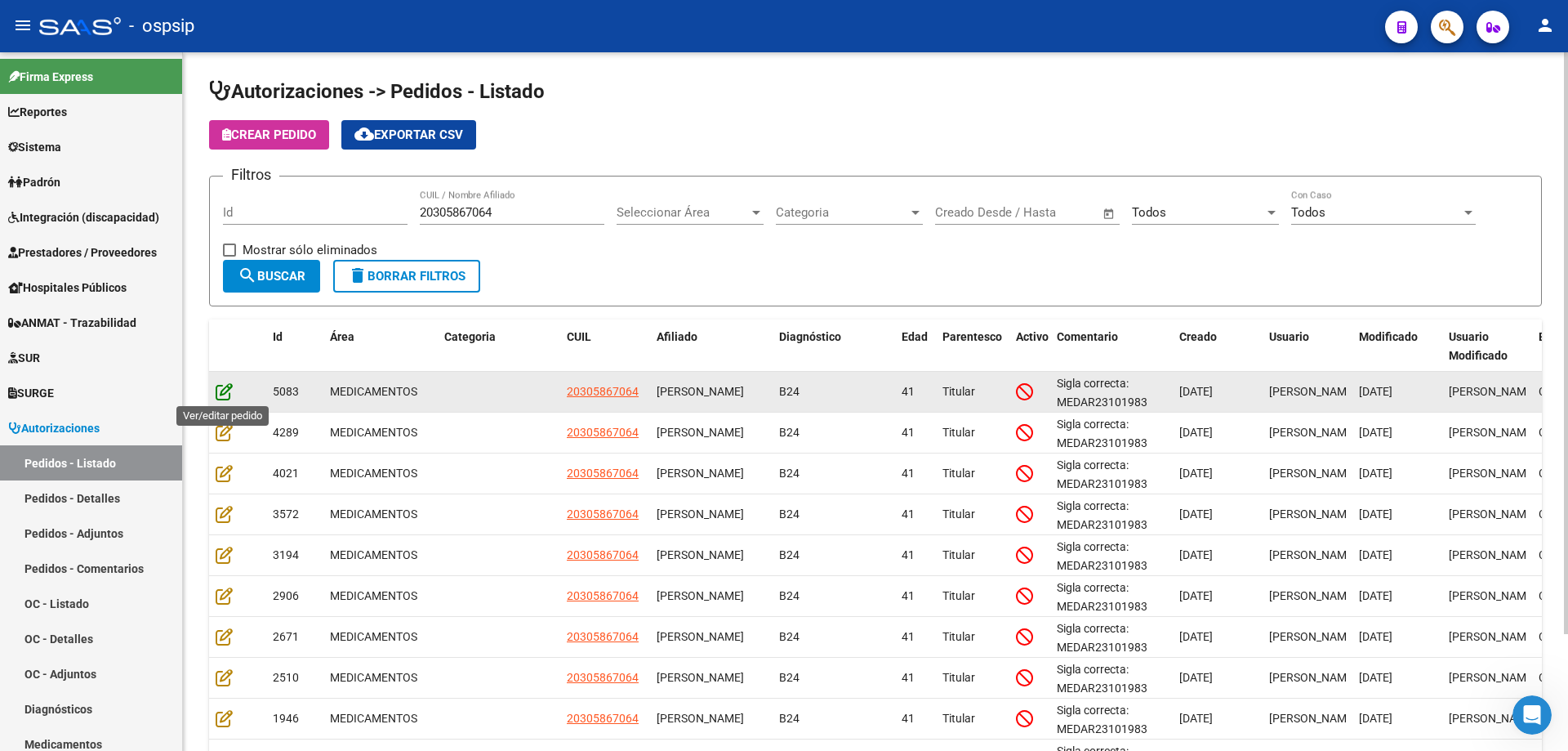
click at [230, 394] on icon at bounding box center [224, 391] width 17 height 18
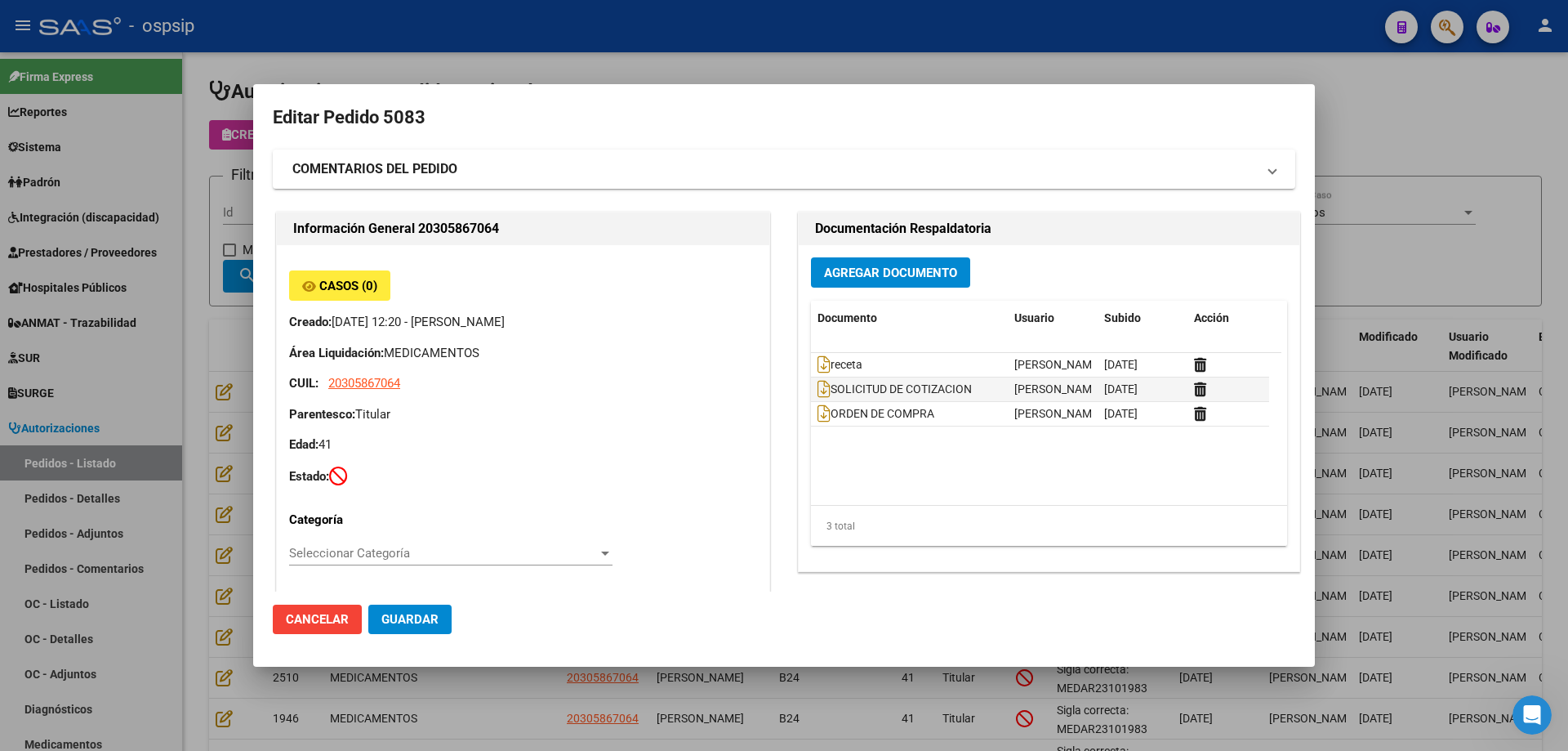
drag, startPoint x: 1383, startPoint y: 251, endPoint x: 920, endPoint y: 271, distance: 463.4
click at [1382, 251] on div at bounding box center [784, 375] width 1568 height 751
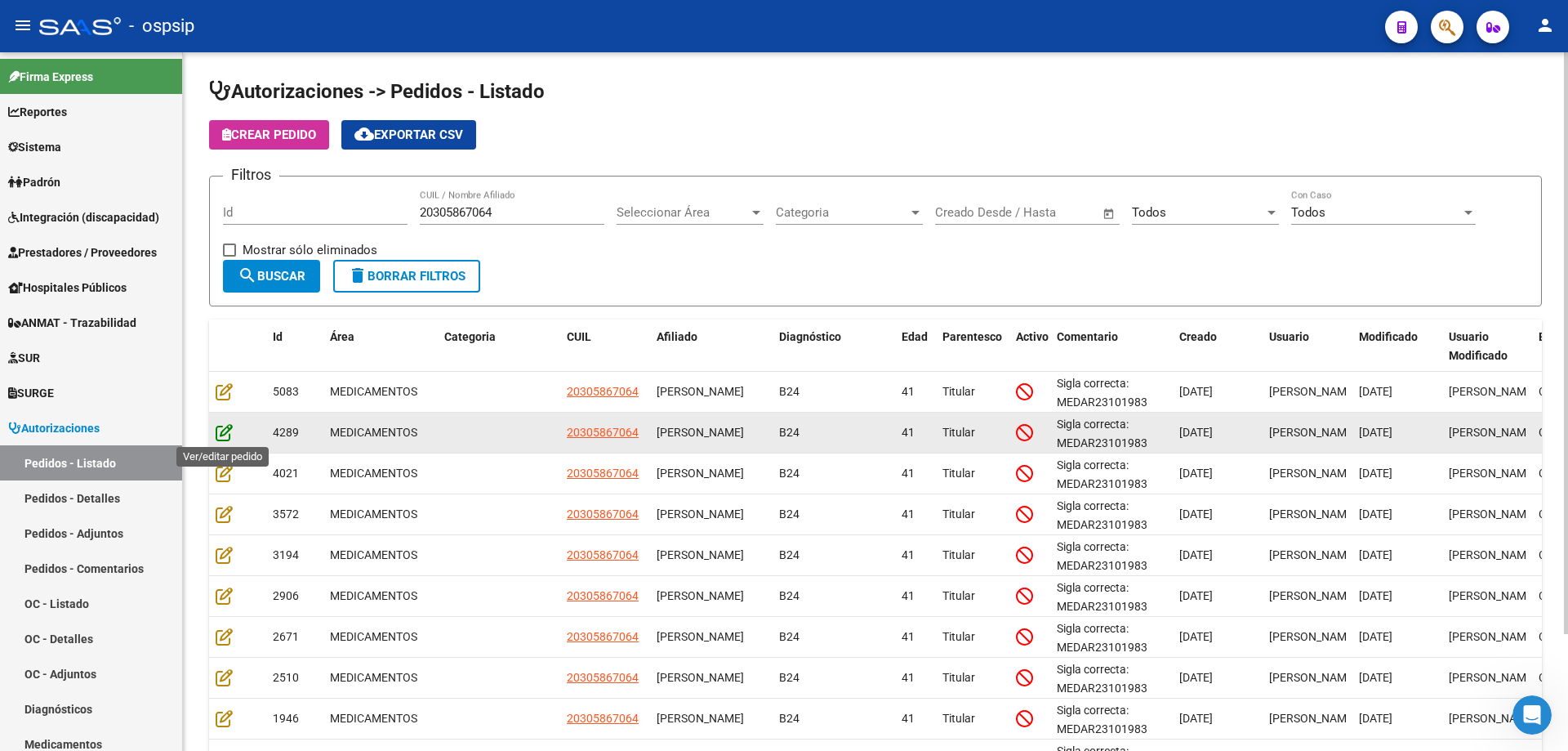
click at [215, 433] on icon at bounding box center [224, 431] width 17 height 18
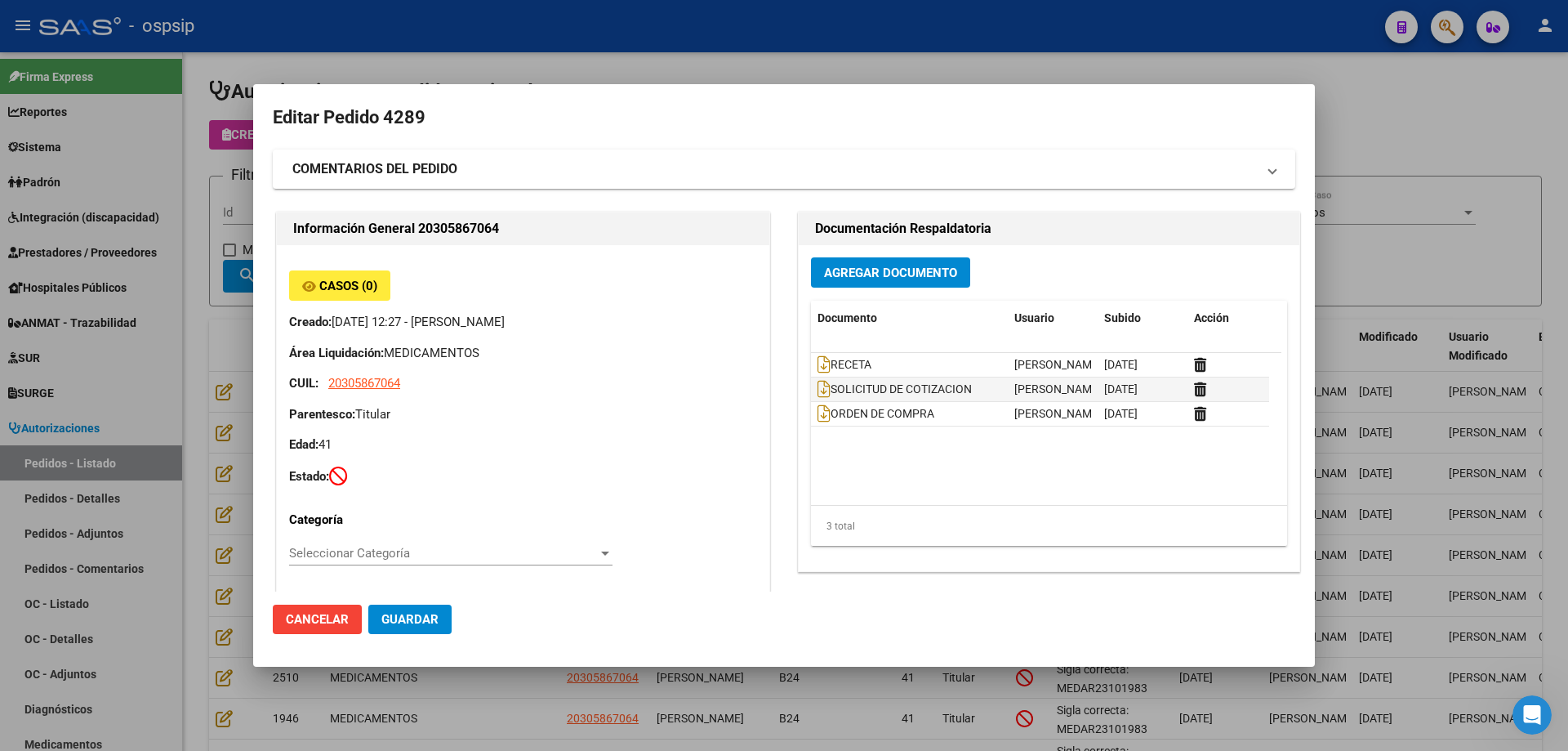
click at [1368, 269] on div at bounding box center [784, 375] width 1568 height 751
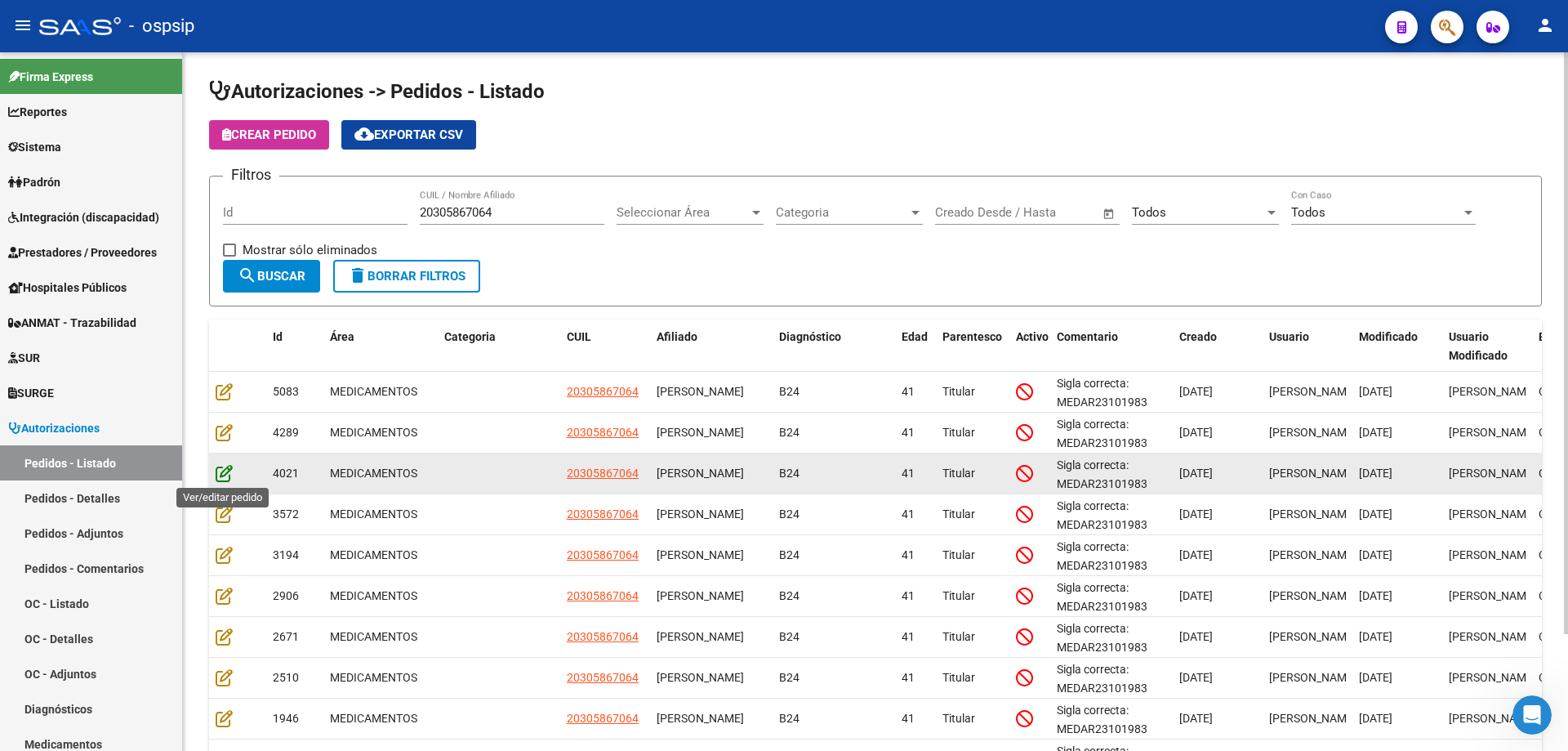
click at [217, 475] on icon at bounding box center [224, 473] width 17 height 18
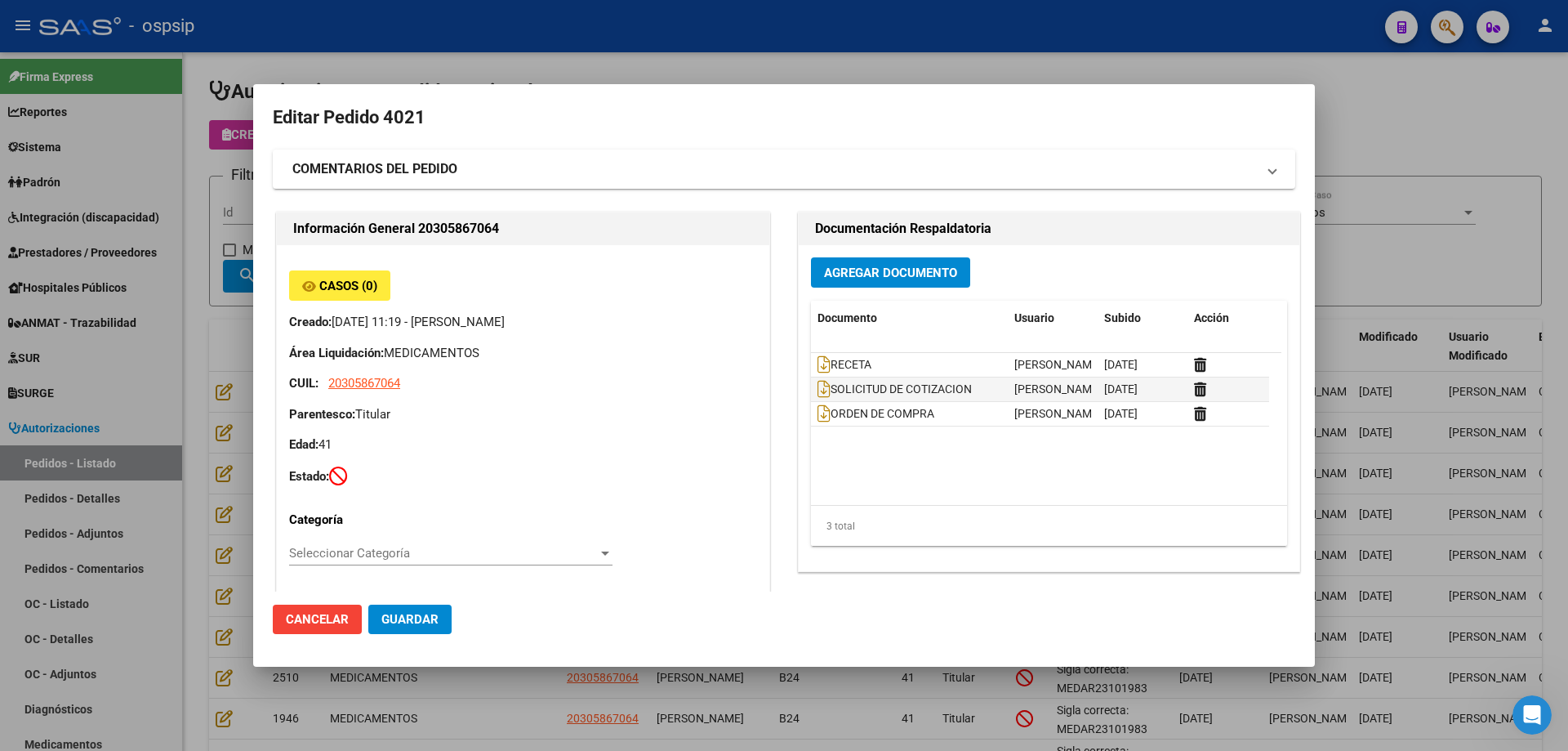
click at [1401, 280] on div at bounding box center [784, 375] width 1568 height 751
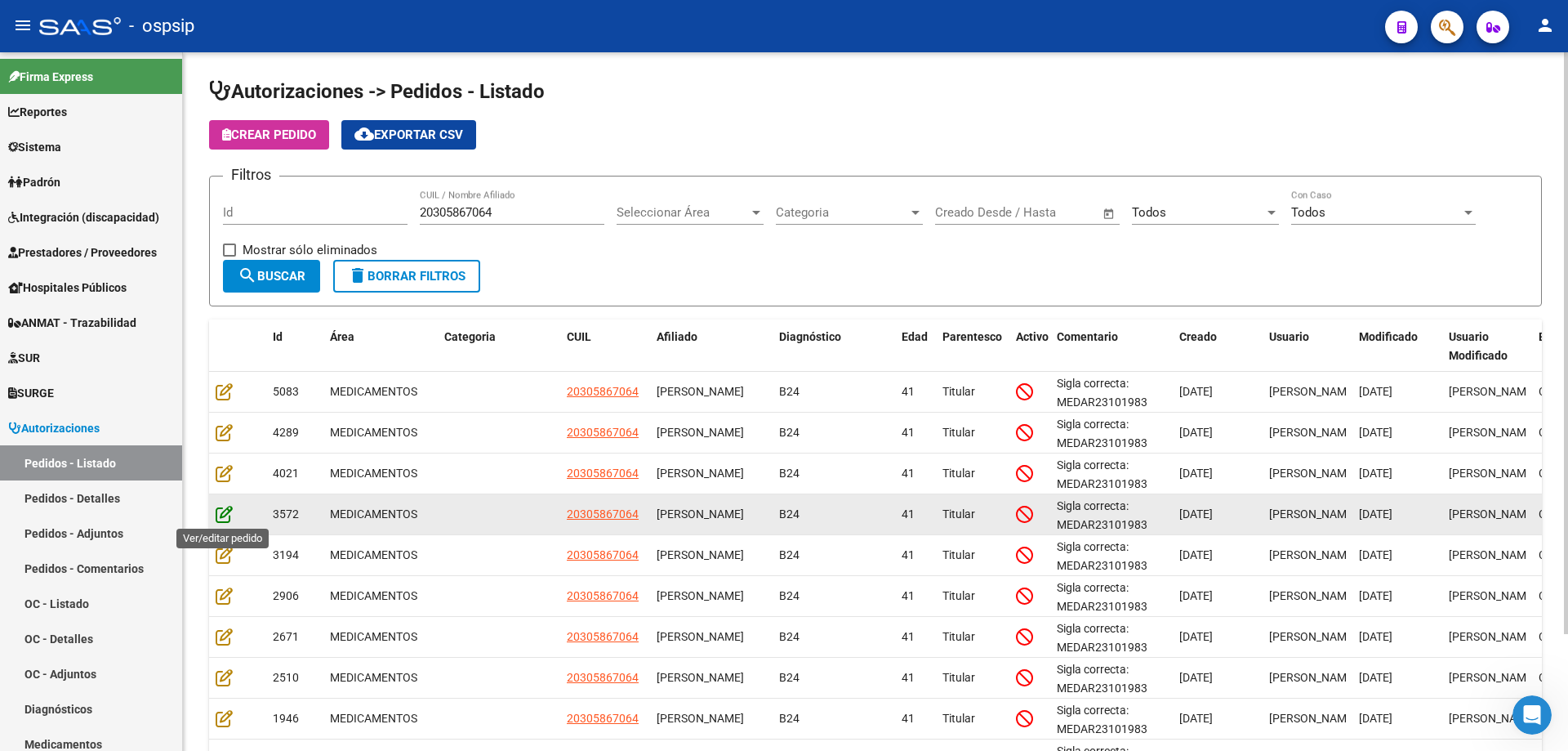
click at [220, 515] on icon at bounding box center [224, 513] width 17 height 18
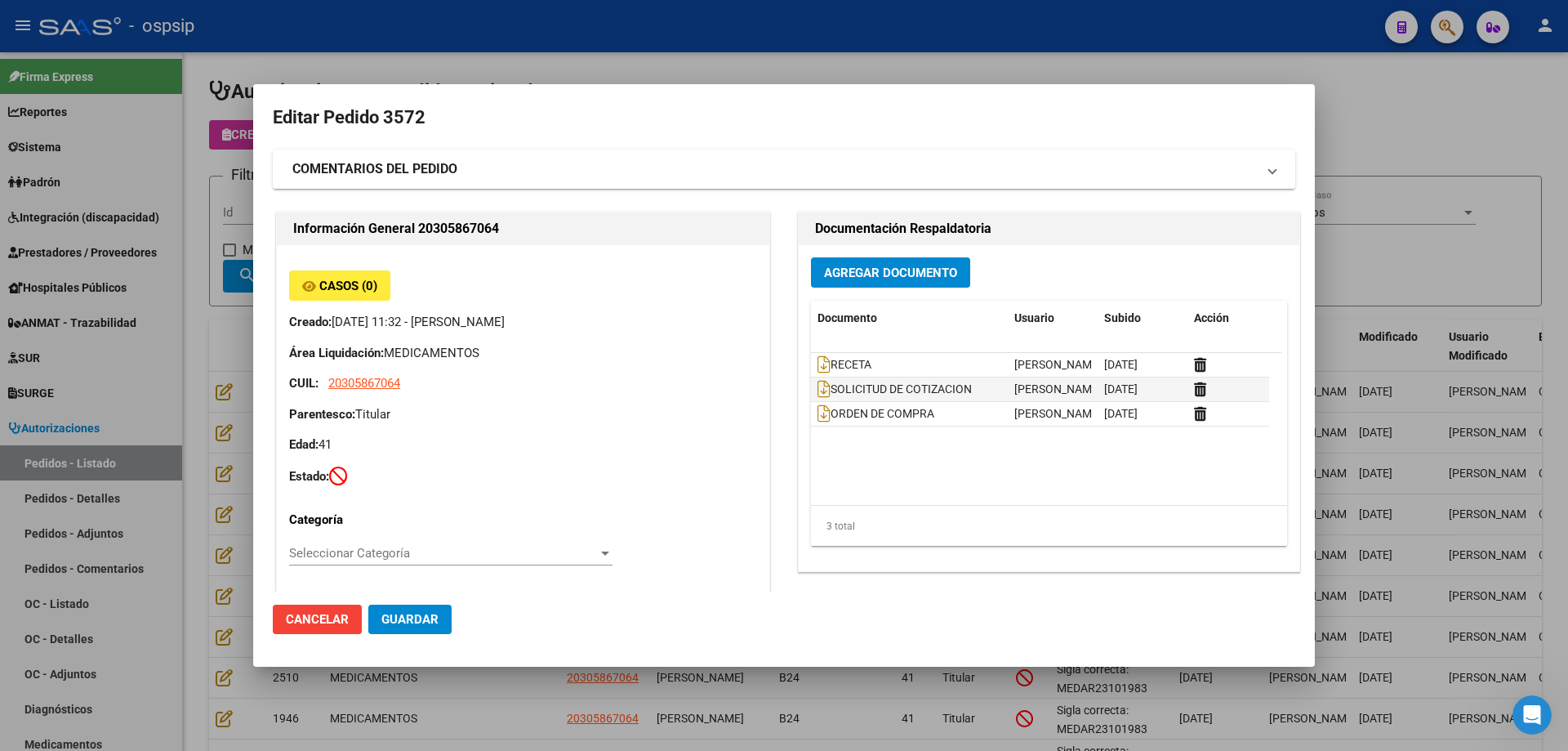
click at [1386, 274] on div at bounding box center [784, 375] width 1568 height 751
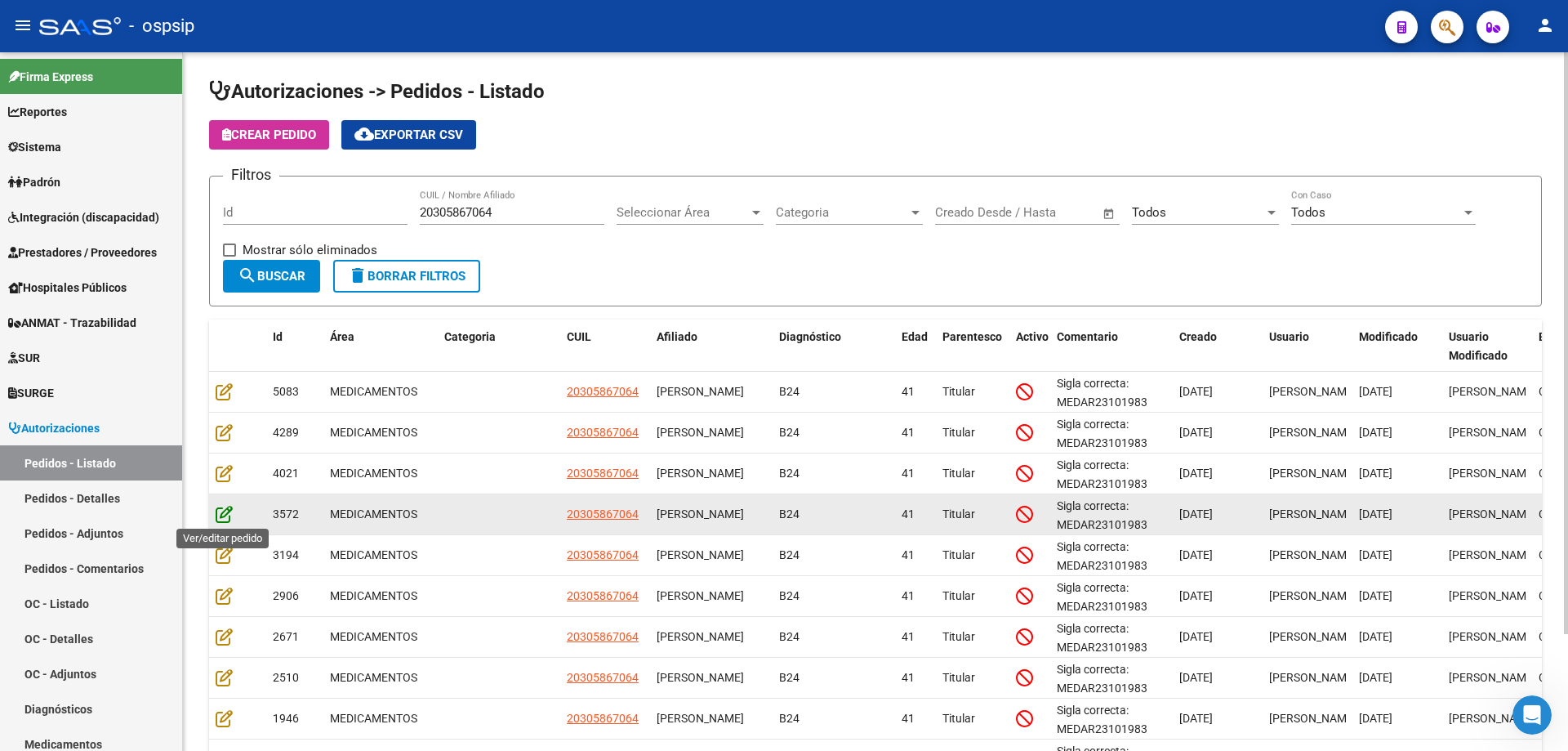
click at [230, 519] on icon at bounding box center [224, 513] width 17 height 18
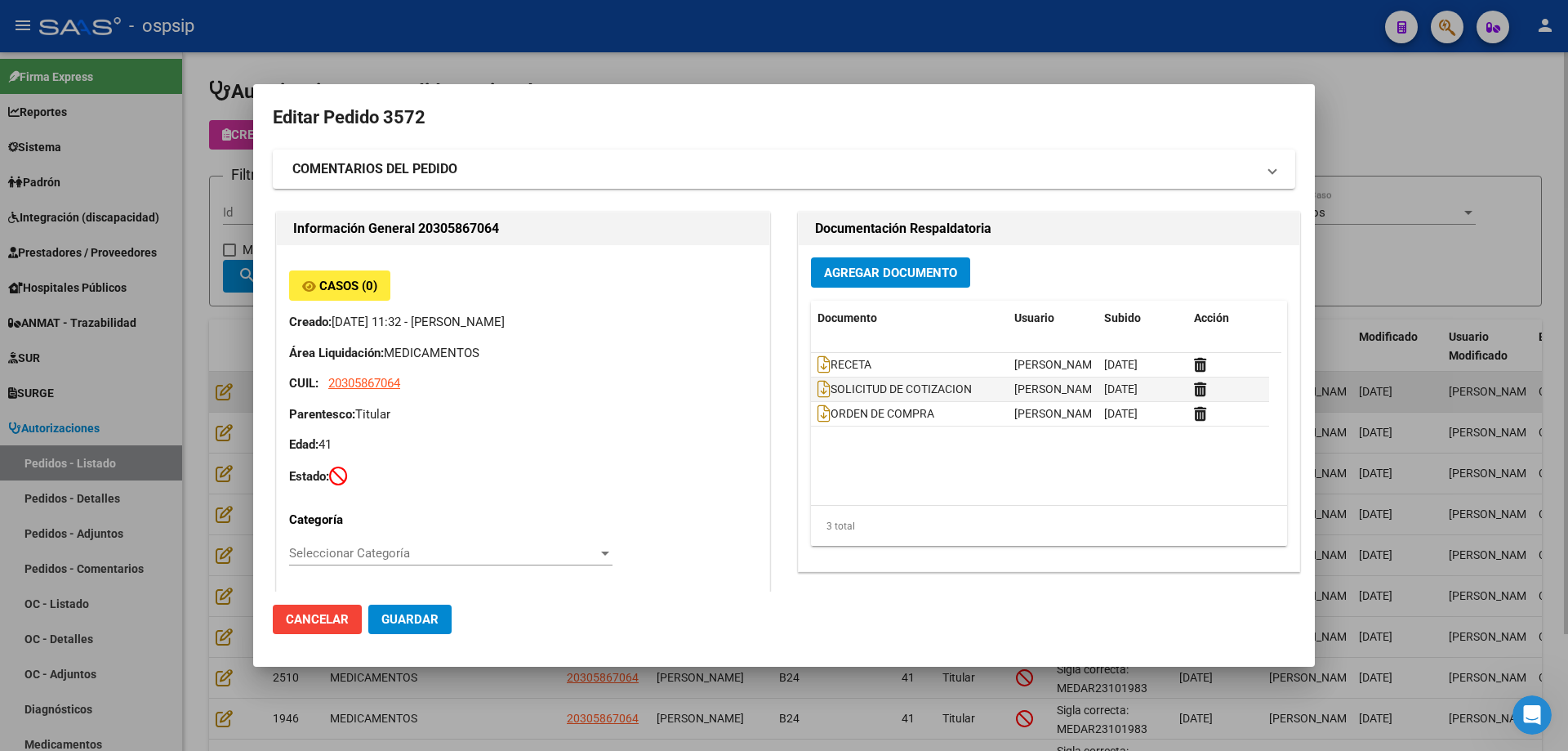
drag, startPoint x: 1388, startPoint y: 255, endPoint x: 1263, endPoint y: 410, distance: 199.1
click at [1382, 260] on div at bounding box center [784, 375] width 1568 height 751
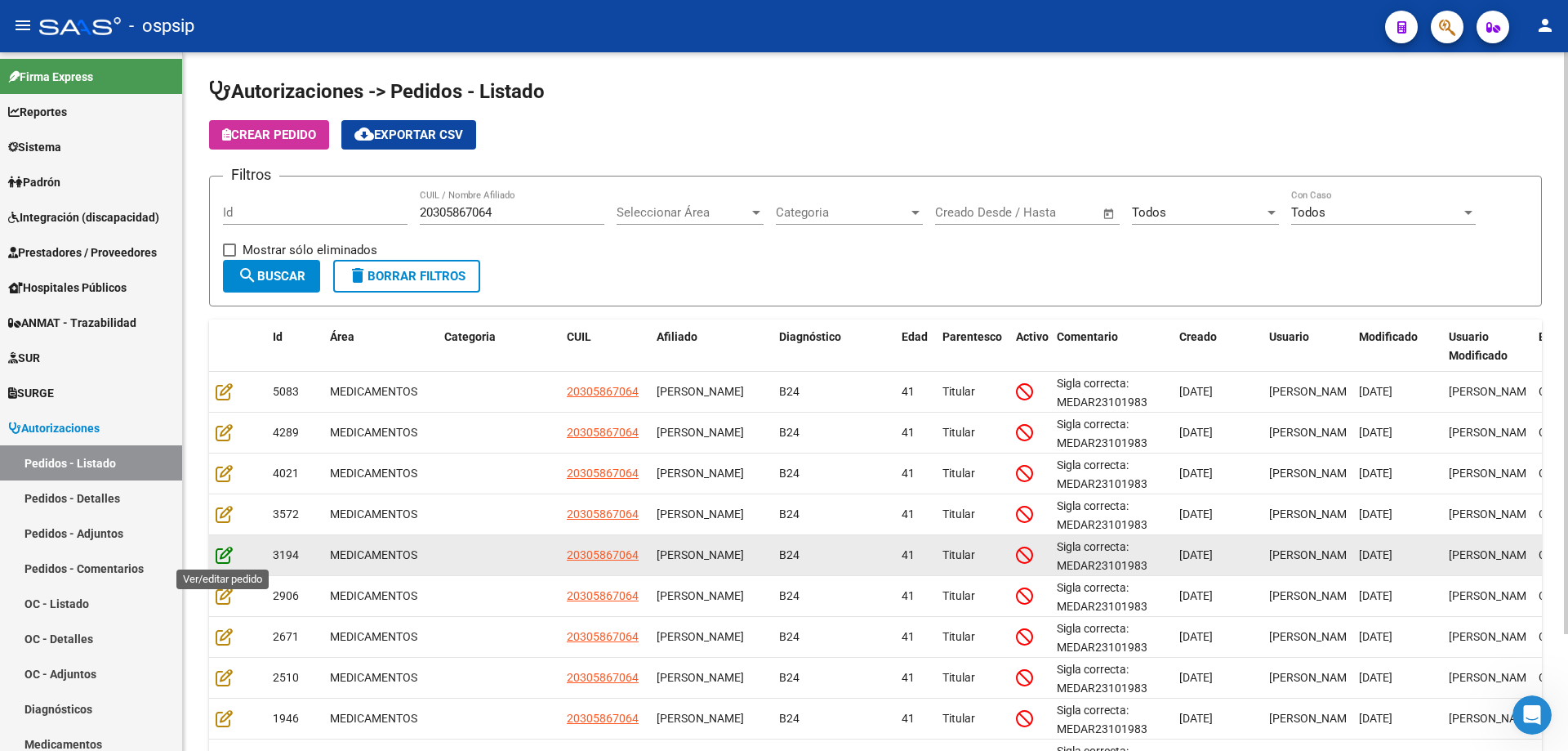
click at [221, 555] on icon at bounding box center [224, 554] width 17 height 18
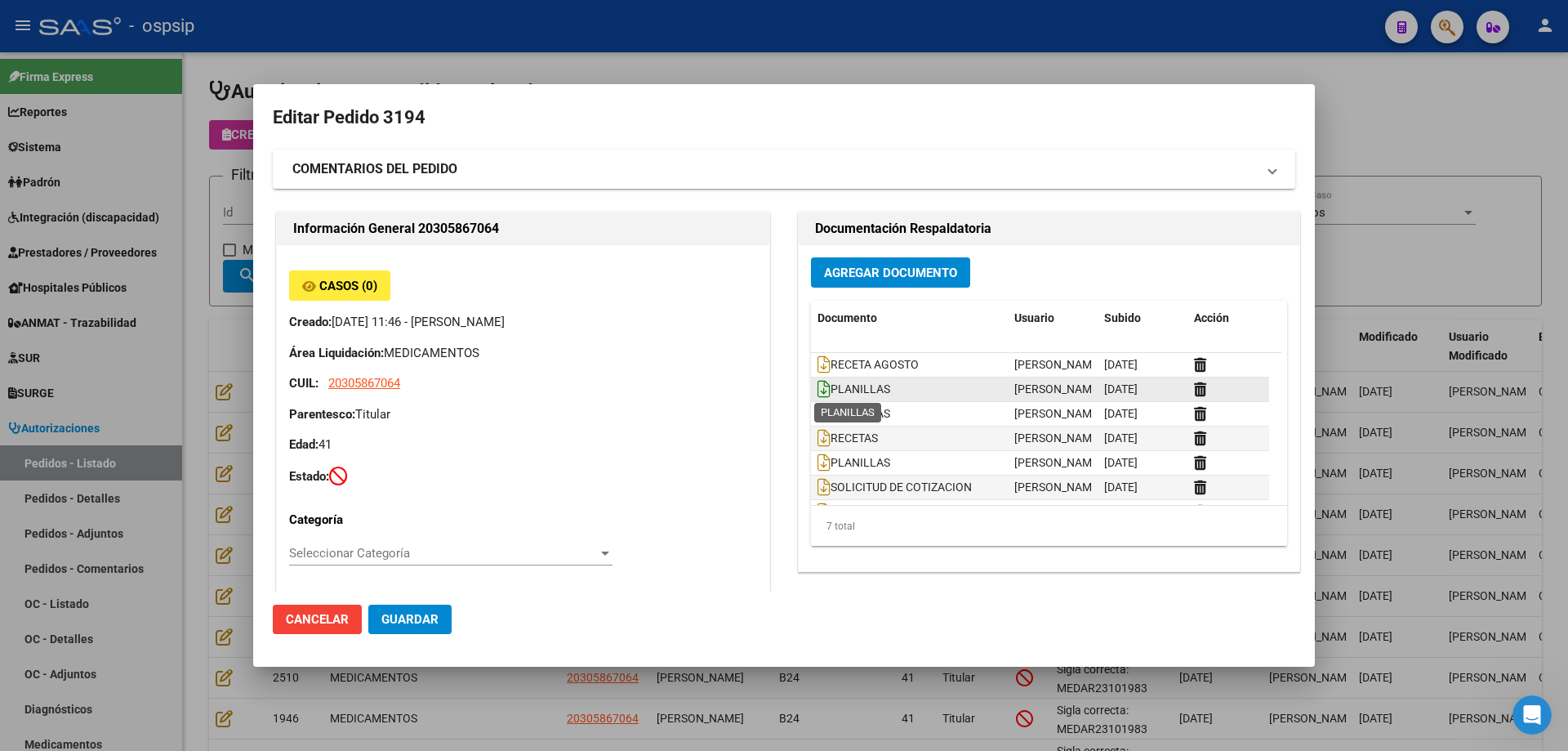
click at [817, 391] on icon at bounding box center [824, 389] width 13 height 18
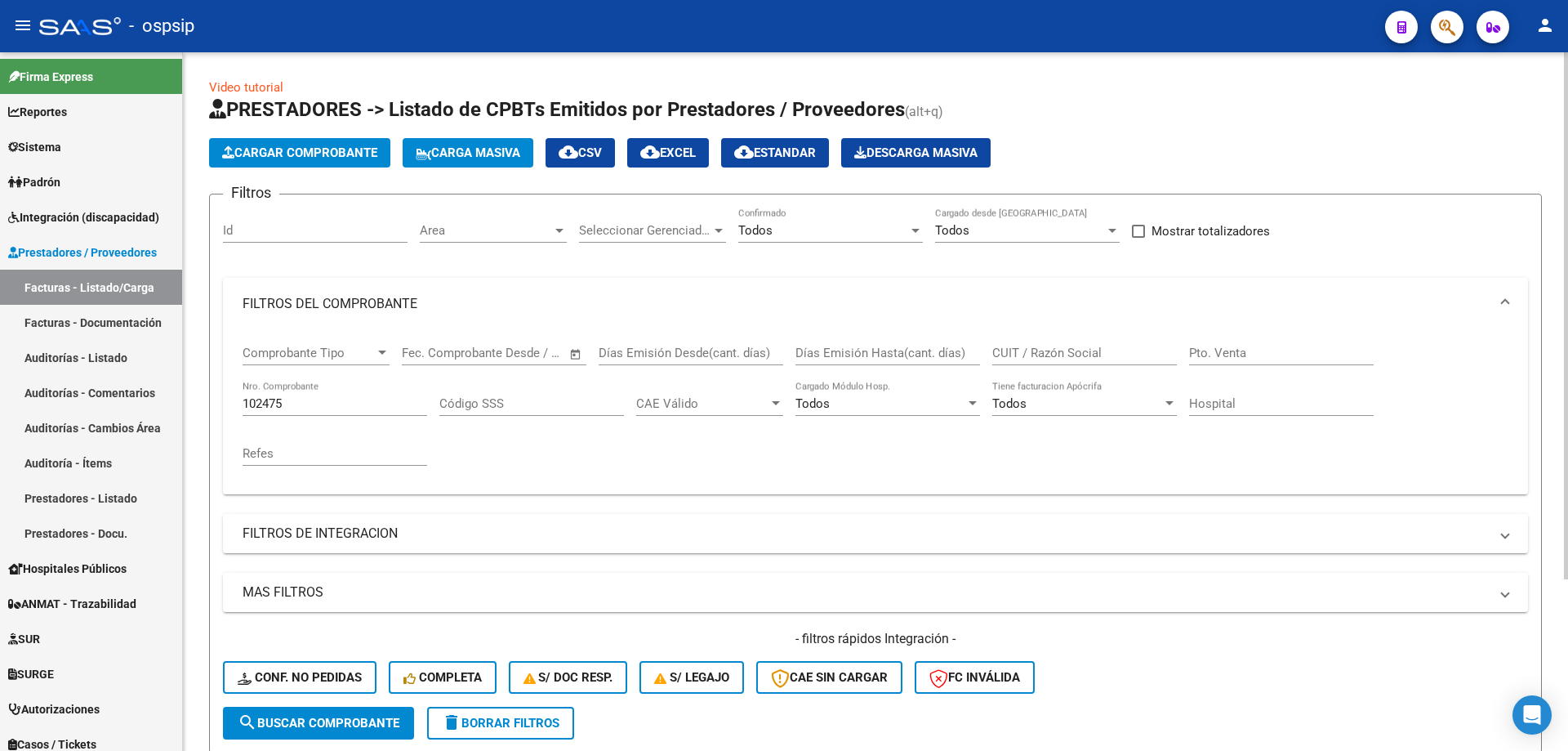
scroll to position [0, 509]
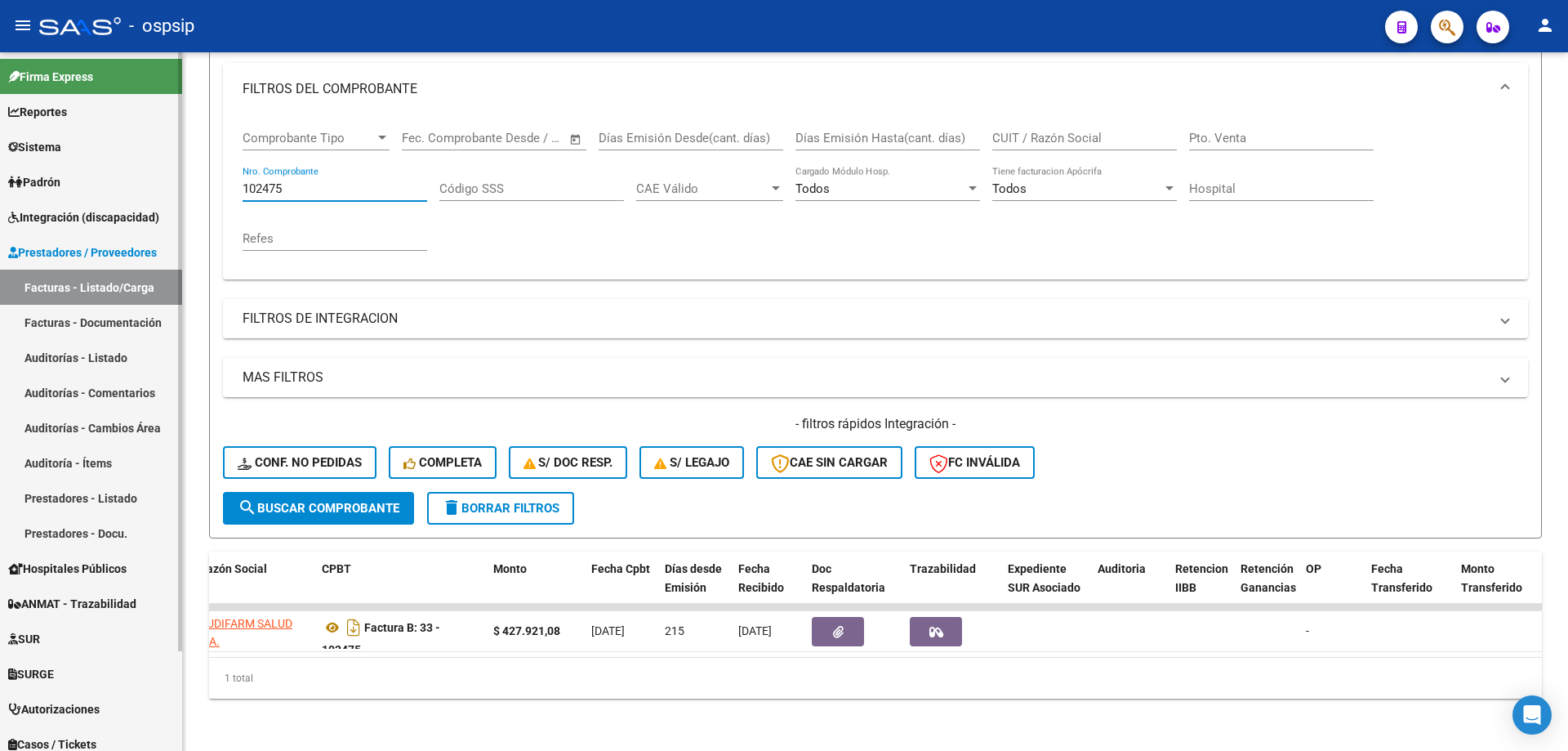
drag, startPoint x: 250, startPoint y: 186, endPoint x: 145, endPoint y: 193, distance: 105.2
click at [146, 194] on mat-sidenav-container "Firma Express Reportes SUR Expedientes Internos Movimiento de Expte. SSS Sistem…" at bounding box center [784, 401] width 1568 height 698
type input "4"
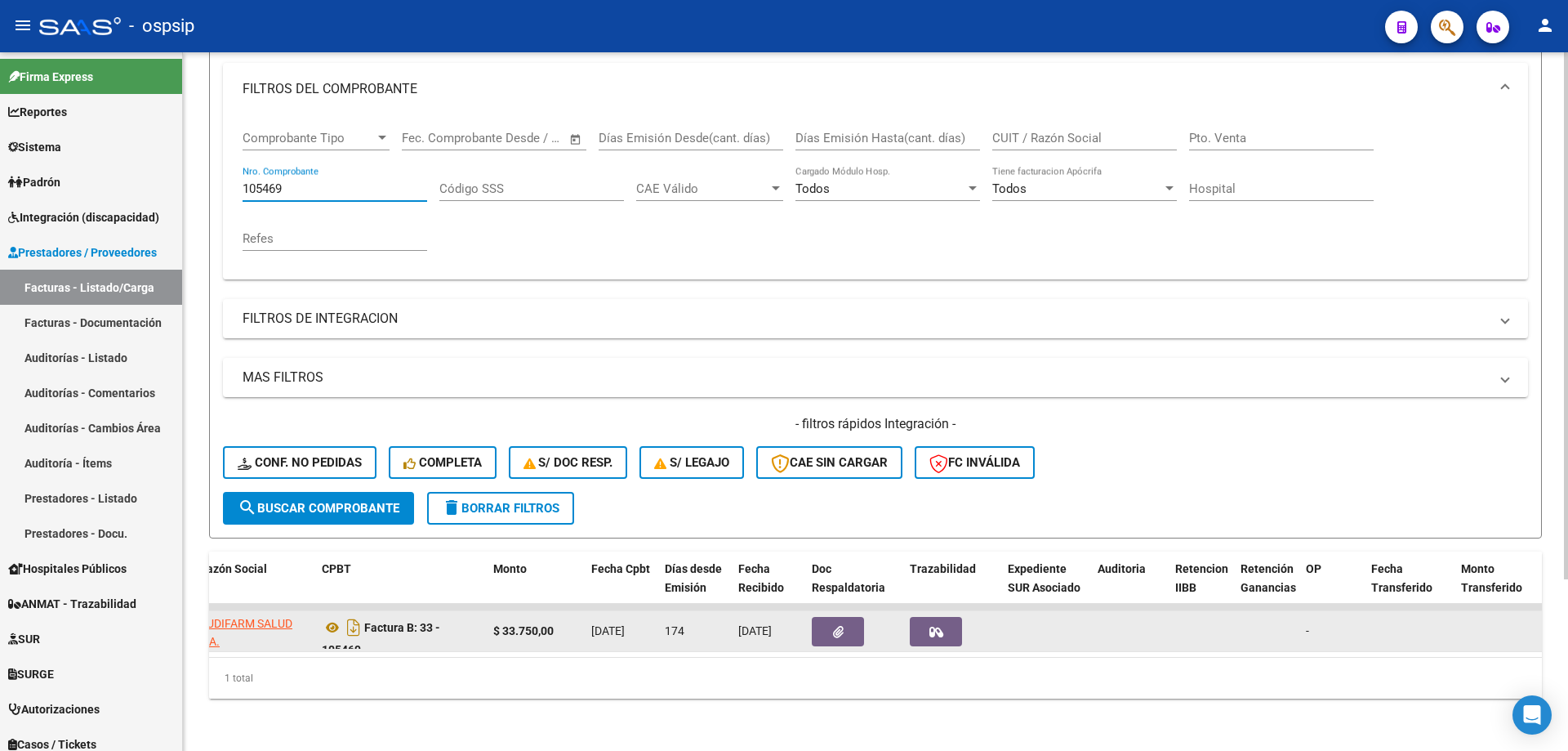
type input "105469"
click at [829, 629] on button "button" at bounding box center [837, 631] width 52 height 29
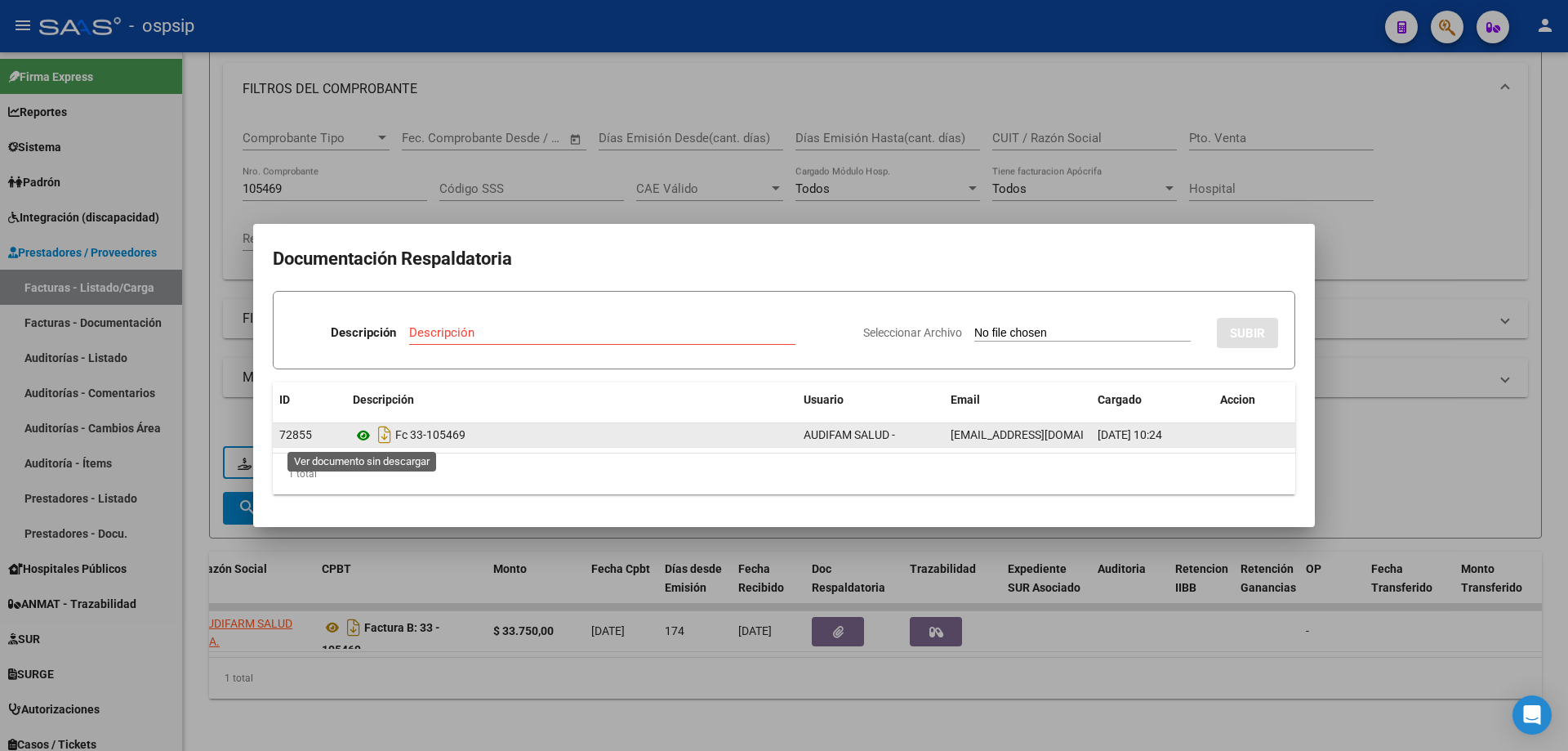
click at [356, 435] on icon at bounding box center [363, 435] width 21 height 19
